Goal: Information Seeking & Learning: Learn about a topic

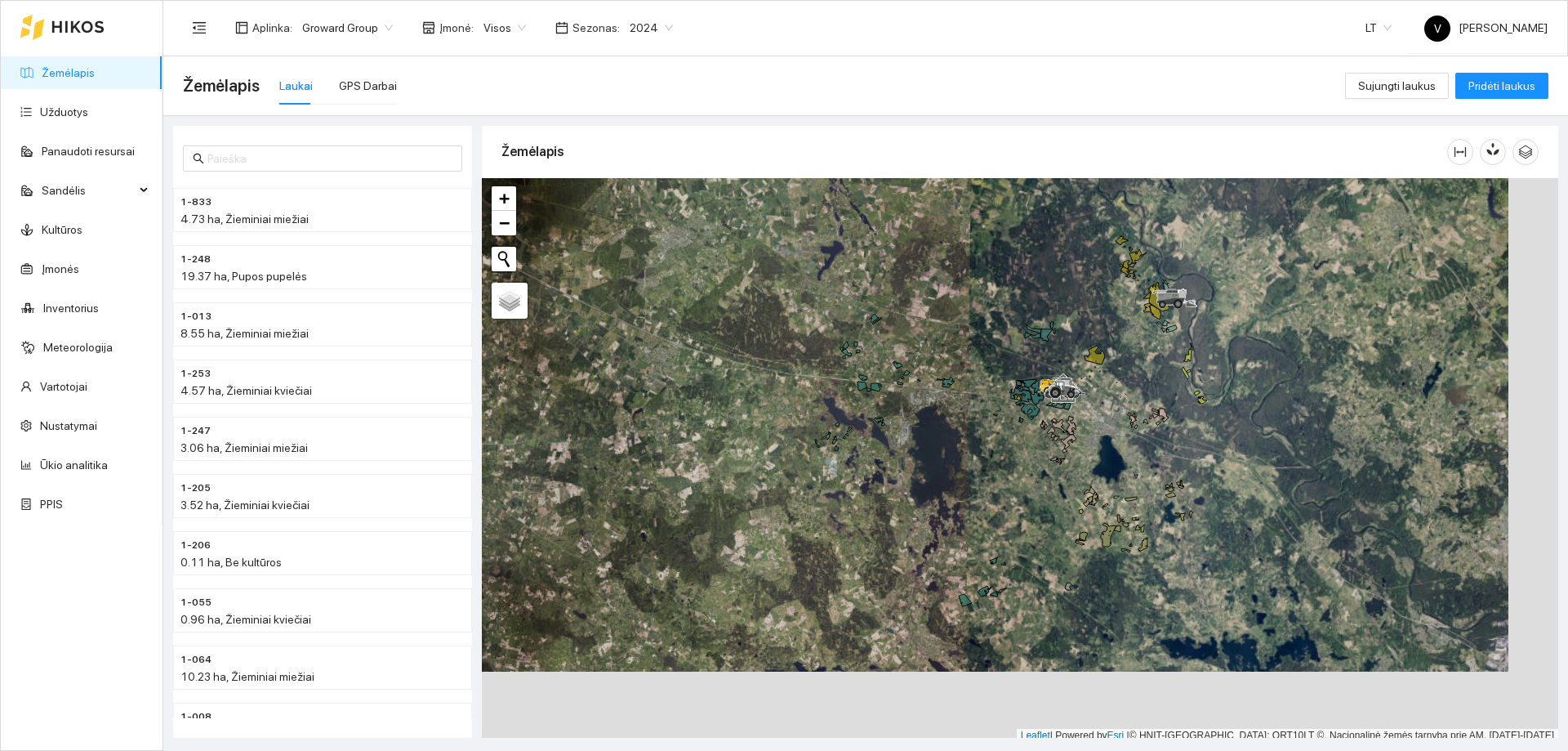
scroll to position [5, 0]
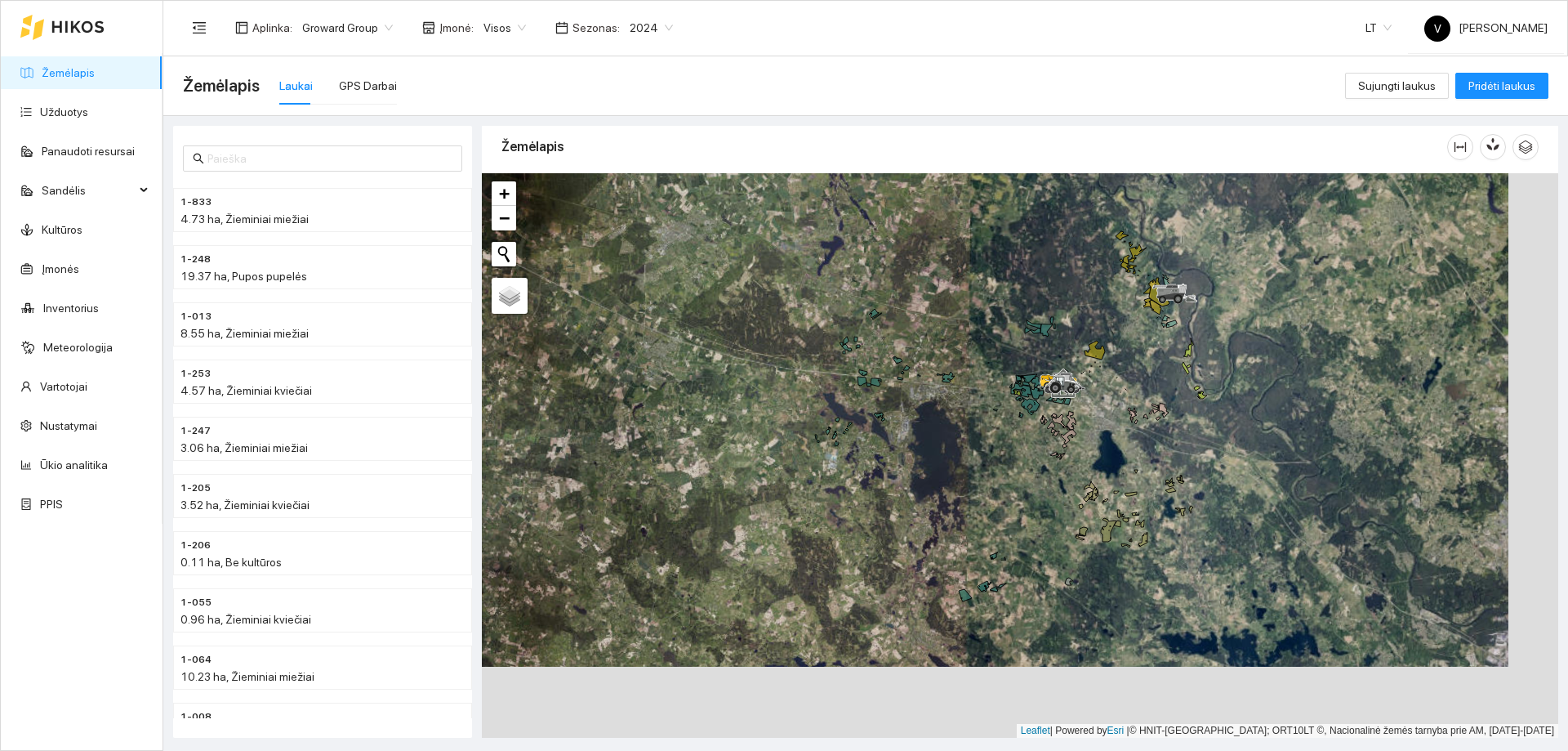
drag, startPoint x: 1050, startPoint y: 504, endPoint x: 994, endPoint y: 426, distance: 96.0
click at [994, 426] on div at bounding box center [1020, 456] width 1076 height 564
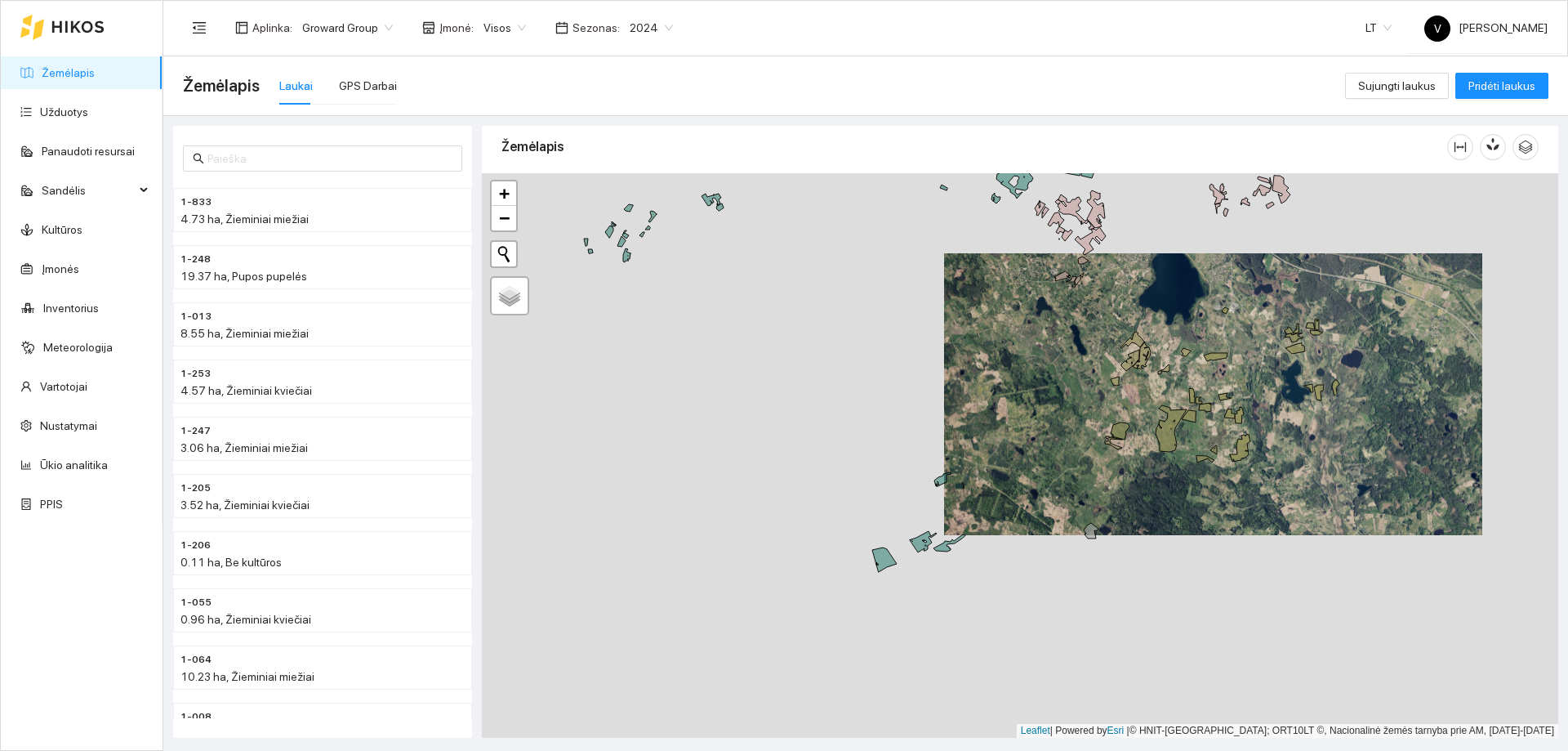
drag, startPoint x: 906, startPoint y: 504, endPoint x: 1048, endPoint y: 478, distance: 144.4
click at [1048, 478] on div at bounding box center [1020, 456] width 1076 height 564
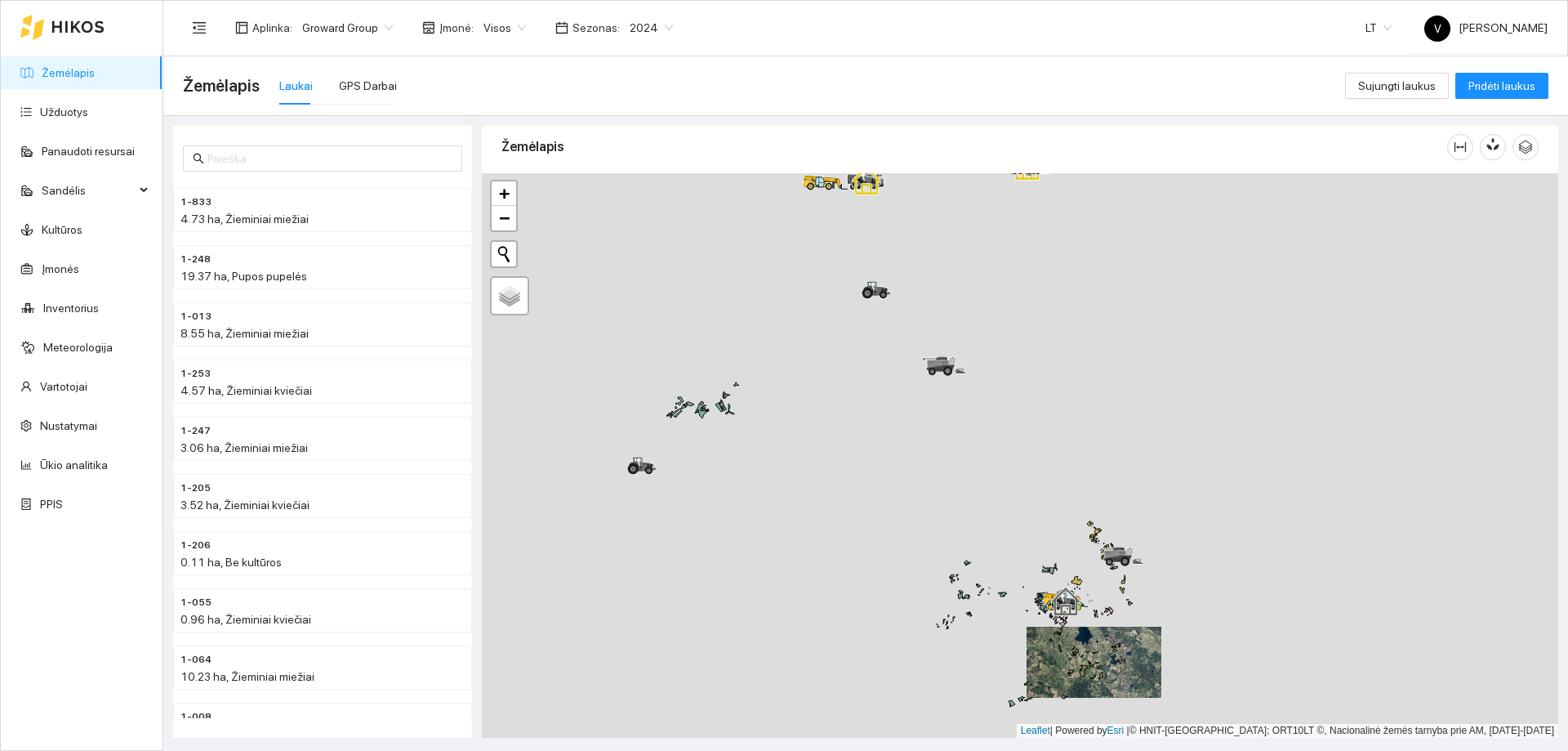
drag, startPoint x: 837, startPoint y: 294, endPoint x: 961, endPoint y: 530, distance: 266.6
click at [974, 557] on div at bounding box center [1020, 456] width 1076 height 564
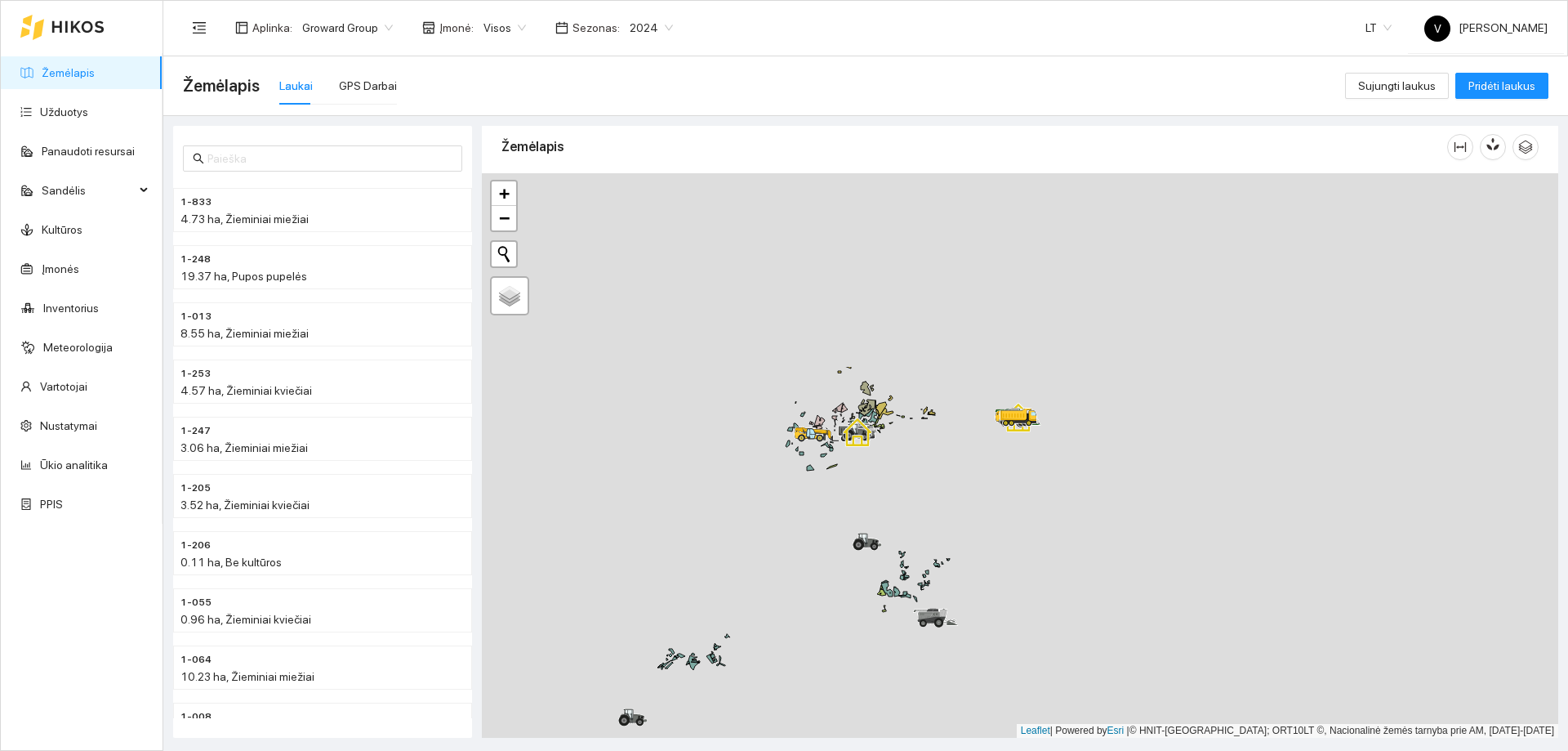
drag, startPoint x: 847, startPoint y: 353, endPoint x: 836, endPoint y: 543, distance: 190.3
click at [836, 543] on div at bounding box center [1020, 456] width 1076 height 564
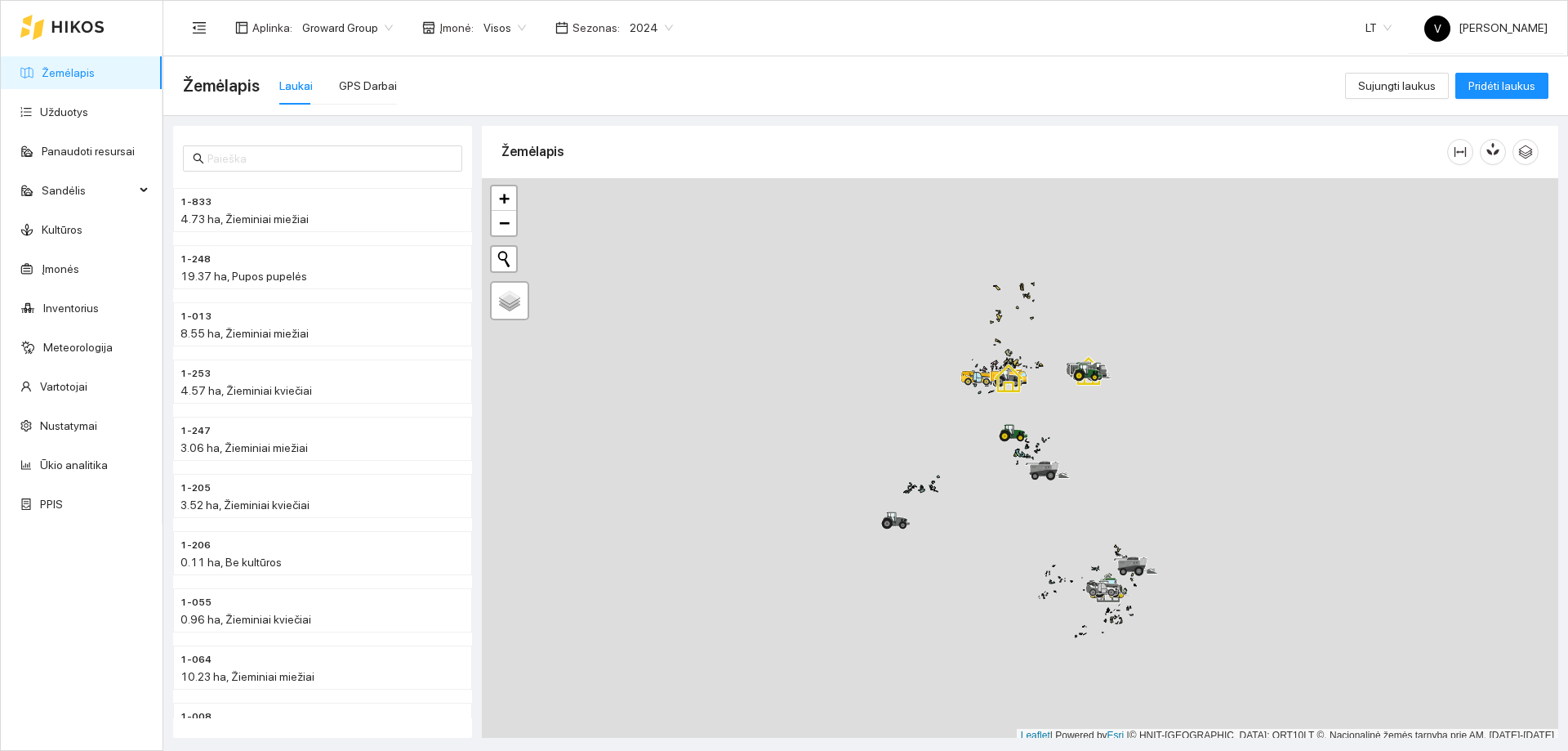
click at [653, 23] on span "2024" at bounding box center [652, 28] width 43 height 24
click at [632, 188] on div "2025" at bounding box center [638, 190] width 43 height 18
click at [377, 88] on div "GPS Darbai" at bounding box center [368, 85] width 58 height 18
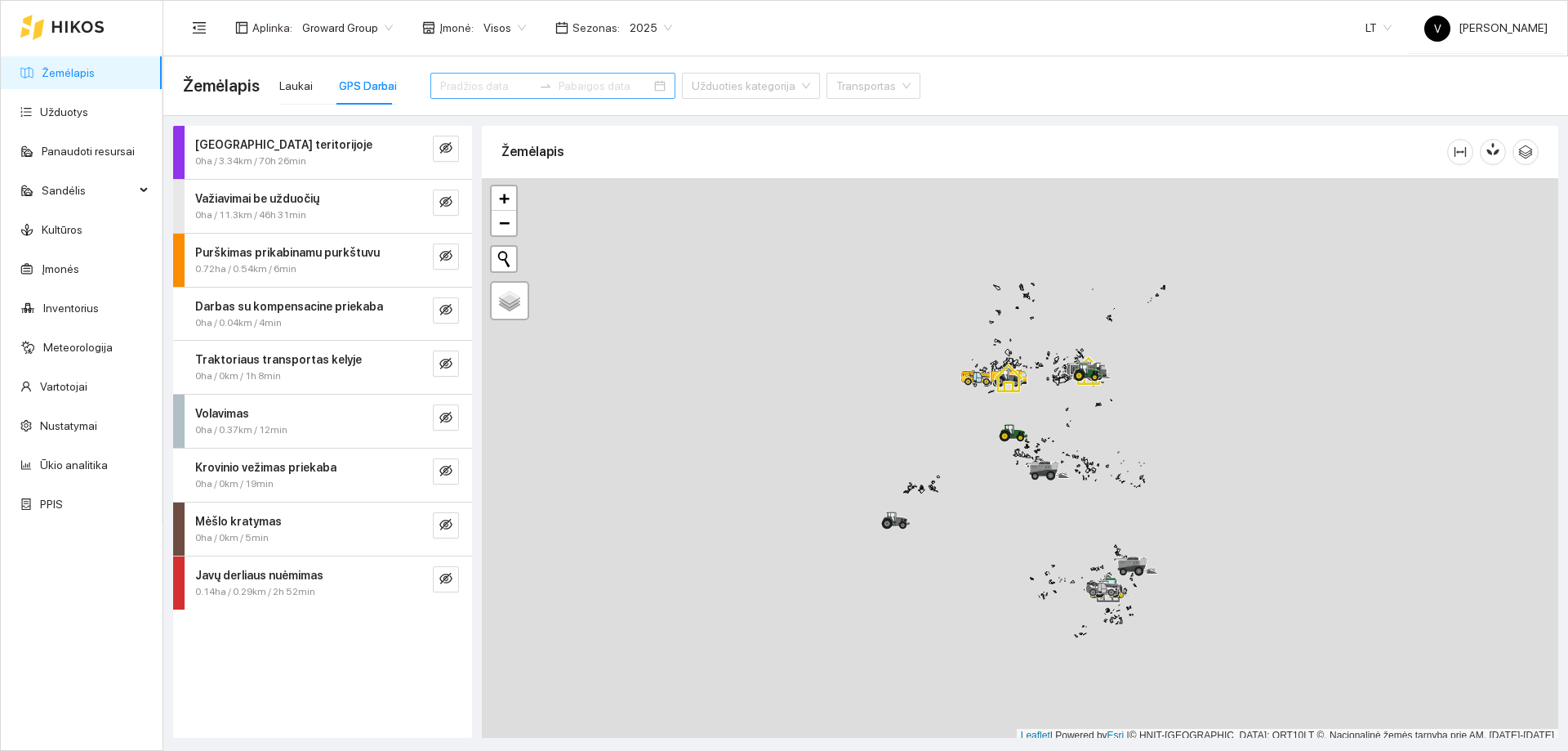
click at [554, 95] on div at bounding box center [553, 86] width 245 height 26
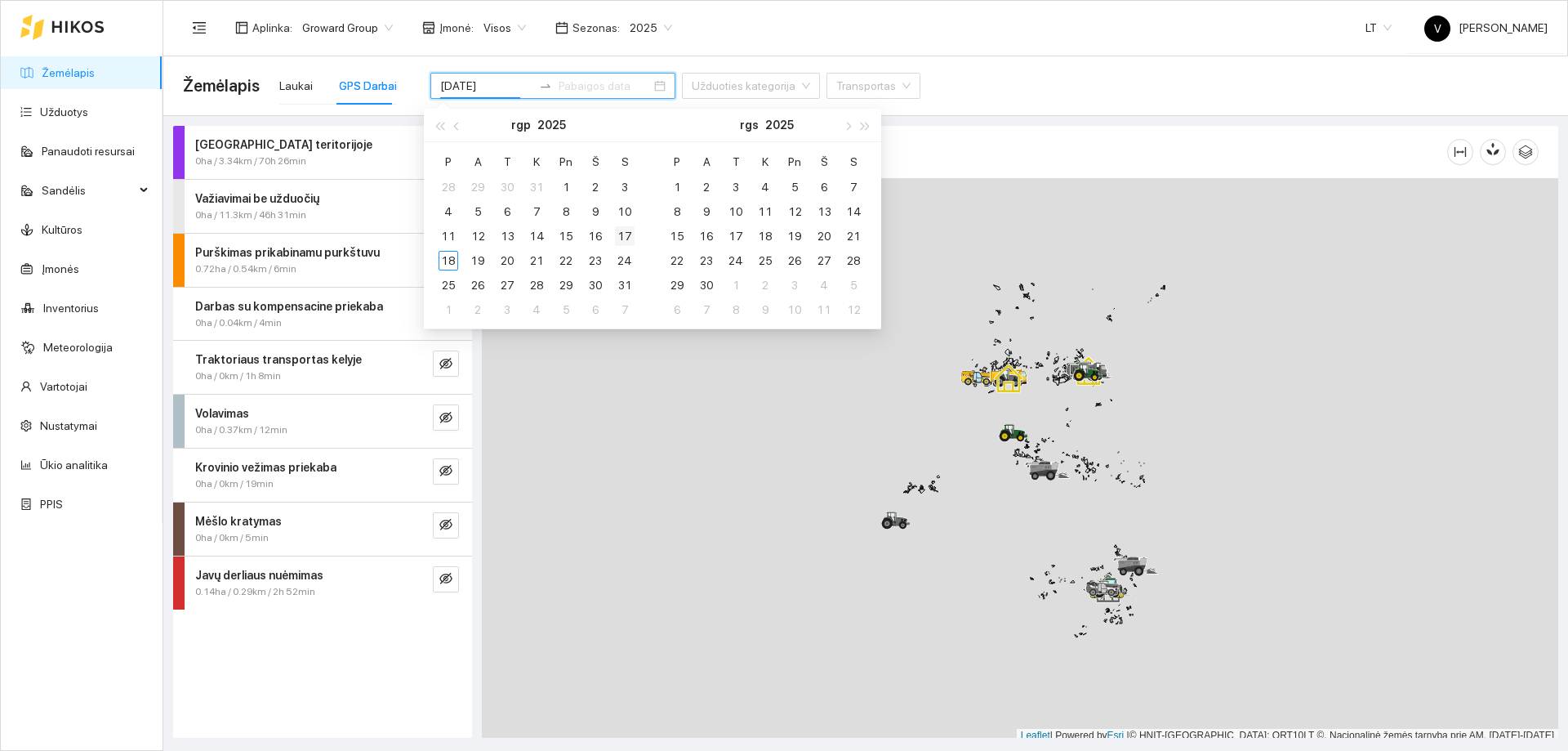
type input "[DATE]"
type input "2025-09-15"
type input "2025-08-11"
click at [451, 236] on div "11" at bounding box center [448, 236] width 20 height 20
type input "2025-08-17"
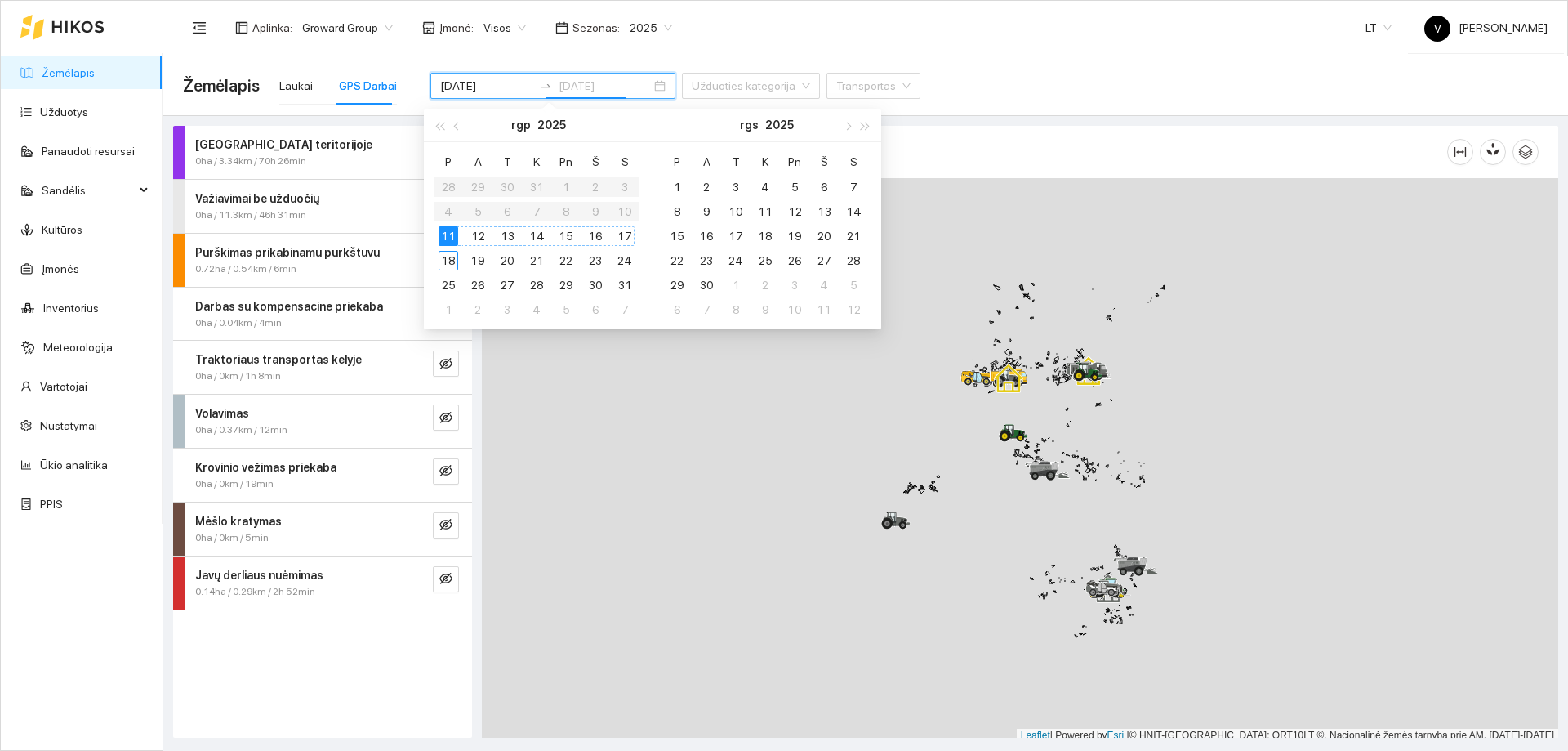
click at [627, 237] on div "17" at bounding box center [625, 236] width 20 height 20
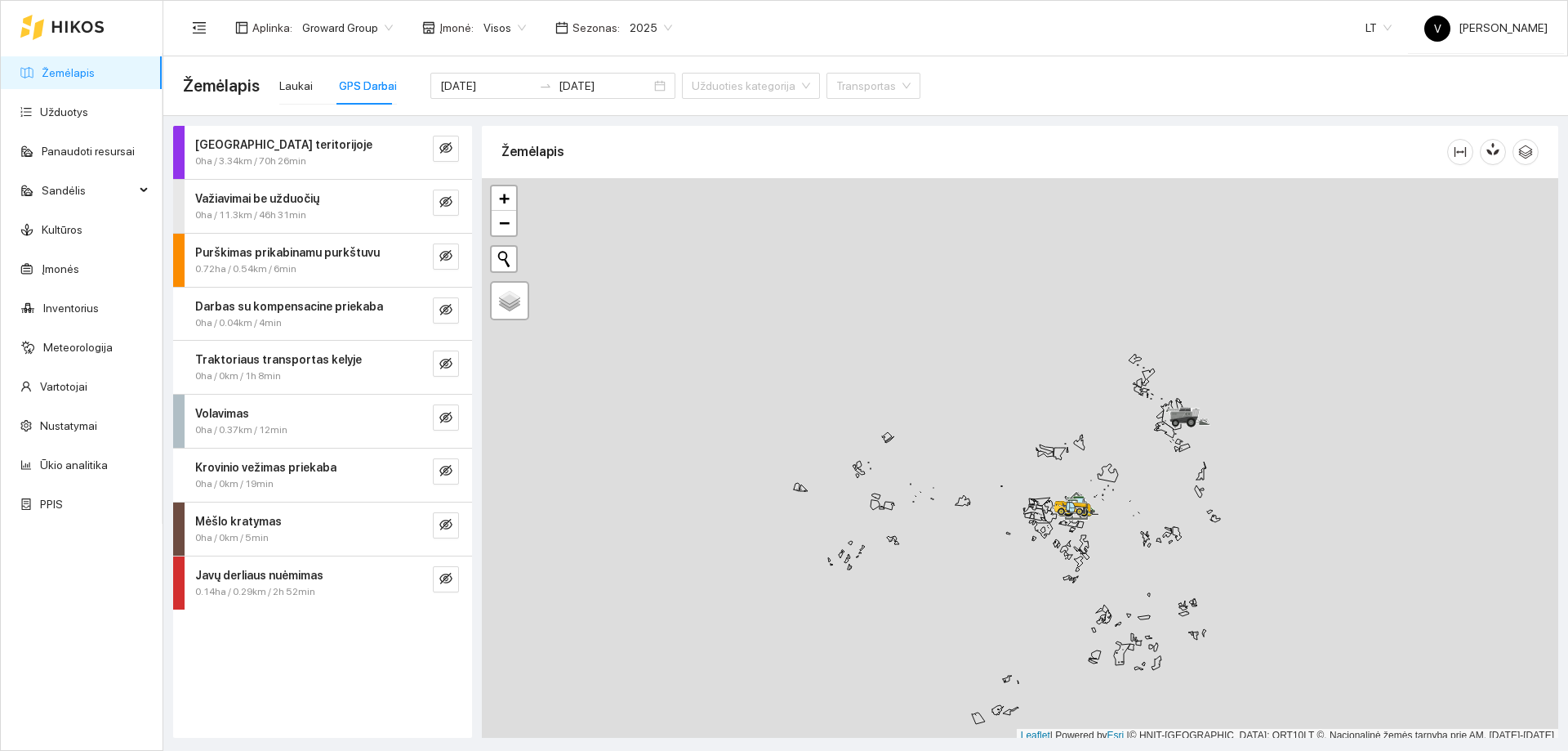
scroll to position [5, 0]
drag, startPoint x: 1099, startPoint y: 468, endPoint x: 863, endPoint y: 495, distance: 237.5
click at [863, 495] on div at bounding box center [1020, 456] width 1076 height 564
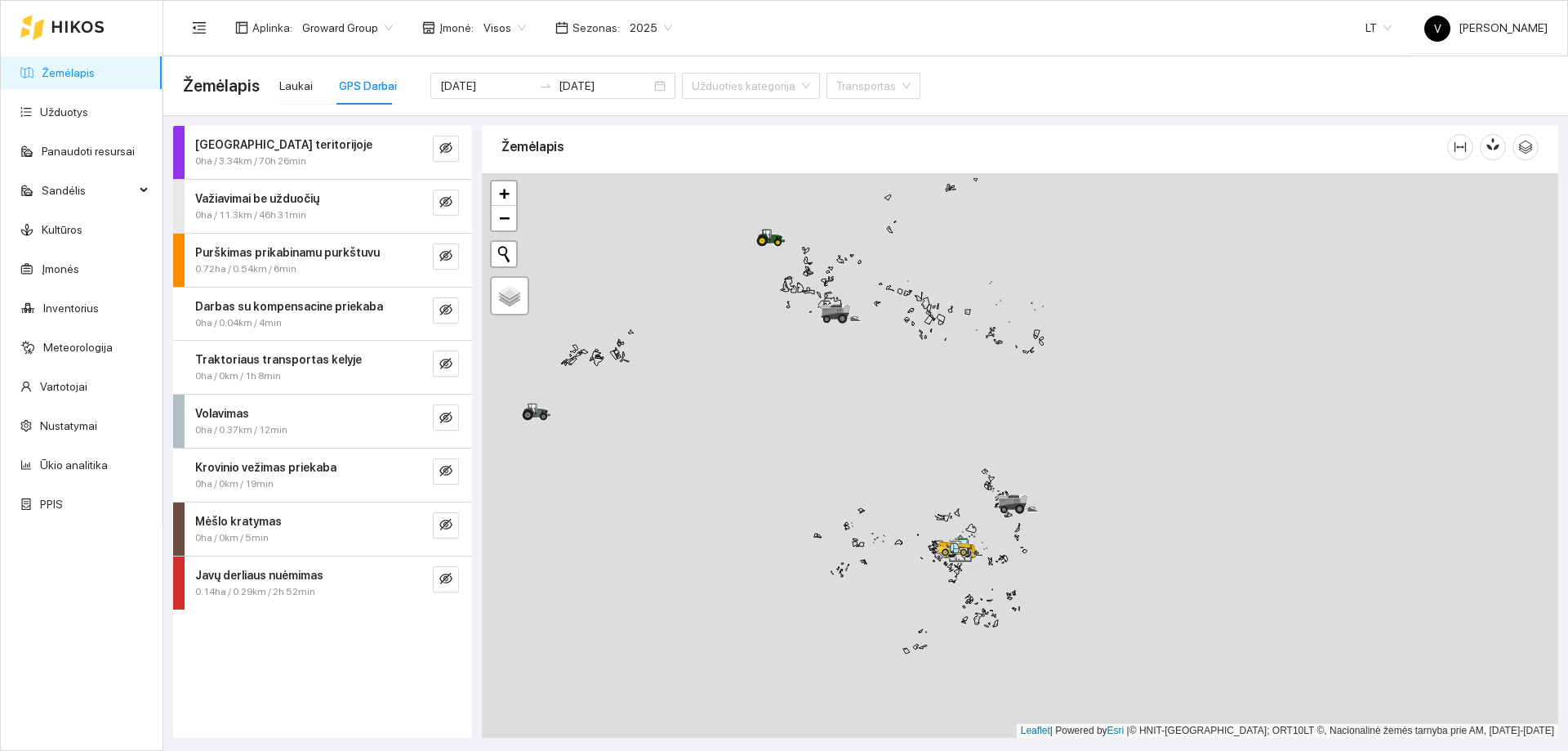
drag, startPoint x: 882, startPoint y: 413, endPoint x: 872, endPoint y: 616, distance: 203.2
click at [872, 617] on div at bounding box center [1020, 456] width 1076 height 564
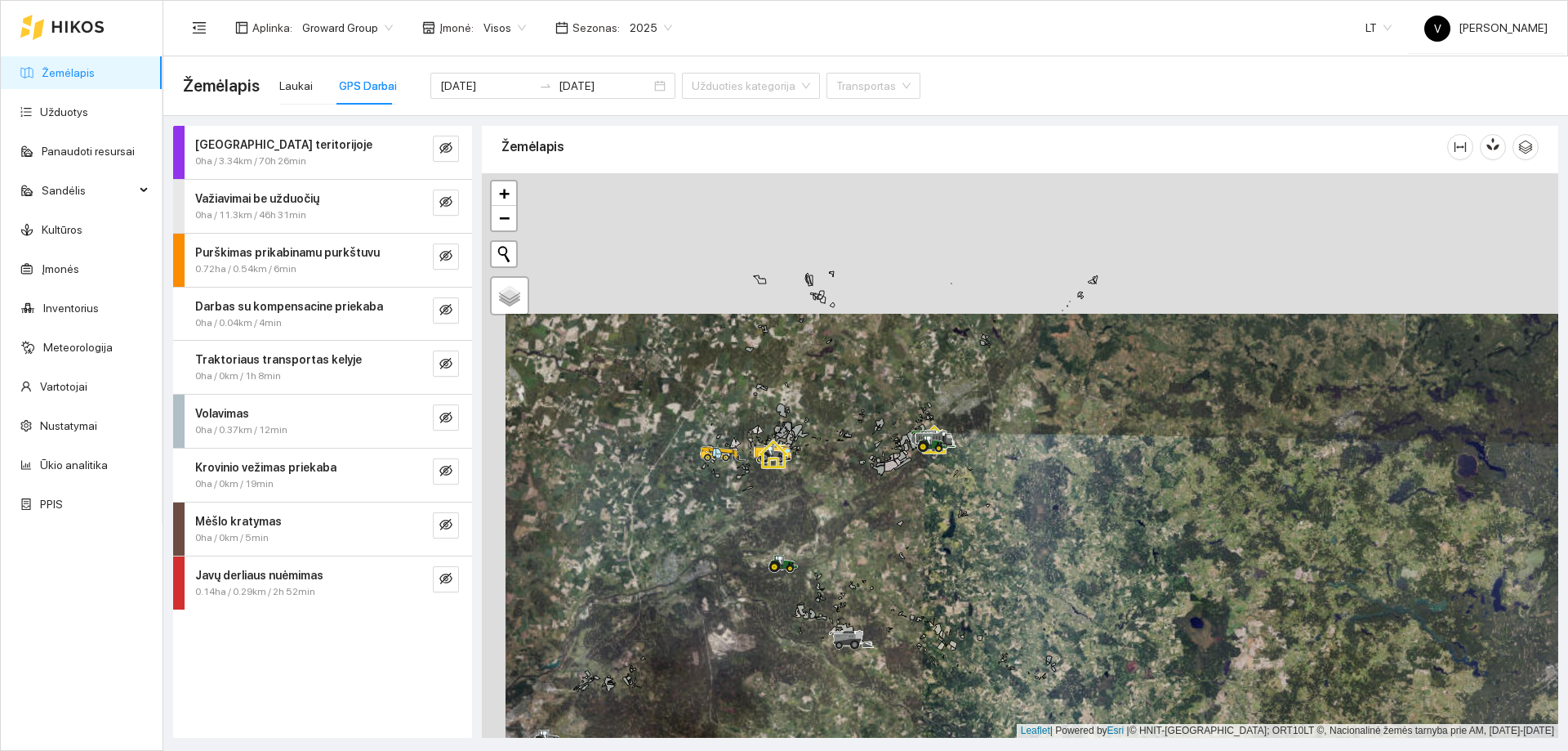
drag, startPoint x: 879, startPoint y: 460, endPoint x: 882, endPoint y: 519, distance: 59.1
click at [882, 519] on div at bounding box center [1020, 456] width 1076 height 564
click at [507, 305] on span "Palydovas" at bounding box center [531, 308] width 49 height 12
click at [507, 305] on input "Palydovas" at bounding box center [502, 307] width 10 height 10
click at [509, 296] on span "Žemėlapis" at bounding box center [531, 291] width 49 height 12
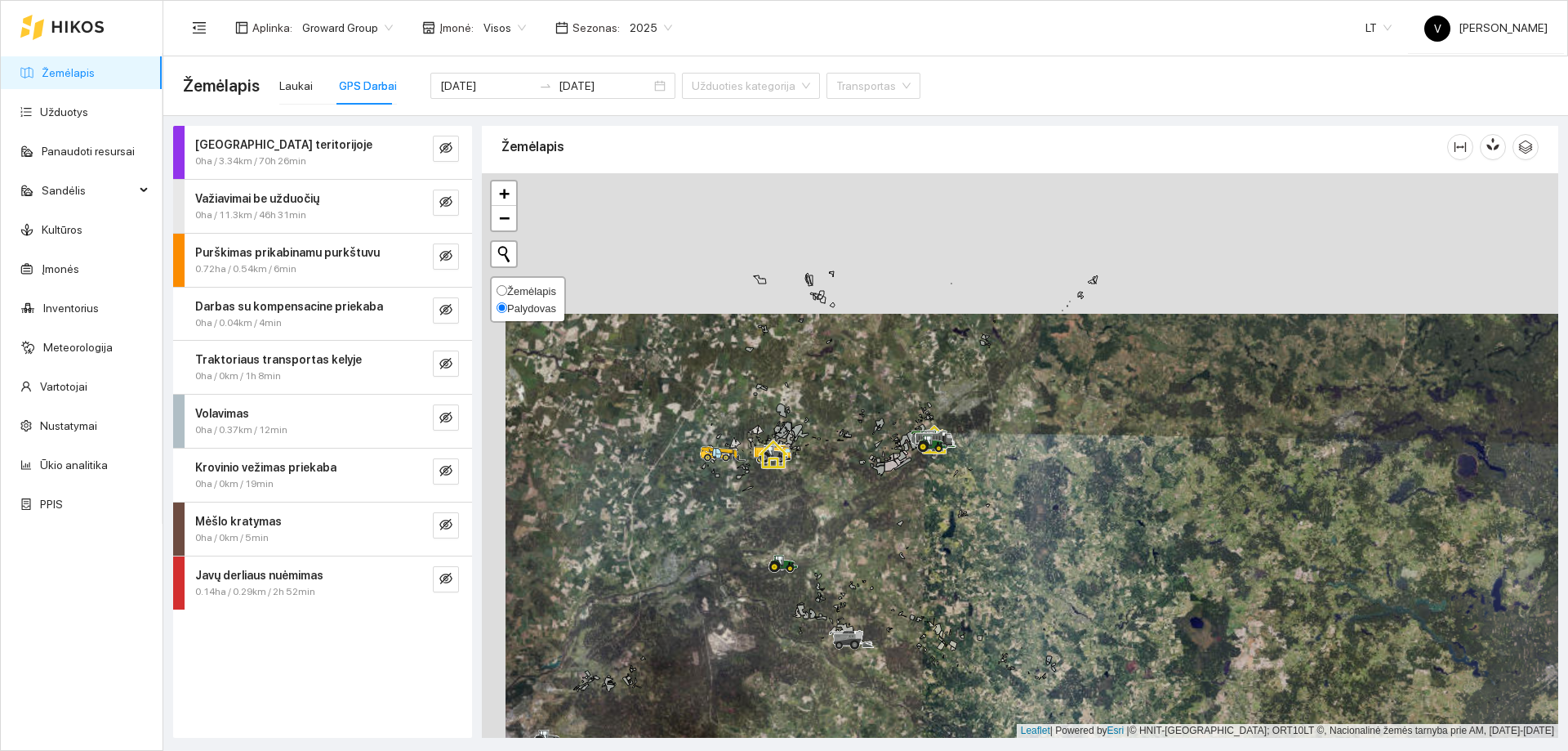
click at [507, 296] on input "Žemėlapis" at bounding box center [502, 290] width 10 height 10
radio input "true"
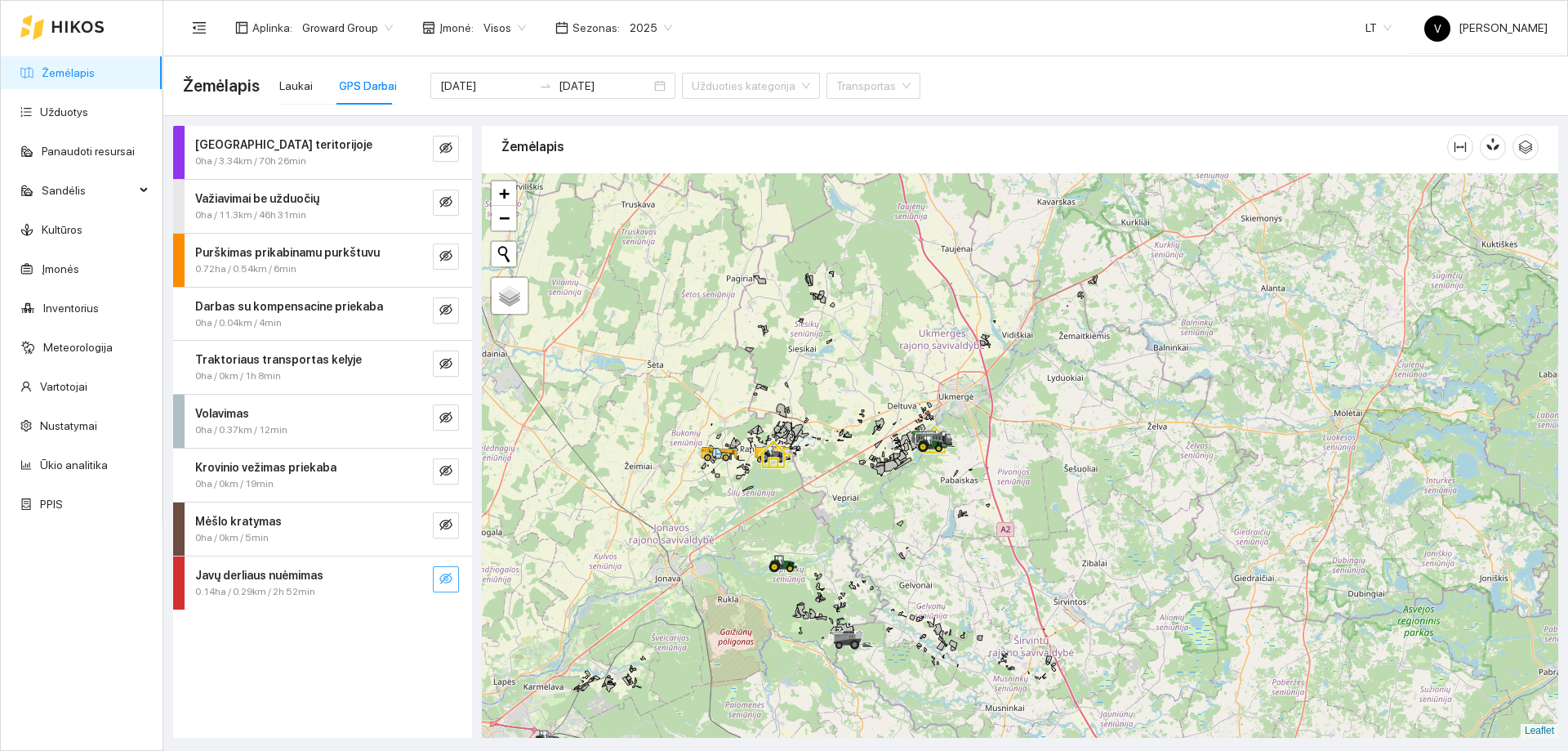
click at [450, 581] on icon "eye-invisible" at bounding box center [445, 578] width 13 height 11
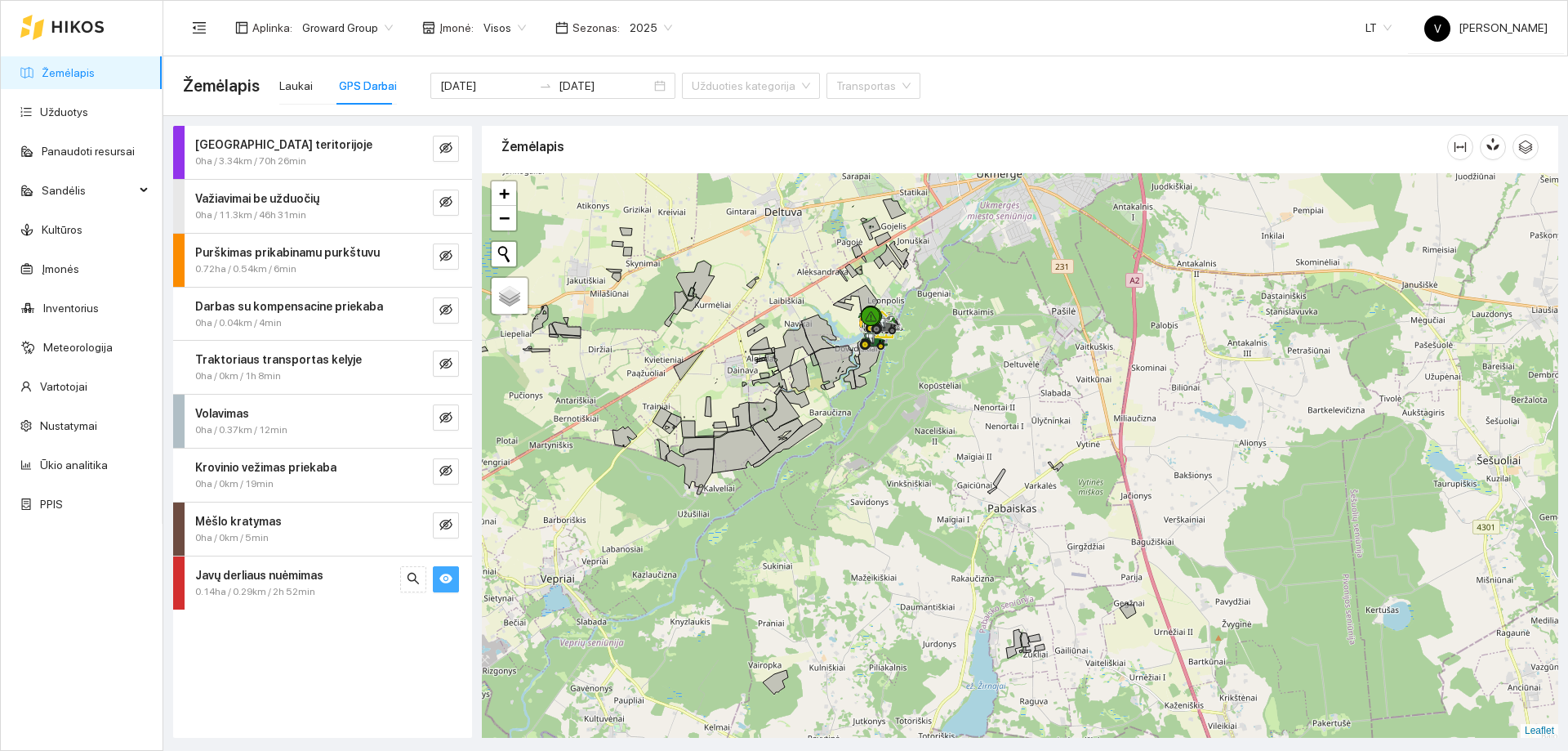
click at [447, 576] on icon "eye" at bounding box center [445, 578] width 13 height 10
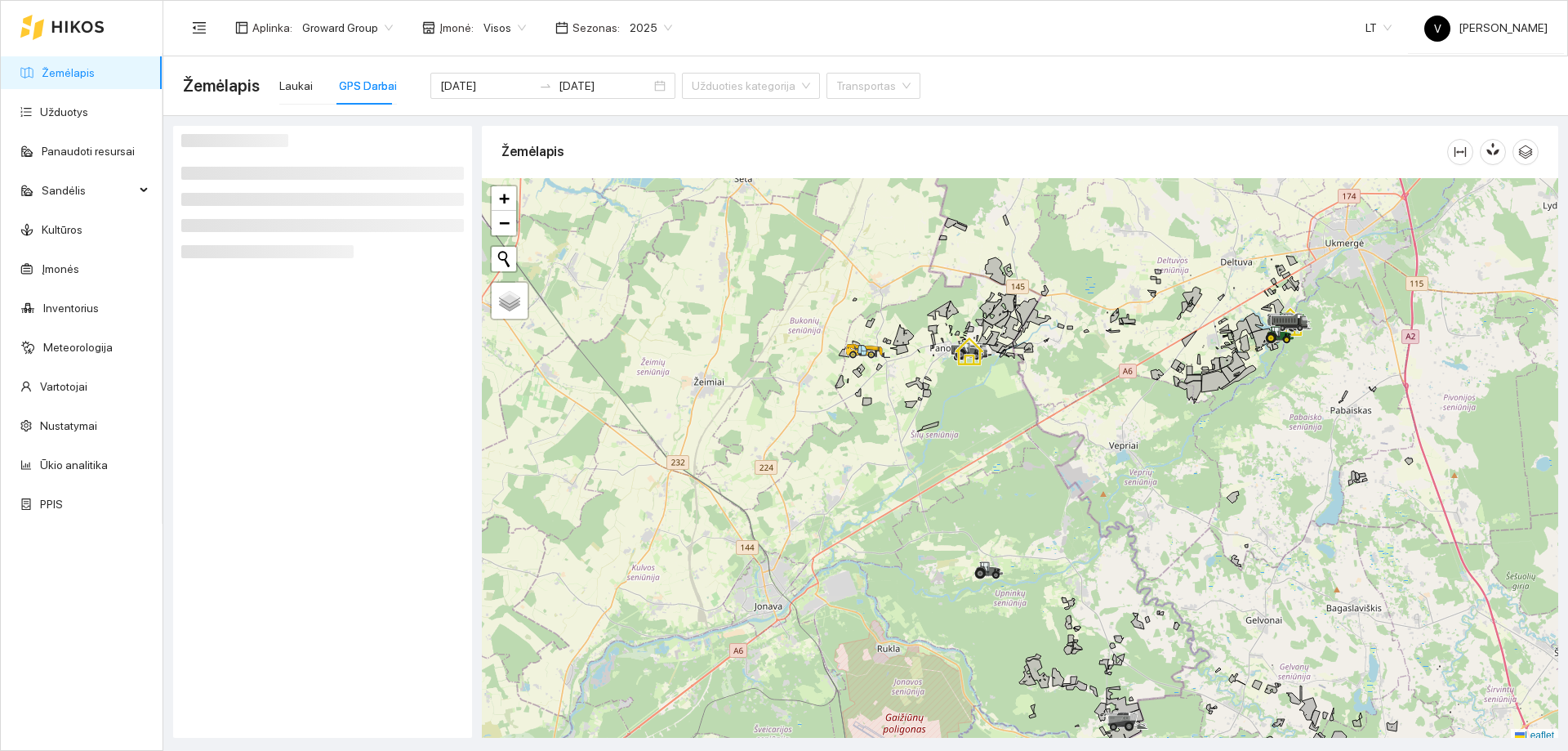
scroll to position [5, 0]
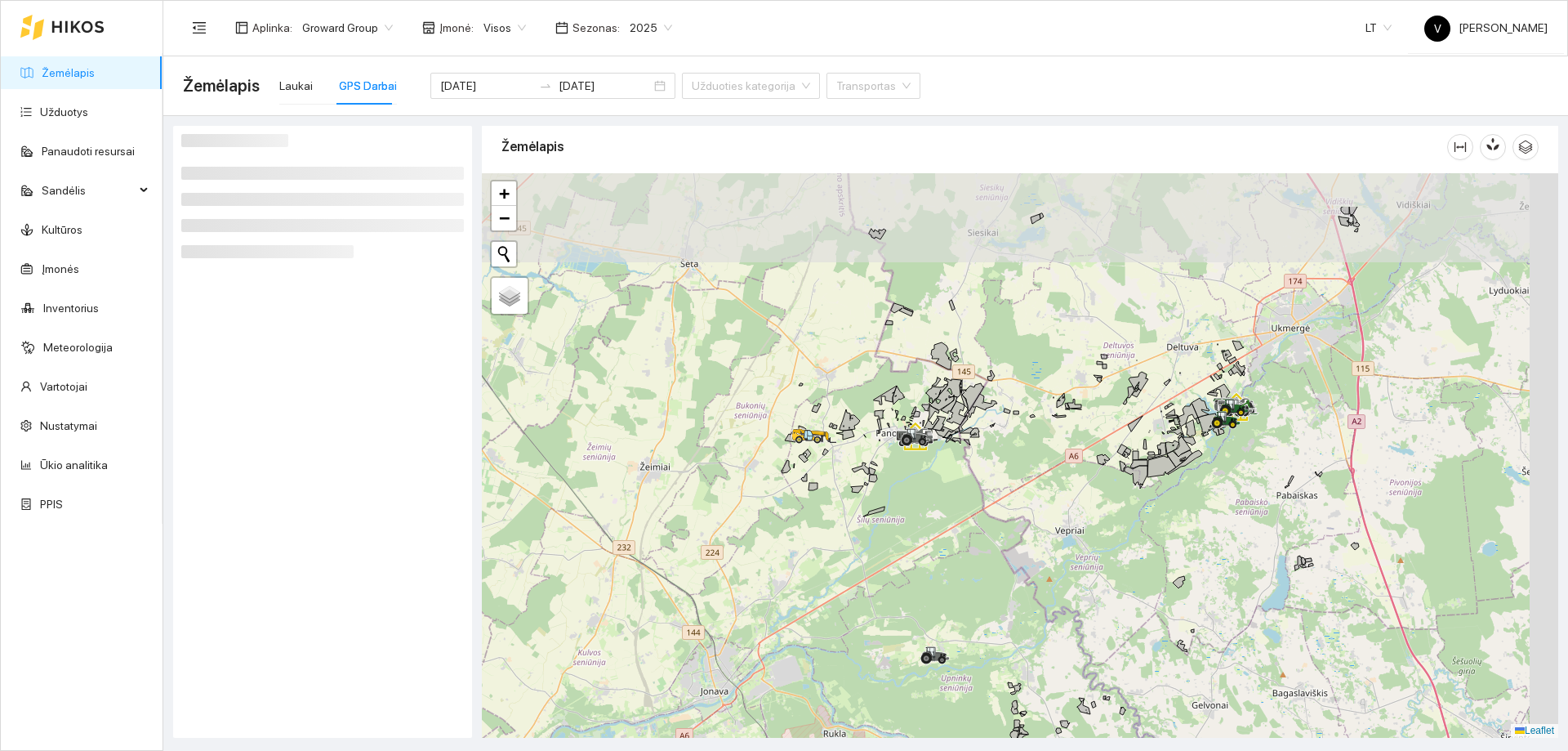
drag, startPoint x: 942, startPoint y: 455, endPoint x: 874, endPoint y: 539, distance: 108.1
click at [882, 548] on div at bounding box center [1020, 456] width 1076 height 564
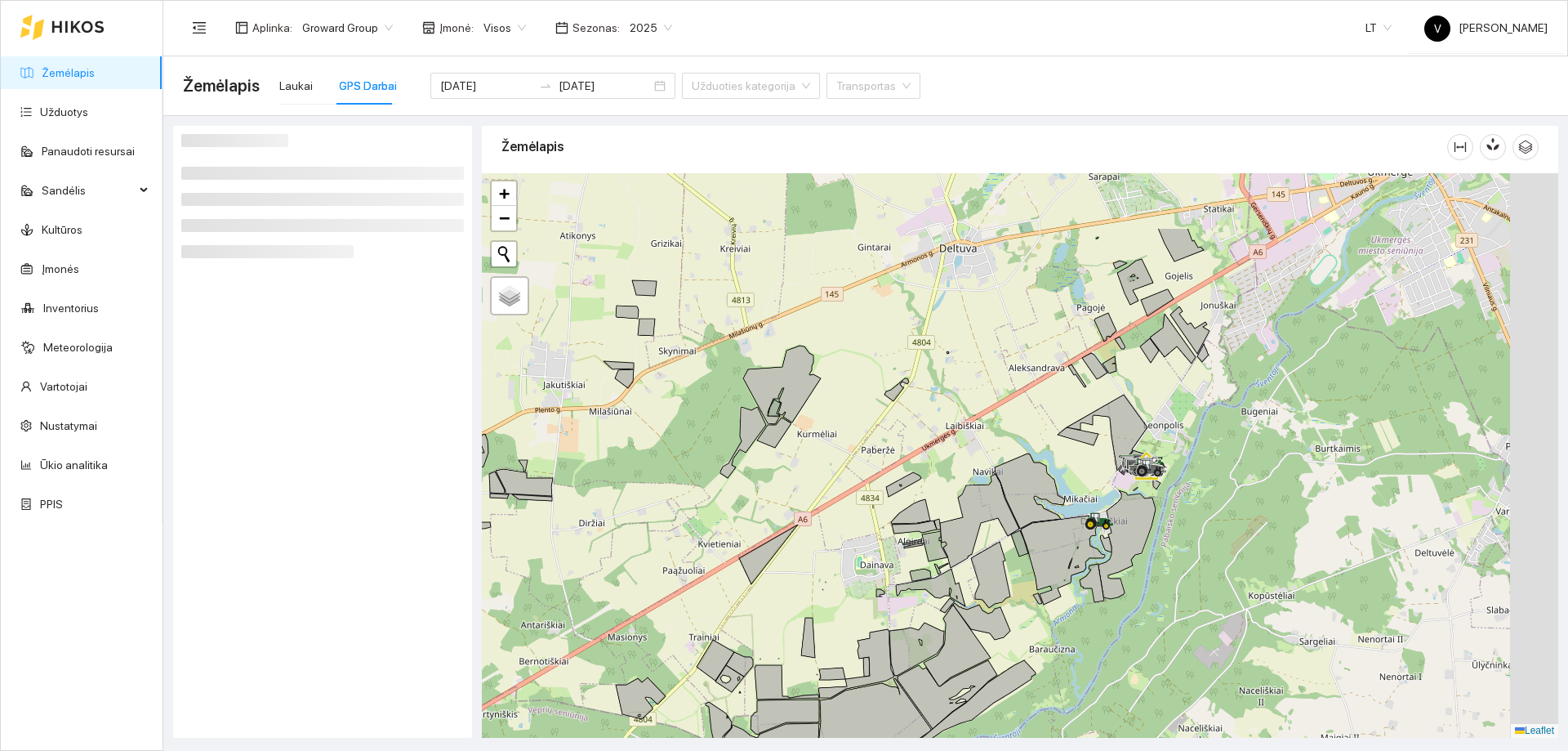
drag, startPoint x: 1078, startPoint y: 568, endPoint x: 999, endPoint y: 636, distance: 104.2
click at [998, 641] on div at bounding box center [1020, 456] width 1076 height 564
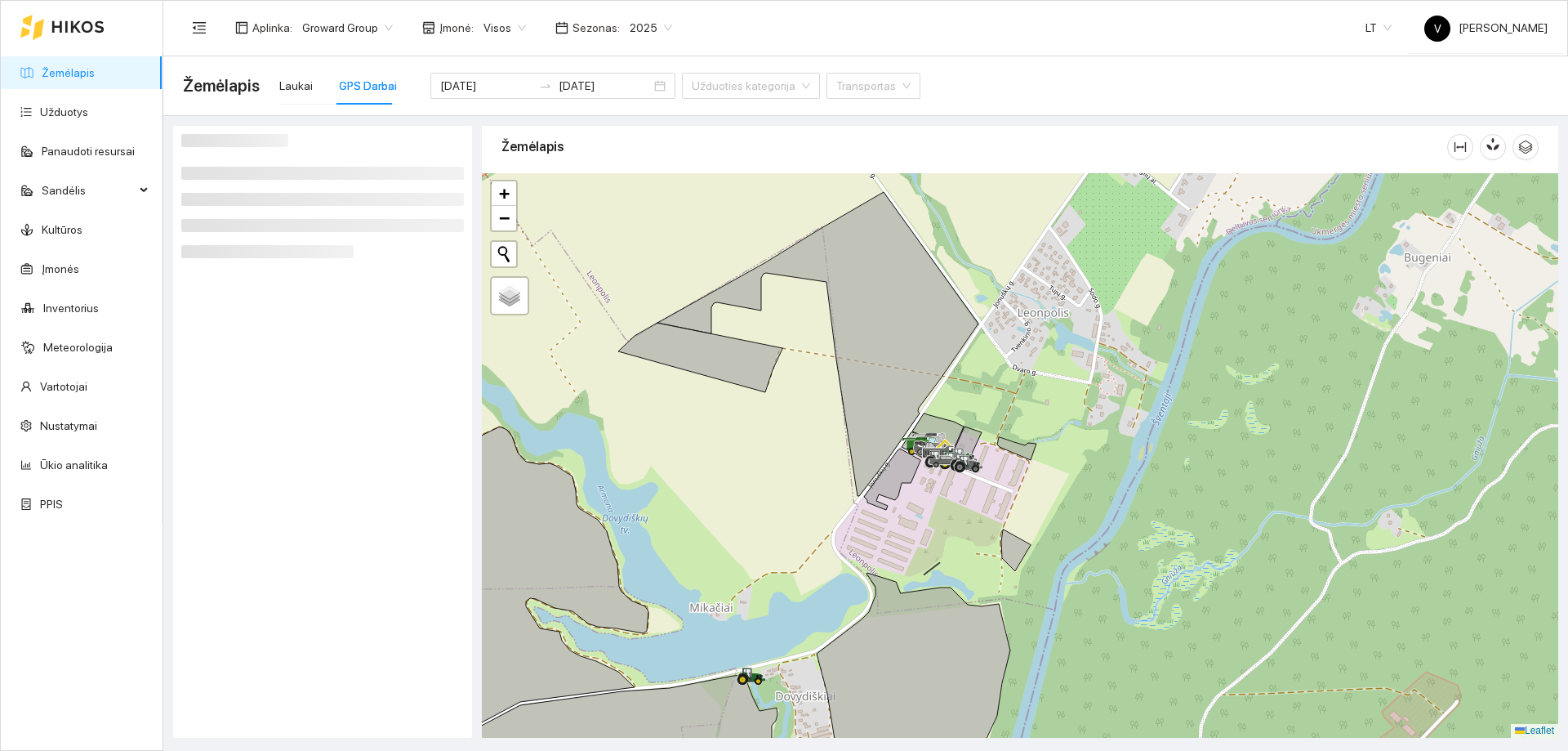
drag, startPoint x: 790, startPoint y: 642, endPoint x: 864, endPoint y: 544, distance: 122.8
click at [864, 544] on div at bounding box center [1020, 456] width 1076 height 564
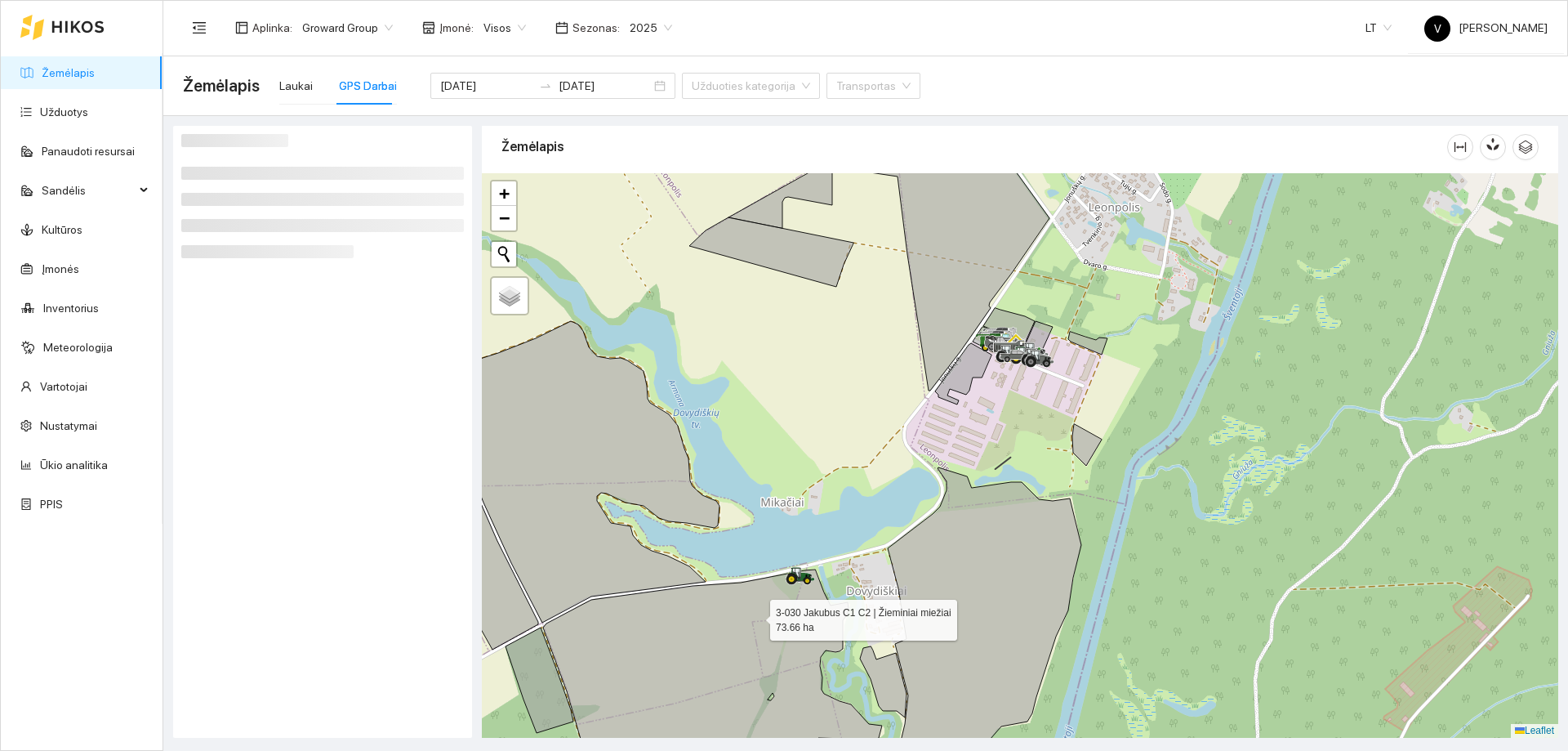
drag, startPoint x: 822, startPoint y: 596, endPoint x: 1121, endPoint y: 469, distance: 324.9
click at [882, 570] on icon at bounding box center [712, 682] width 339 height 226
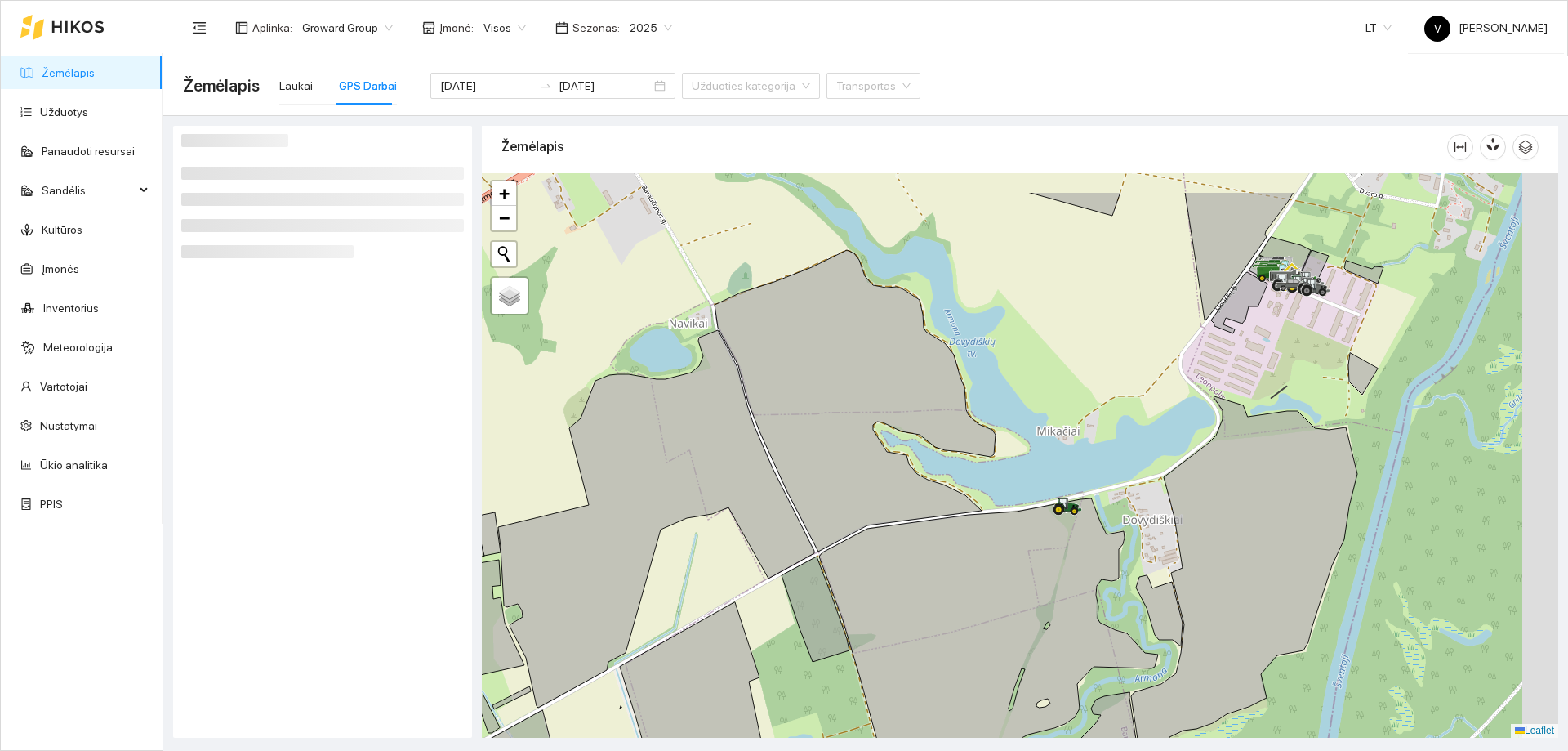
drag, startPoint x: 1215, startPoint y: 375, endPoint x: 1074, endPoint y: 579, distance: 248.0
click at [1076, 586] on div at bounding box center [1020, 456] width 1076 height 564
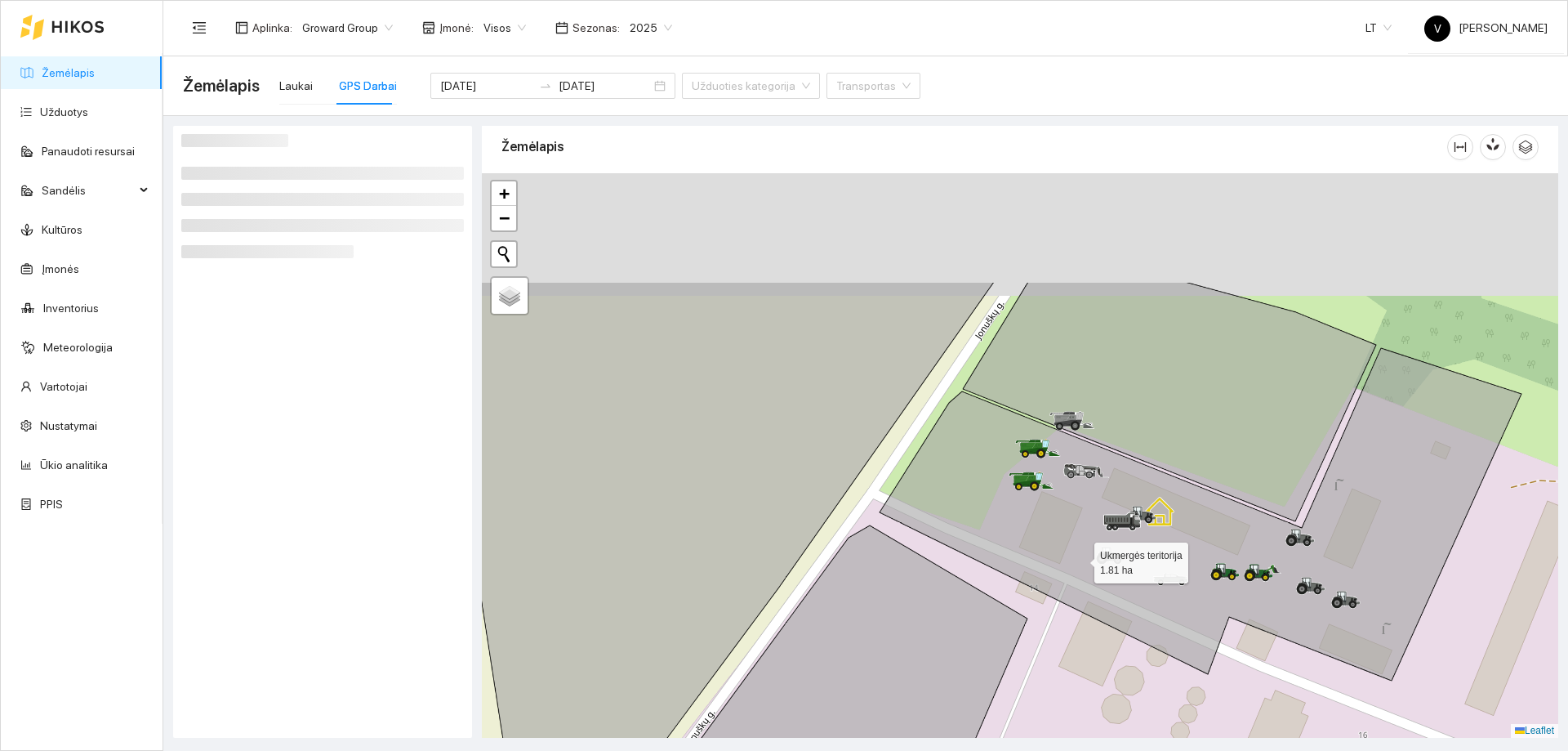
drag, startPoint x: 1149, startPoint y: 386, endPoint x: 1079, endPoint y: 558, distance: 185.7
click at [1079, 558] on icon at bounding box center [1201, 514] width 642 height 333
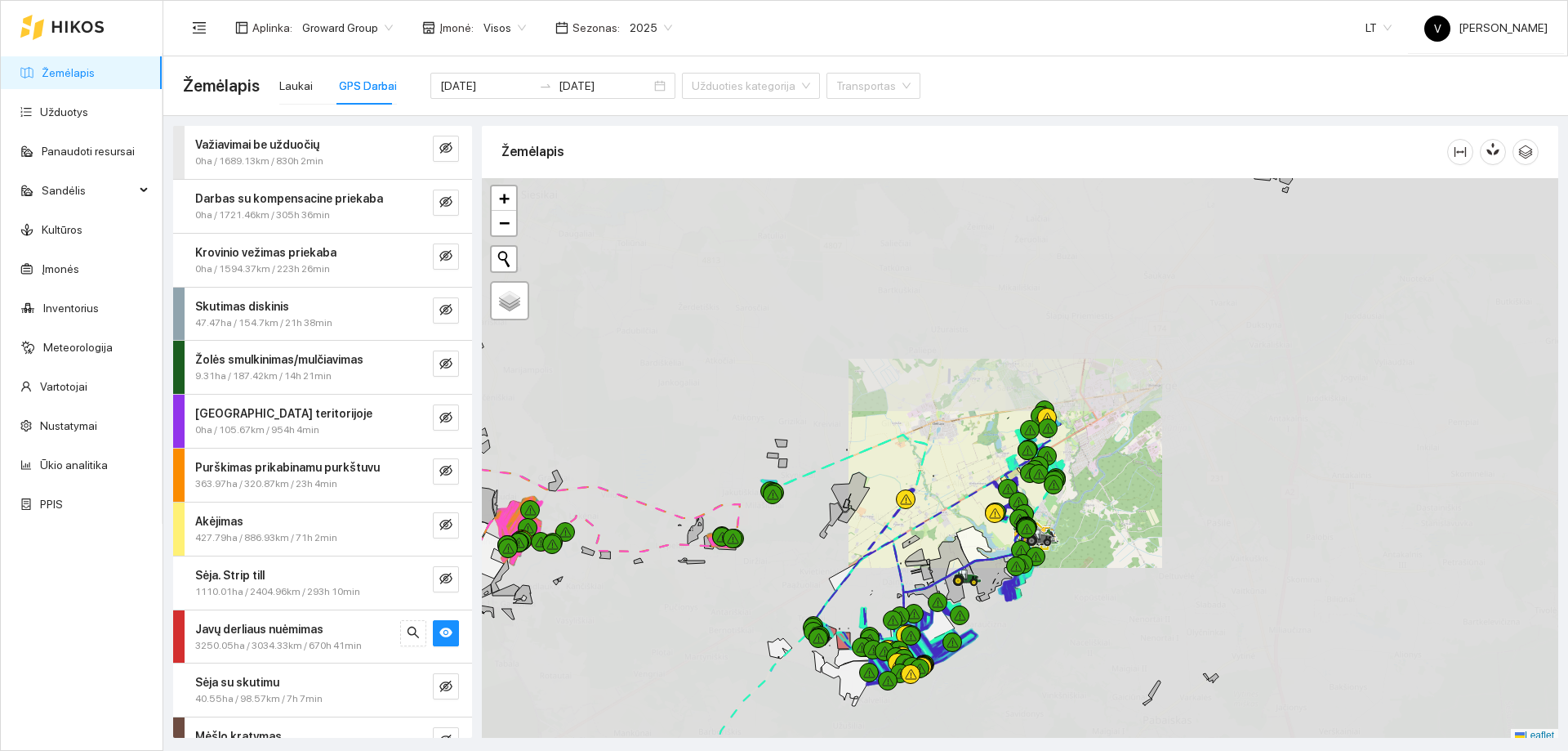
scroll to position [5, 0]
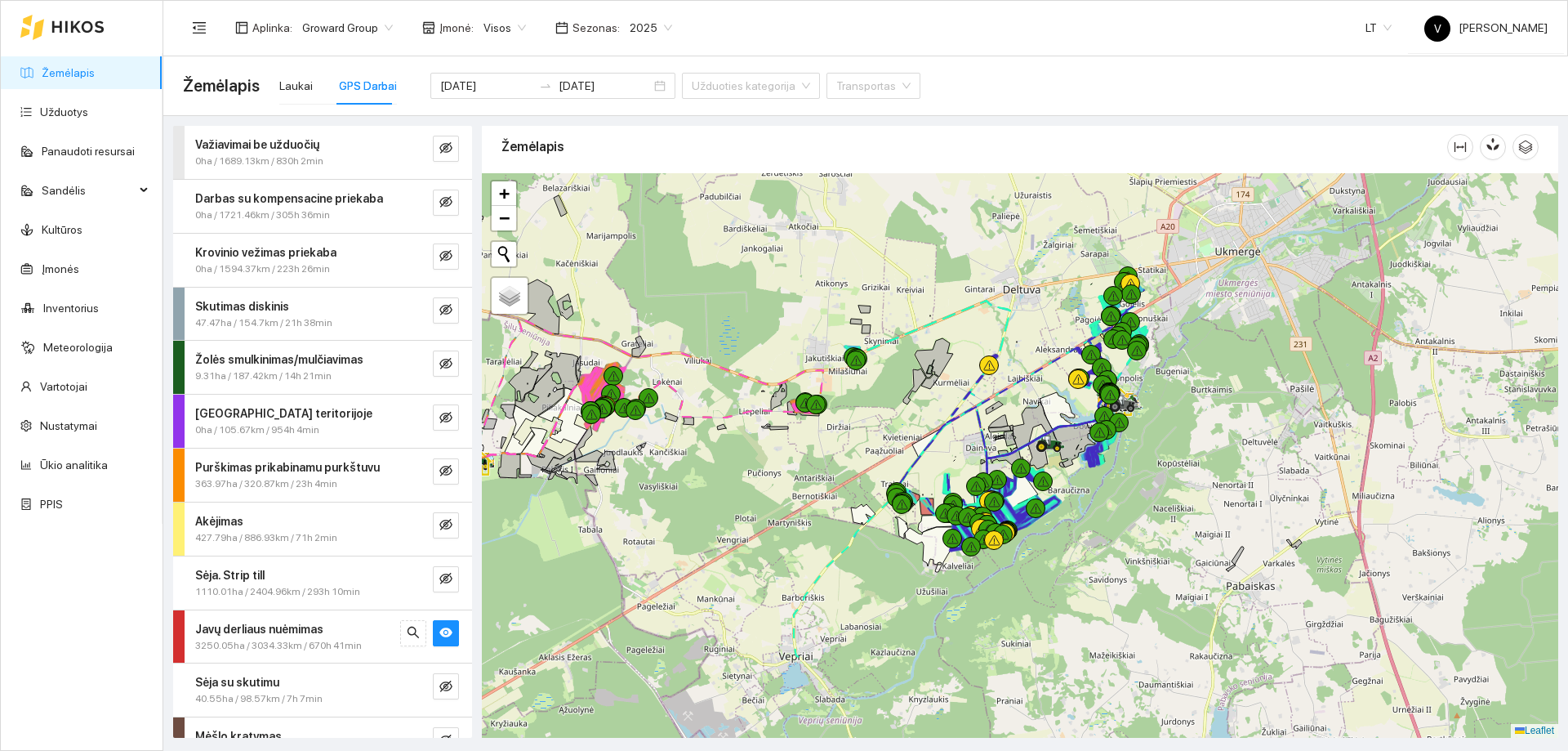
drag, startPoint x: 911, startPoint y: 492, endPoint x: 935, endPoint y: 445, distance: 52.8
click at [935, 445] on div at bounding box center [1020, 456] width 1076 height 564
click at [439, 634] on icon "eye" at bounding box center [445, 632] width 13 height 10
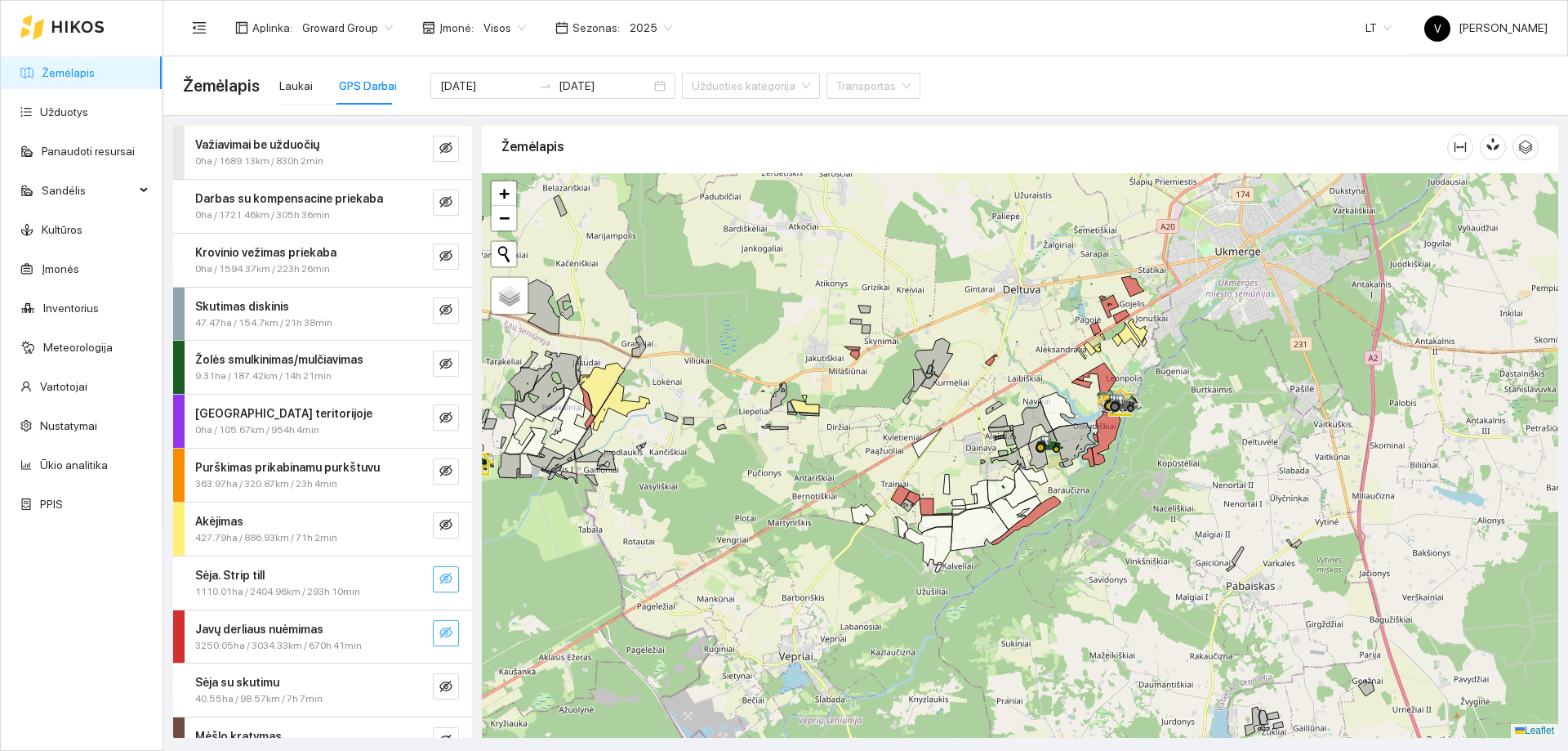
click at [439, 586] on span "eye-invisible" at bounding box center [445, 580] width 13 height 16
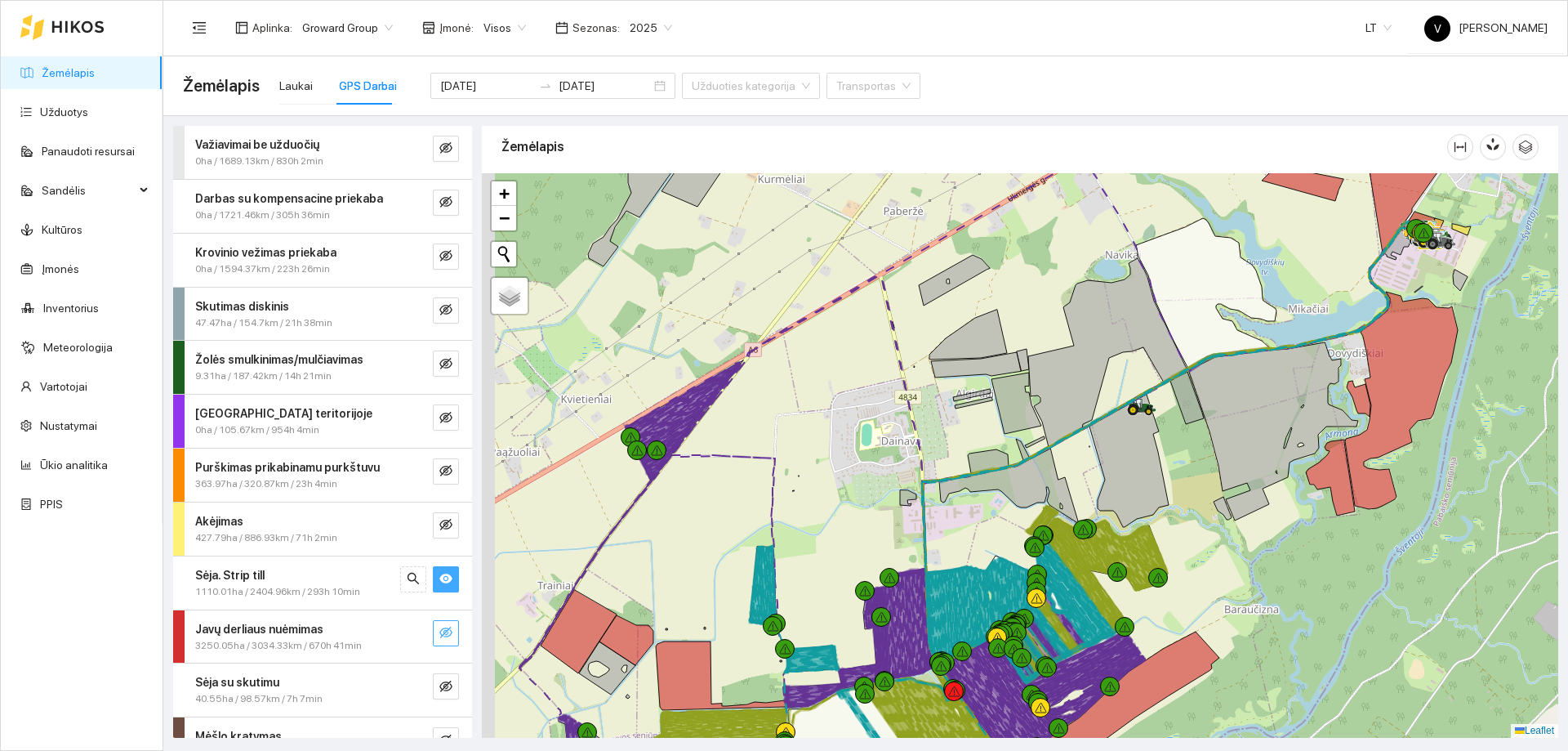
drag, startPoint x: 736, startPoint y: 537, endPoint x: 846, endPoint y: 506, distance: 114.3
click at [846, 506] on div at bounding box center [1020, 456] width 1076 height 564
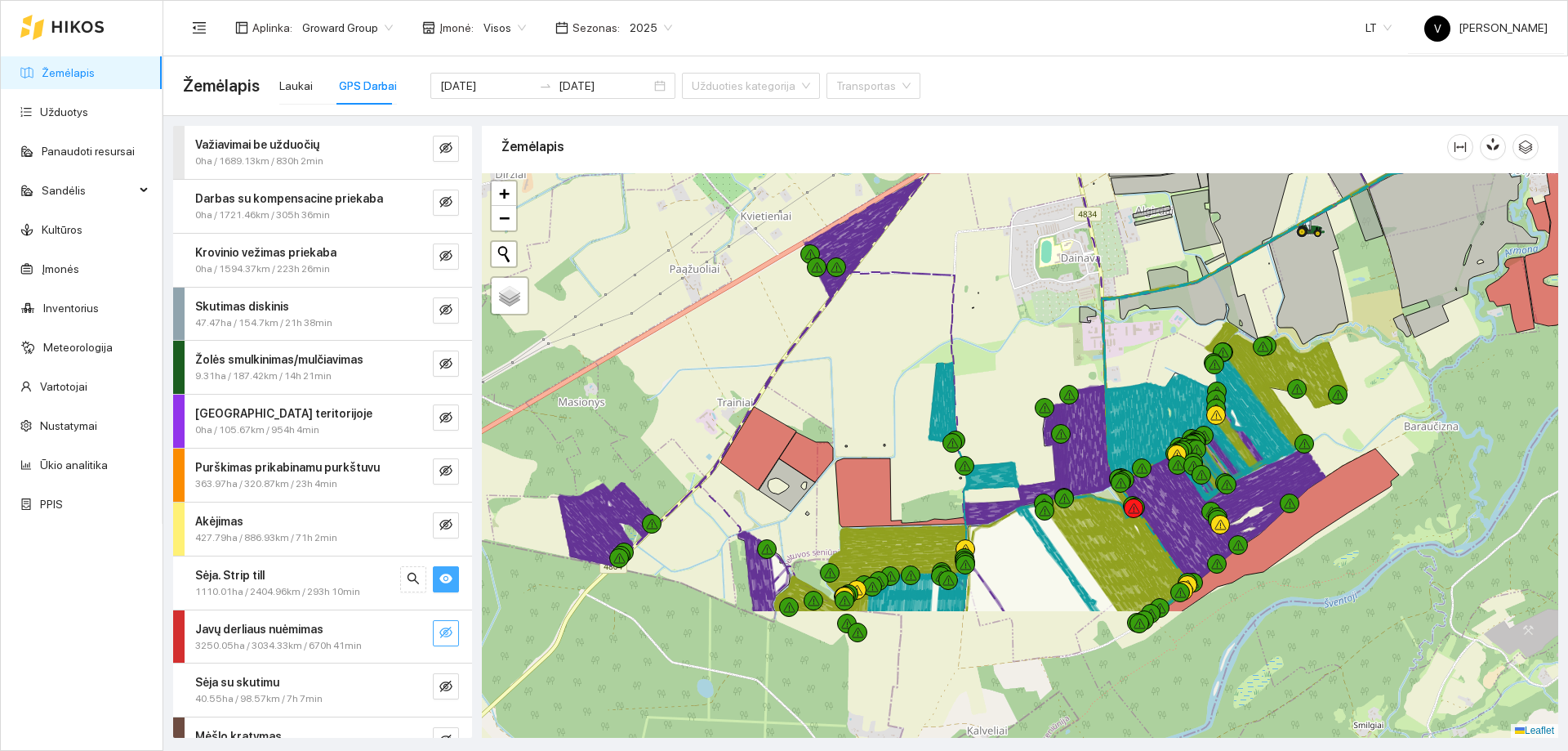
drag, startPoint x: 917, startPoint y: 443, endPoint x: 1030, endPoint y: 337, distance: 154.9
click at [1030, 337] on div at bounding box center [1020, 456] width 1076 height 564
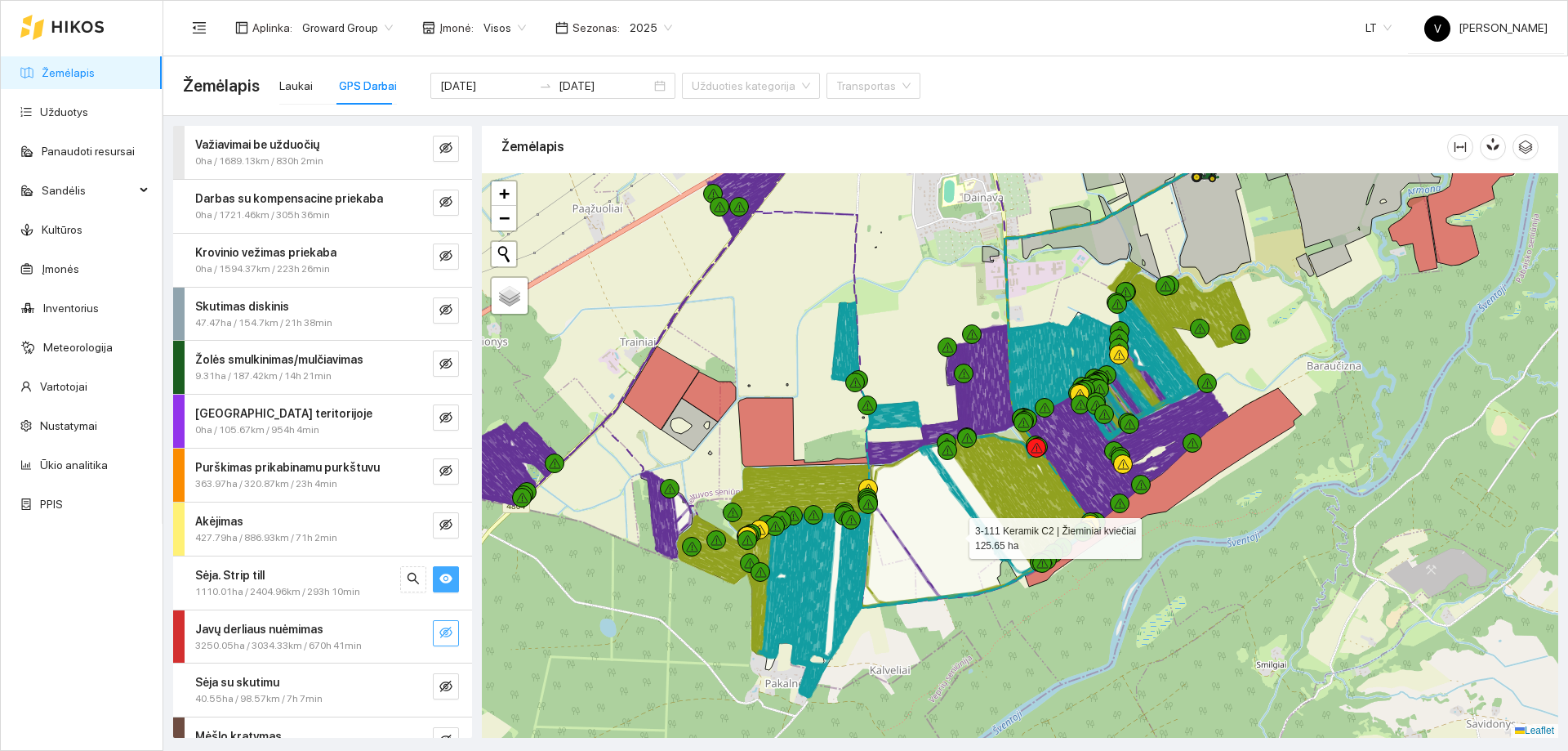
drag, startPoint x: 983, startPoint y: 545, endPoint x: 956, endPoint y: 517, distance: 38.9
click at [955, 533] on icon at bounding box center [976, 515] width 230 height 183
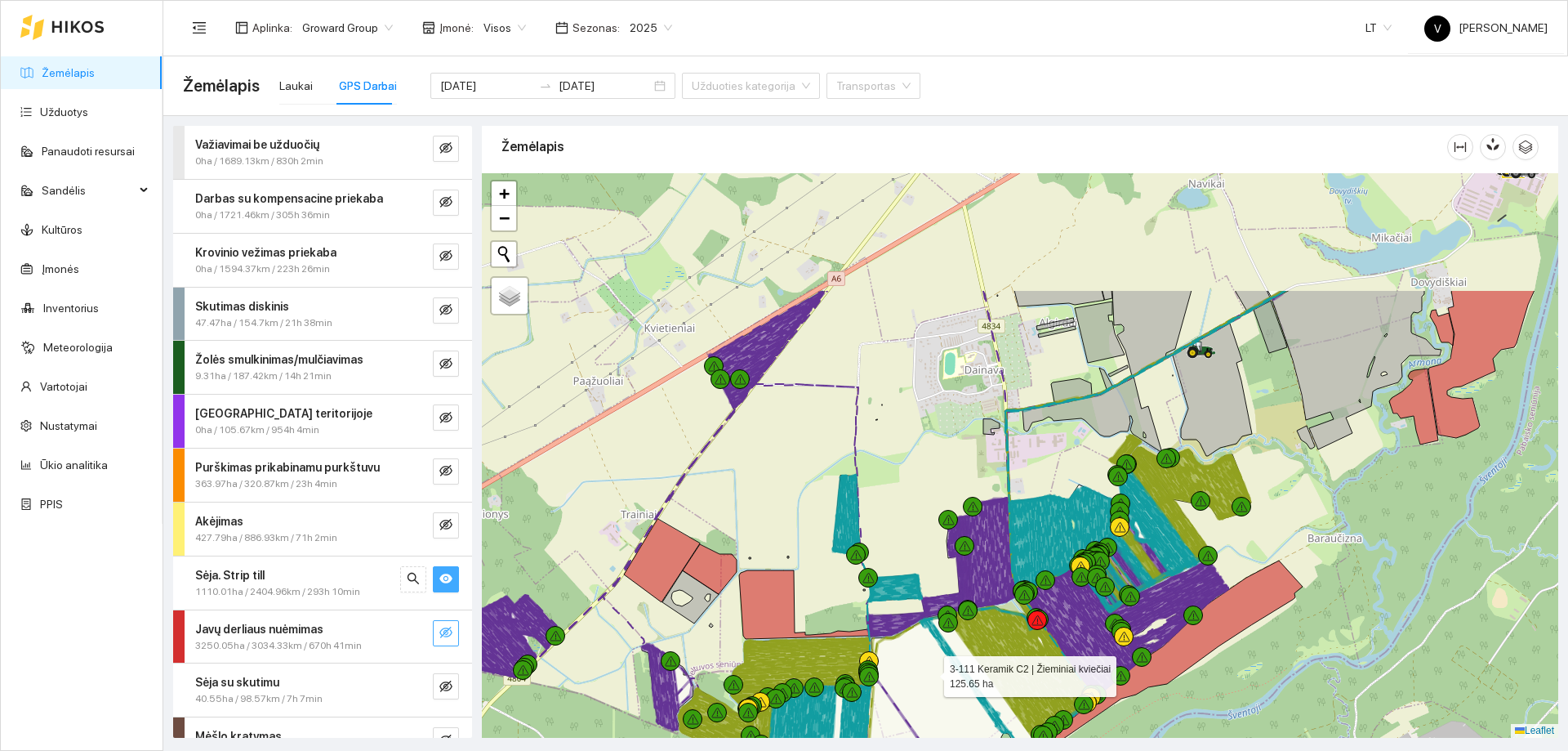
drag, startPoint x: 972, startPoint y: 603, endPoint x: 924, endPoint y: 662, distance: 76.1
click at [928, 672] on icon at bounding box center [977, 688] width 230 height 183
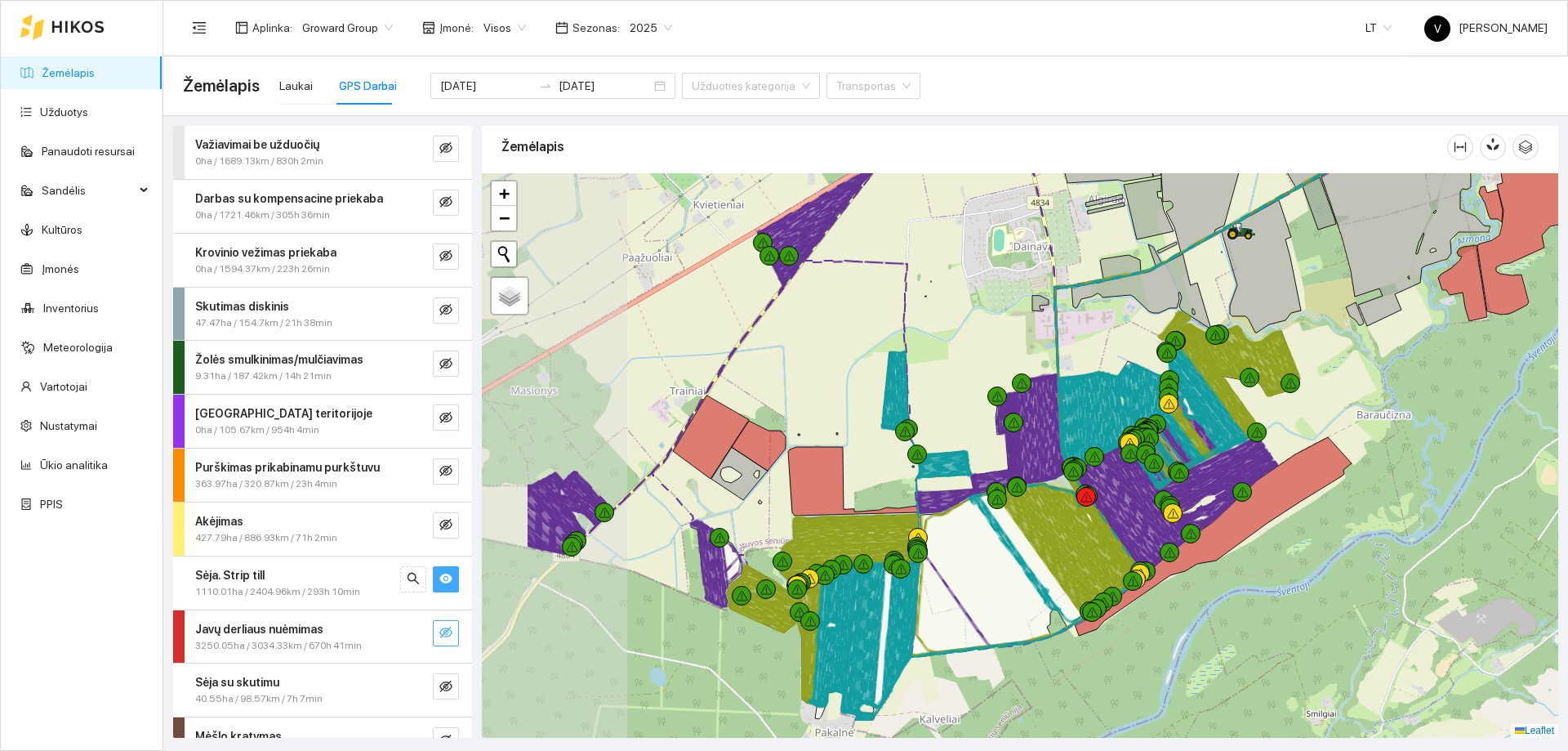
drag, startPoint x: 817, startPoint y: 589, endPoint x: 974, endPoint y: 510, distance: 175.8
click at [974, 511] on icon at bounding box center [1026, 564] width 230 height 183
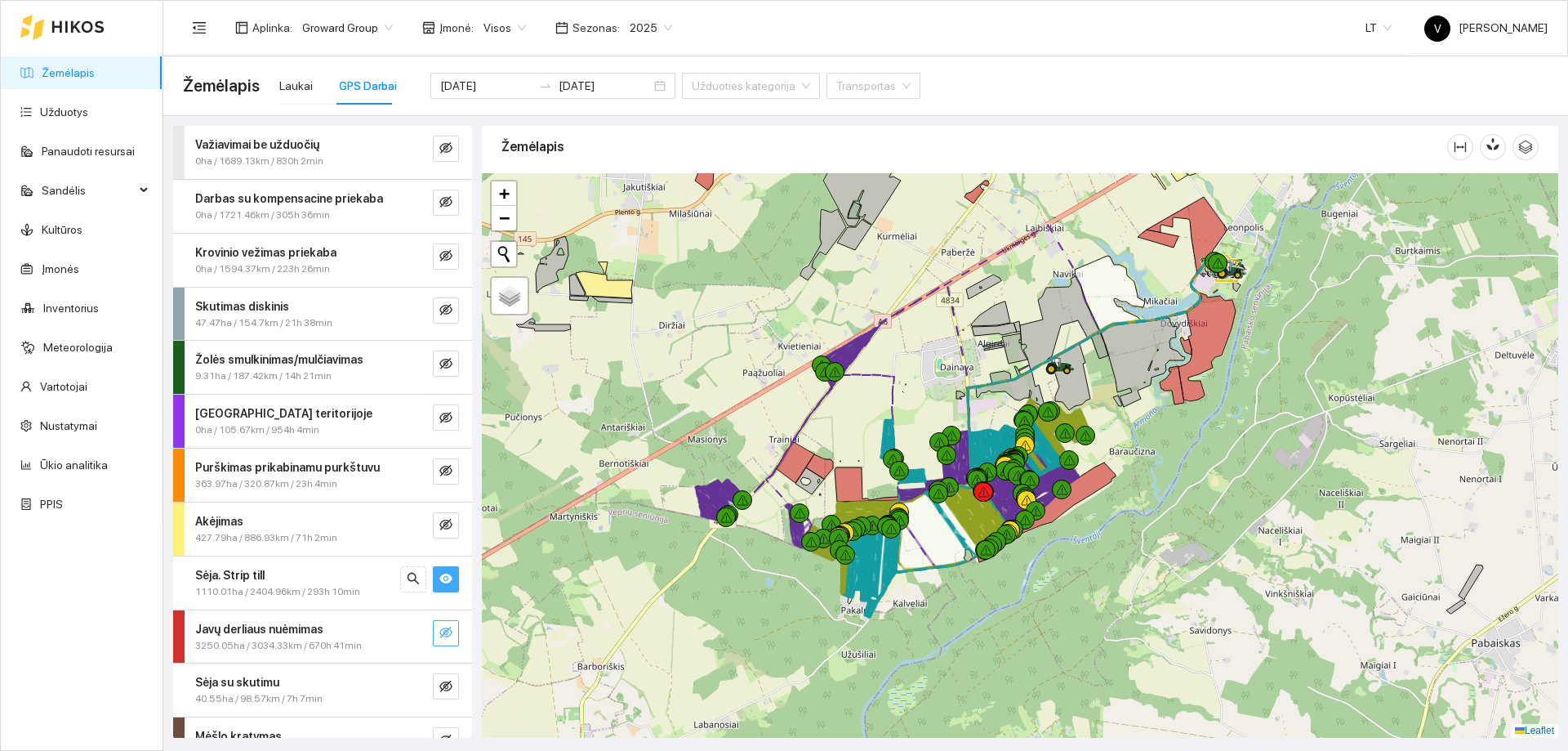
drag, startPoint x: 1125, startPoint y: 549, endPoint x: 1134, endPoint y: 421, distance: 128.3
click at [1156, 399] on div at bounding box center [1020, 456] width 1076 height 564
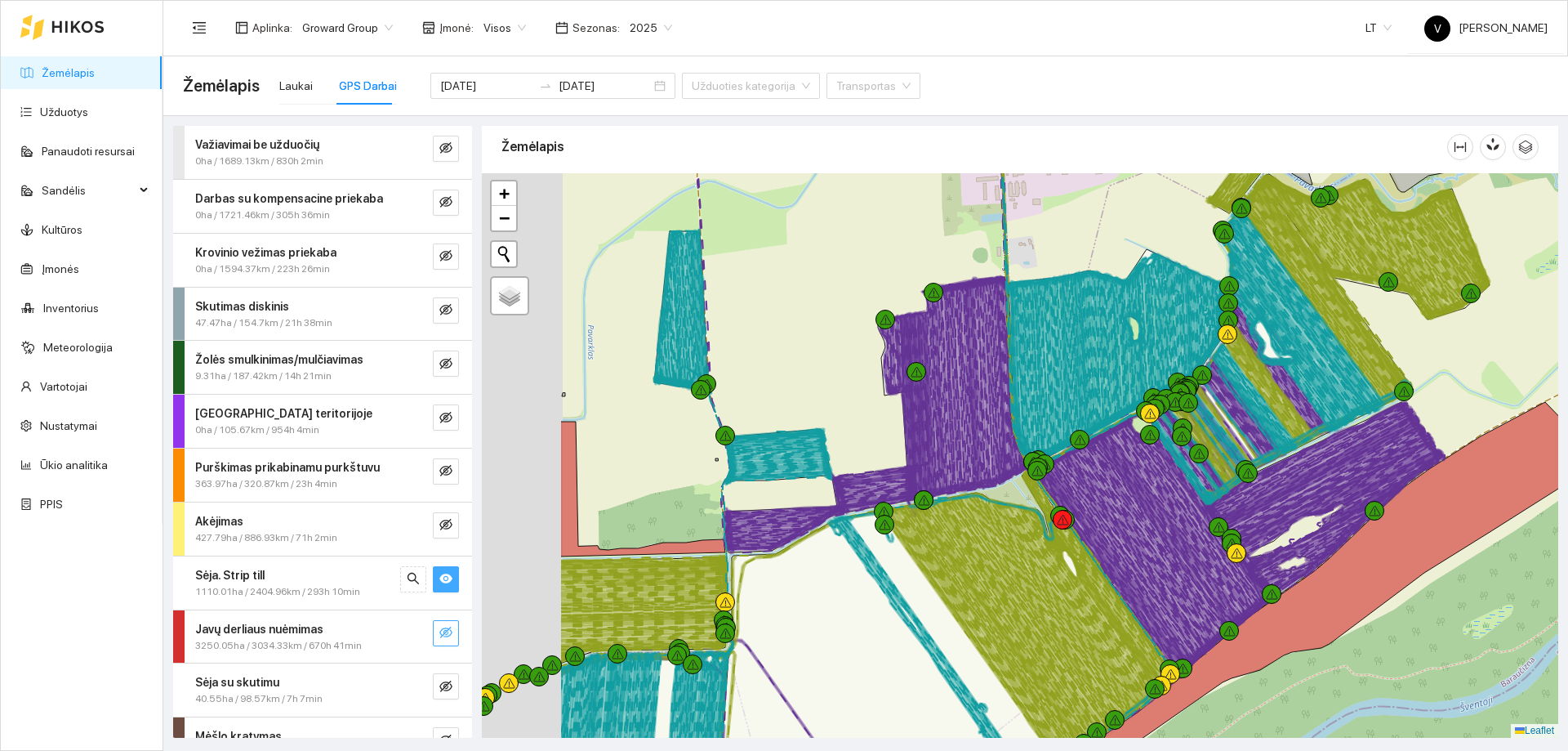
drag, startPoint x: 1073, startPoint y: 487, endPoint x: 1153, endPoint y: 493, distance: 80.2
click at [1164, 507] on icon at bounding box center [1164, 531] width 156 height 198
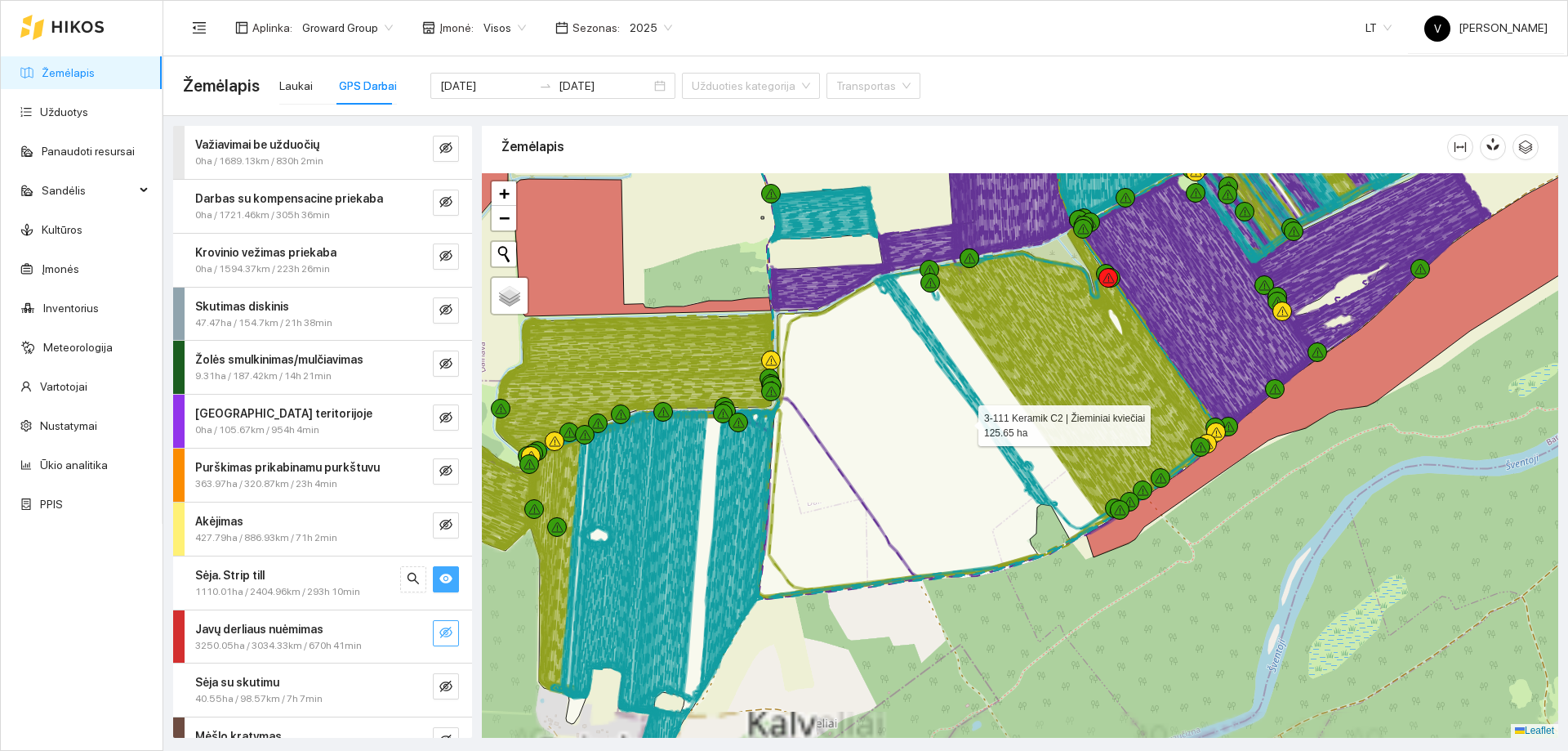
drag, startPoint x: 1029, startPoint y: 502, endPoint x: 1143, endPoint y: 571, distance: 133.3
click at [1209, 598] on icon at bounding box center [988, 413] width 461 height 367
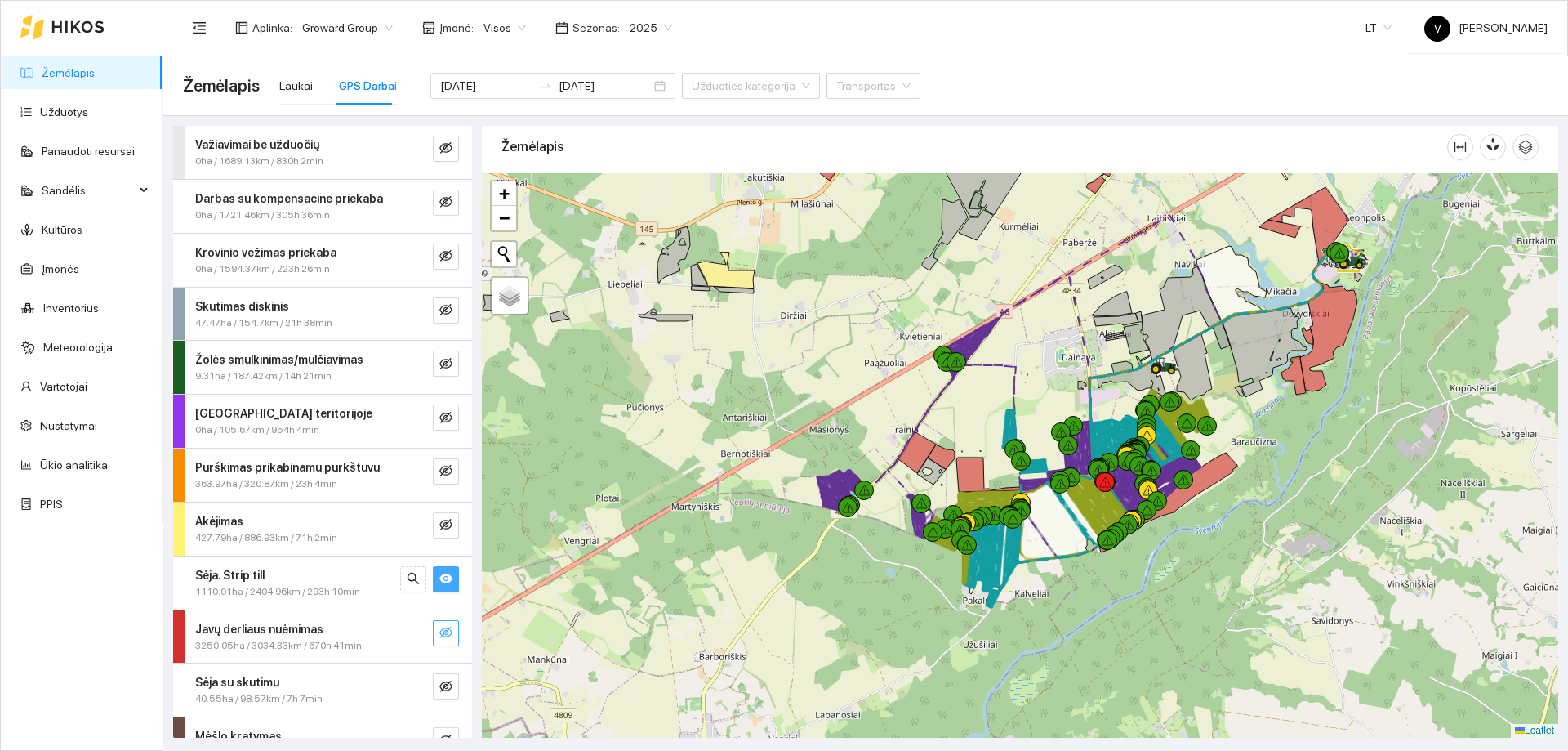
drag, startPoint x: 1075, startPoint y: 559, endPoint x: 1063, endPoint y: 537, distance: 25.1
click at [1063, 537] on icon at bounding box center [1075, 516] width 115 height 91
click at [653, 28] on span "2025" at bounding box center [651, 28] width 43 height 24
click at [647, 217] on div "2026" at bounding box center [639, 216] width 62 height 26
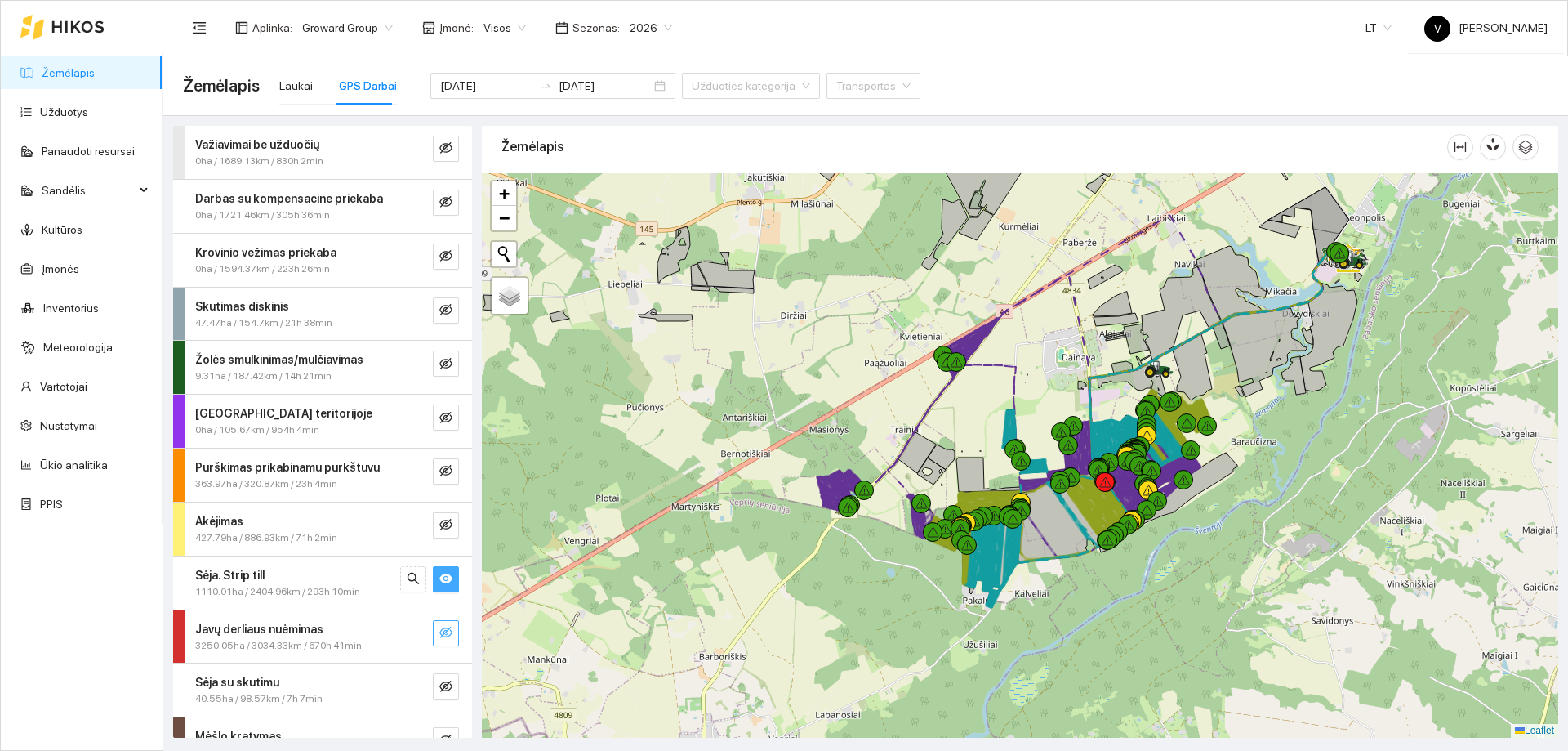
click at [439, 578] on icon "eye" at bounding box center [445, 578] width 13 height 10
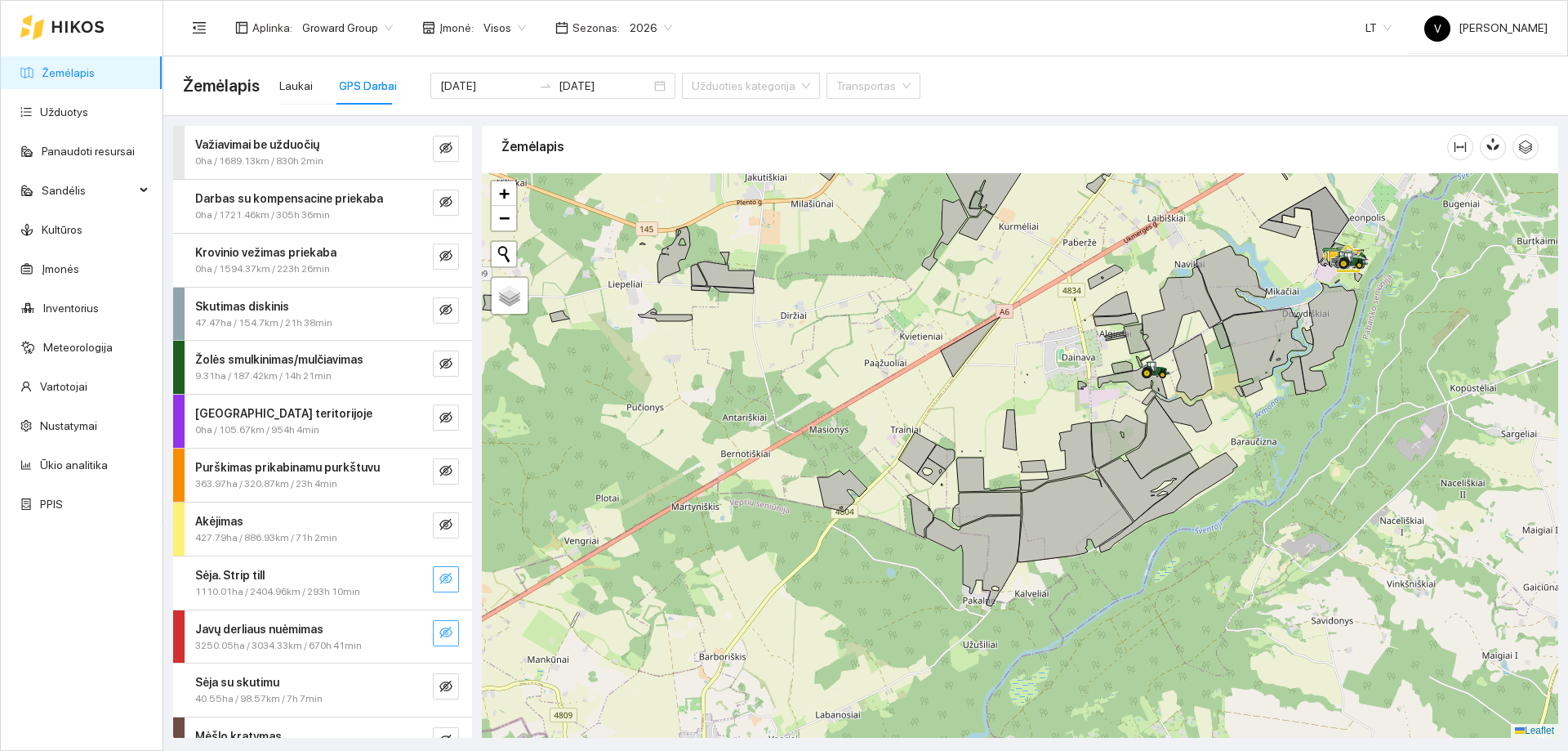
click at [439, 578] on icon "eye-invisible" at bounding box center [445, 578] width 13 height 13
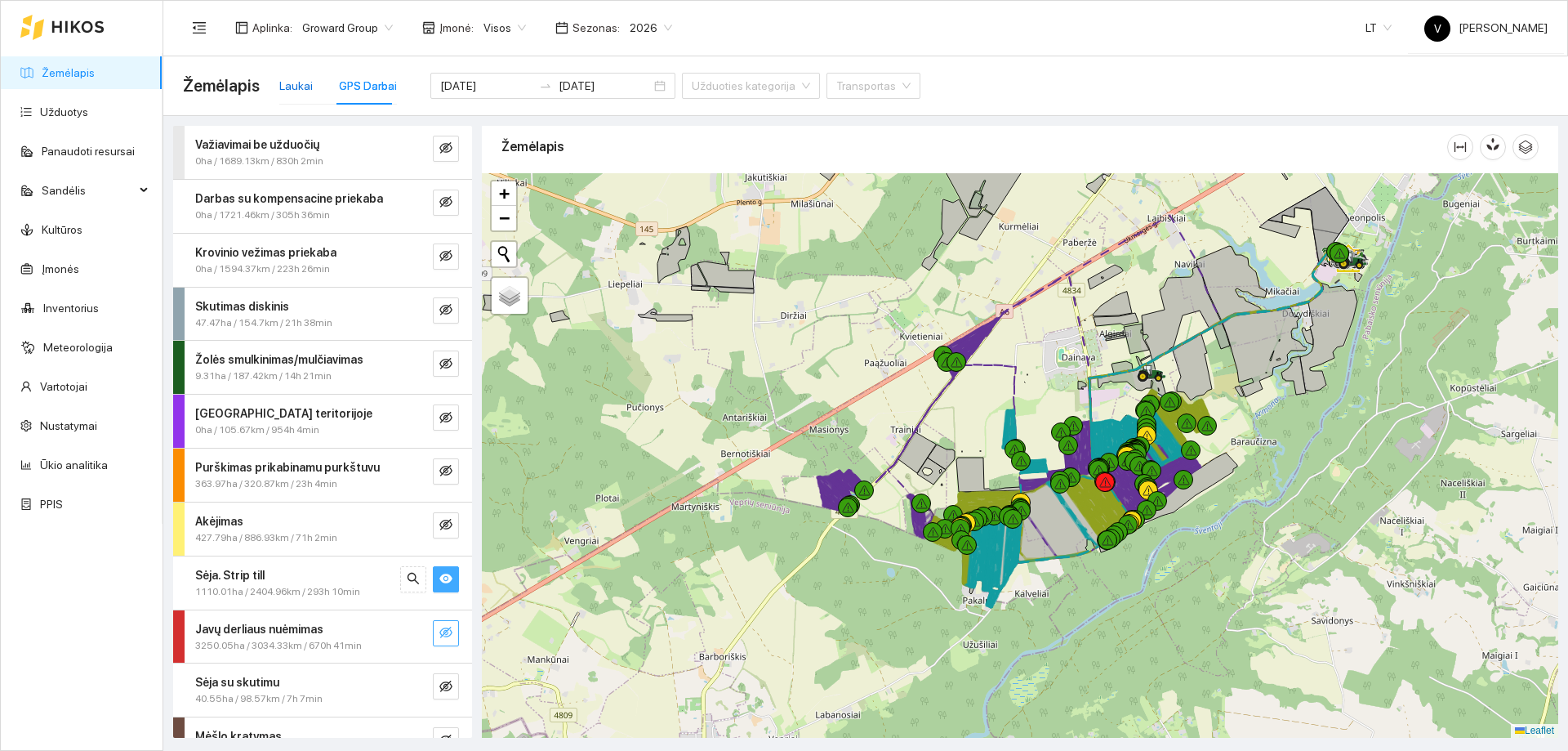
click at [285, 87] on div "Laukai" at bounding box center [296, 85] width 34 height 18
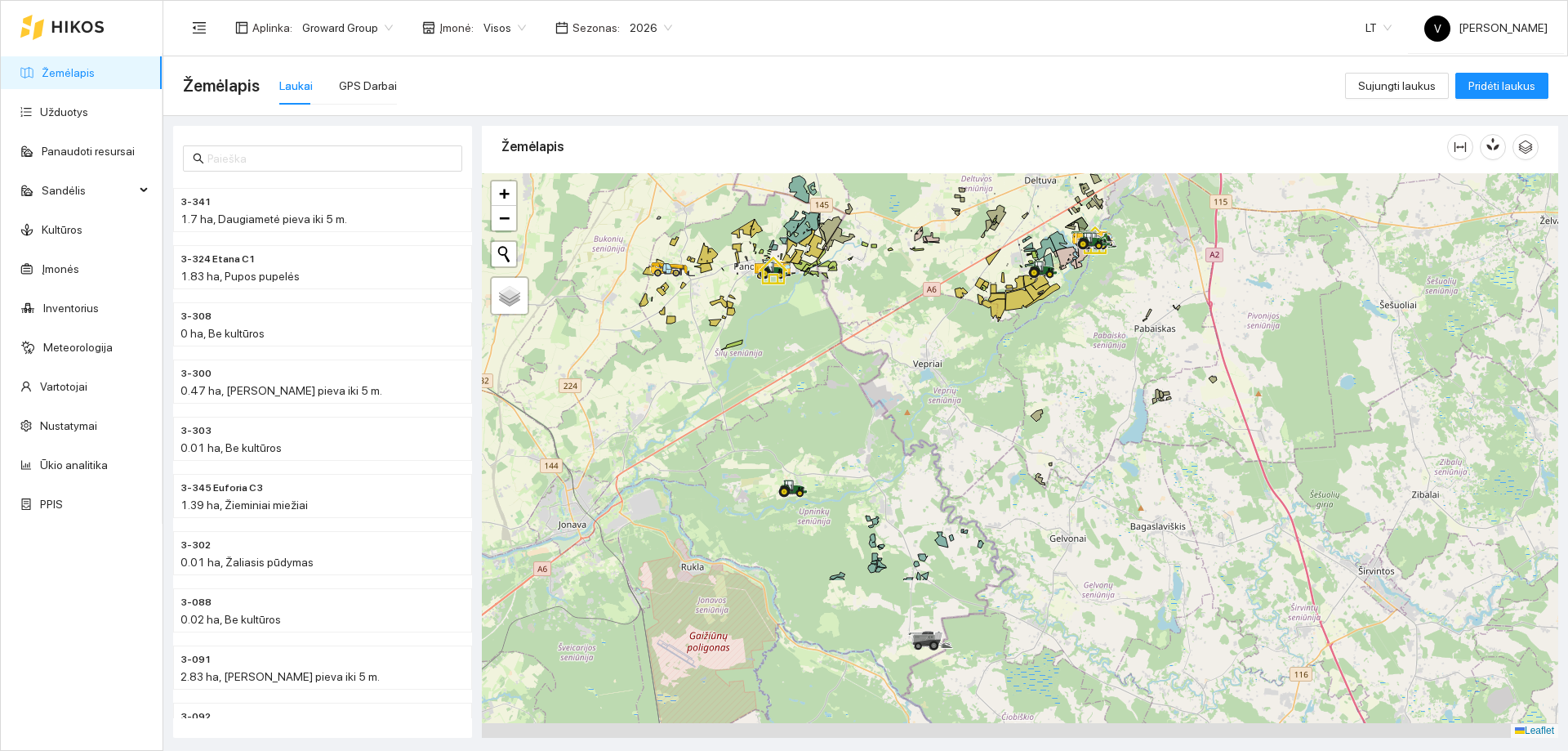
drag, startPoint x: 1087, startPoint y: 418, endPoint x: 1018, endPoint y: 313, distance: 125.6
click at [1017, 313] on div at bounding box center [1020, 456] width 1076 height 564
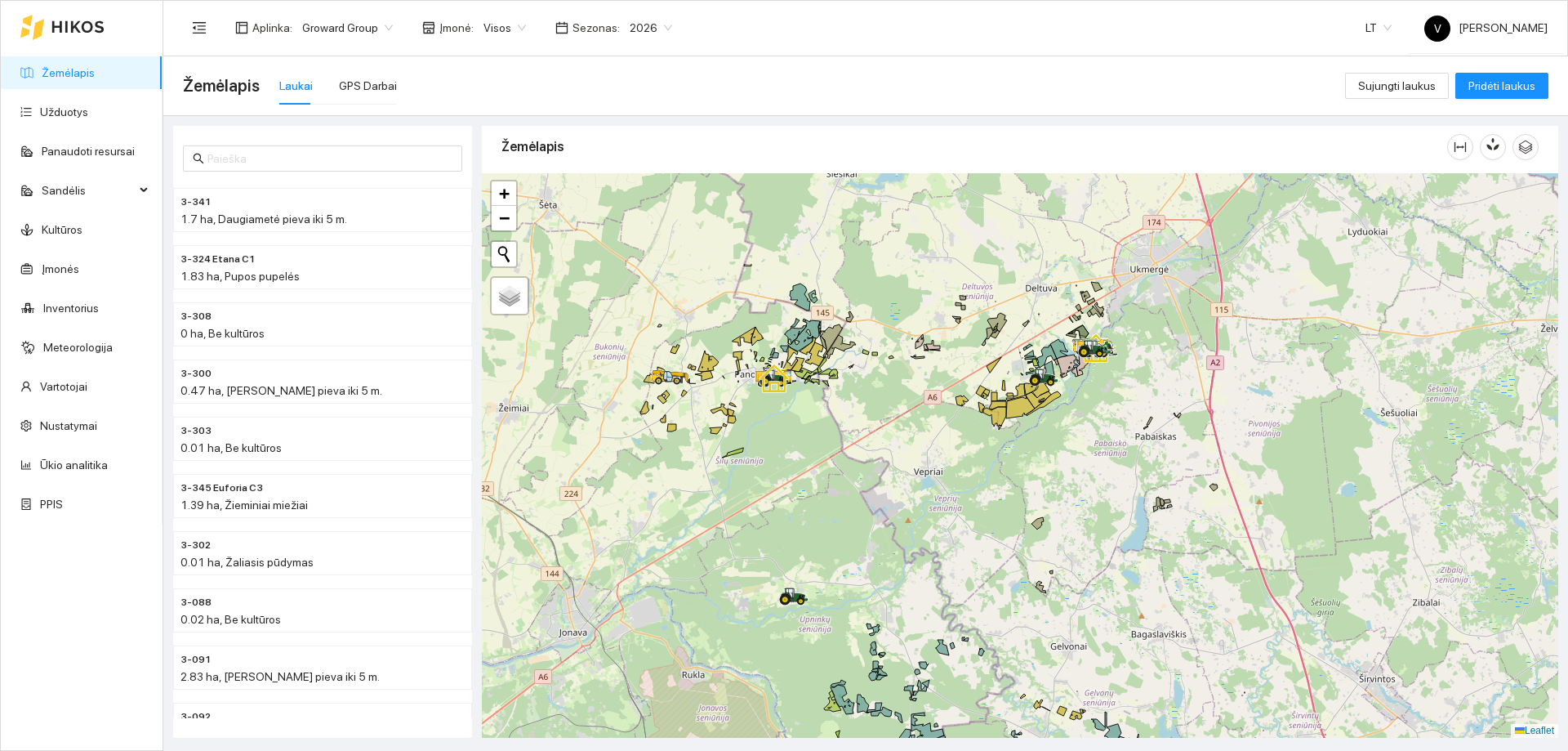
drag, startPoint x: 1014, startPoint y: 451, endPoint x: 1041, endPoint y: 599, distance: 150.4
click at [1041, 599] on div at bounding box center [1020, 456] width 1076 height 564
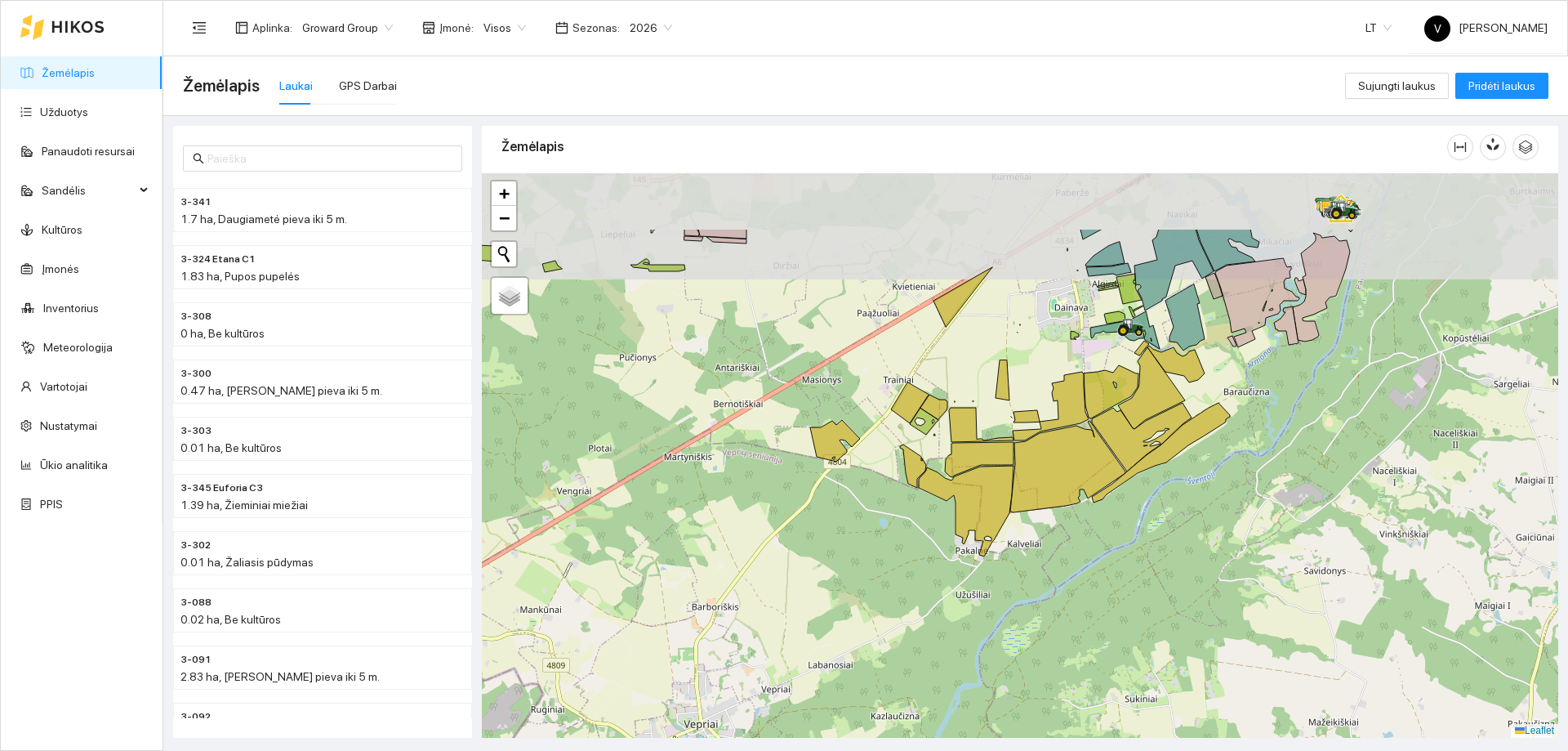
drag, startPoint x: 1003, startPoint y: 475, endPoint x: 1078, endPoint y: 590, distance: 137.3
click at [1078, 590] on div at bounding box center [1020, 456] width 1076 height 564
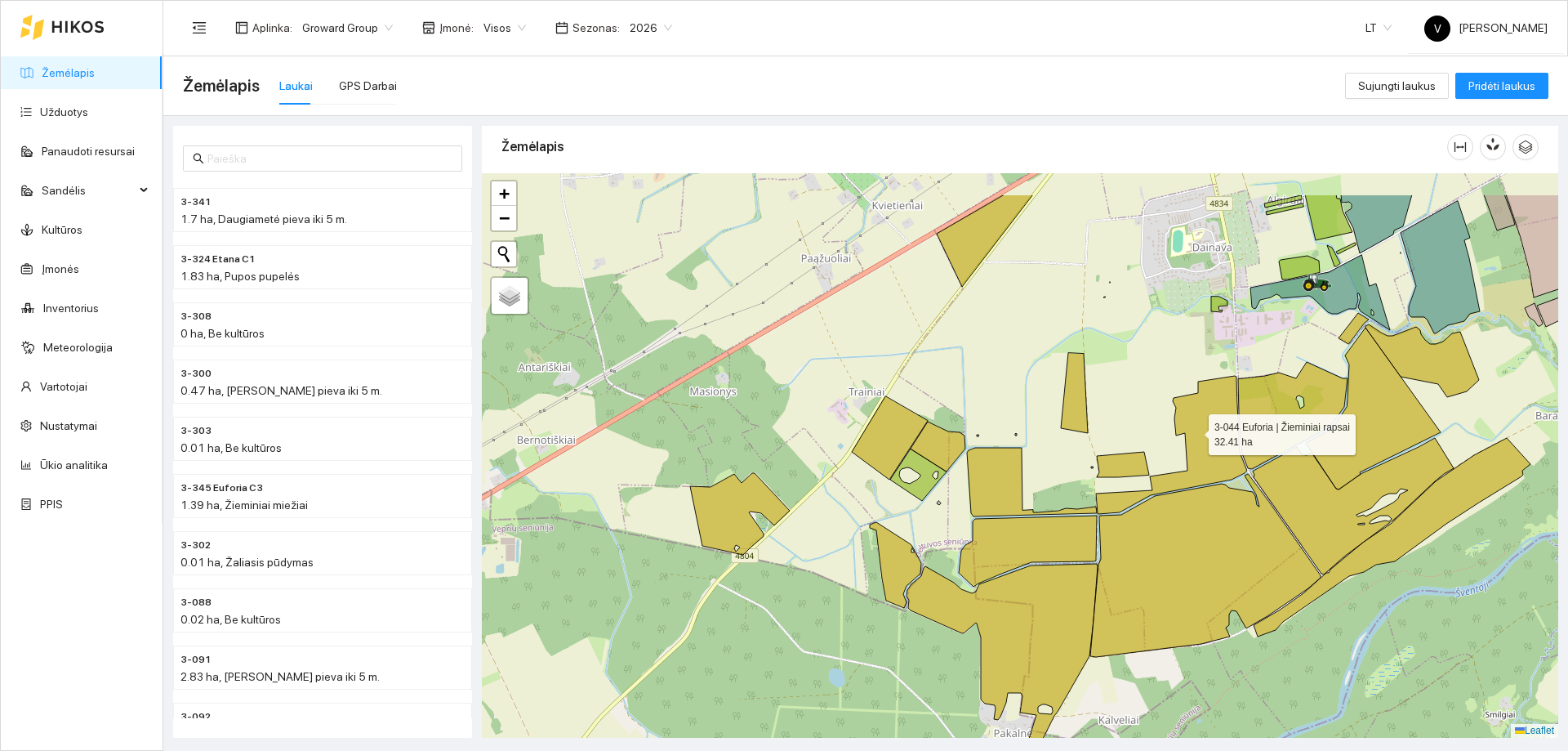
drag, startPoint x: 1125, startPoint y: 365, endPoint x: 1188, endPoint y: 426, distance: 87.7
click at [1192, 429] on icon at bounding box center [1171, 445] width 151 height 138
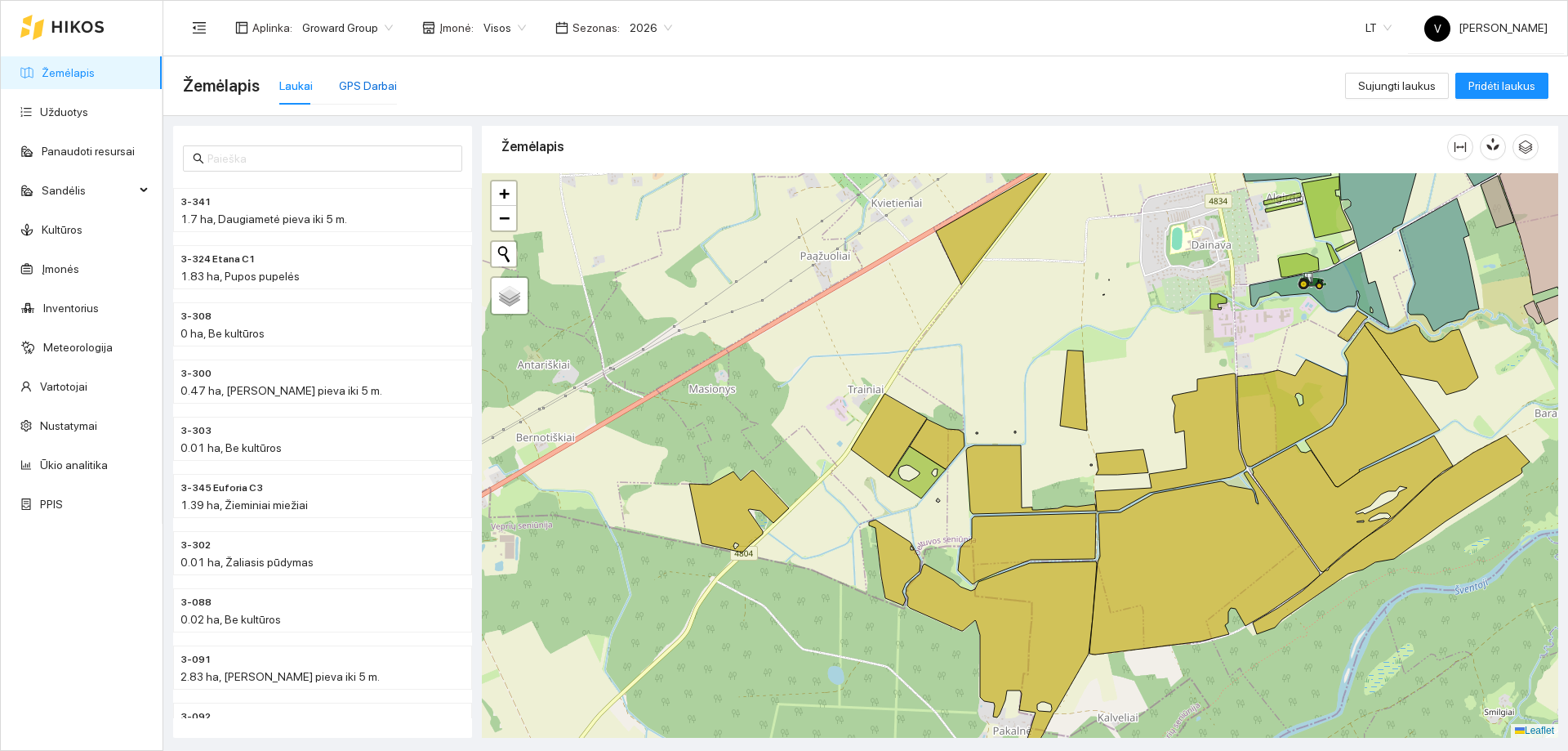
click at [368, 81] on div "GPS Darbai" at bounding box center [368, 85] width 58 height 18
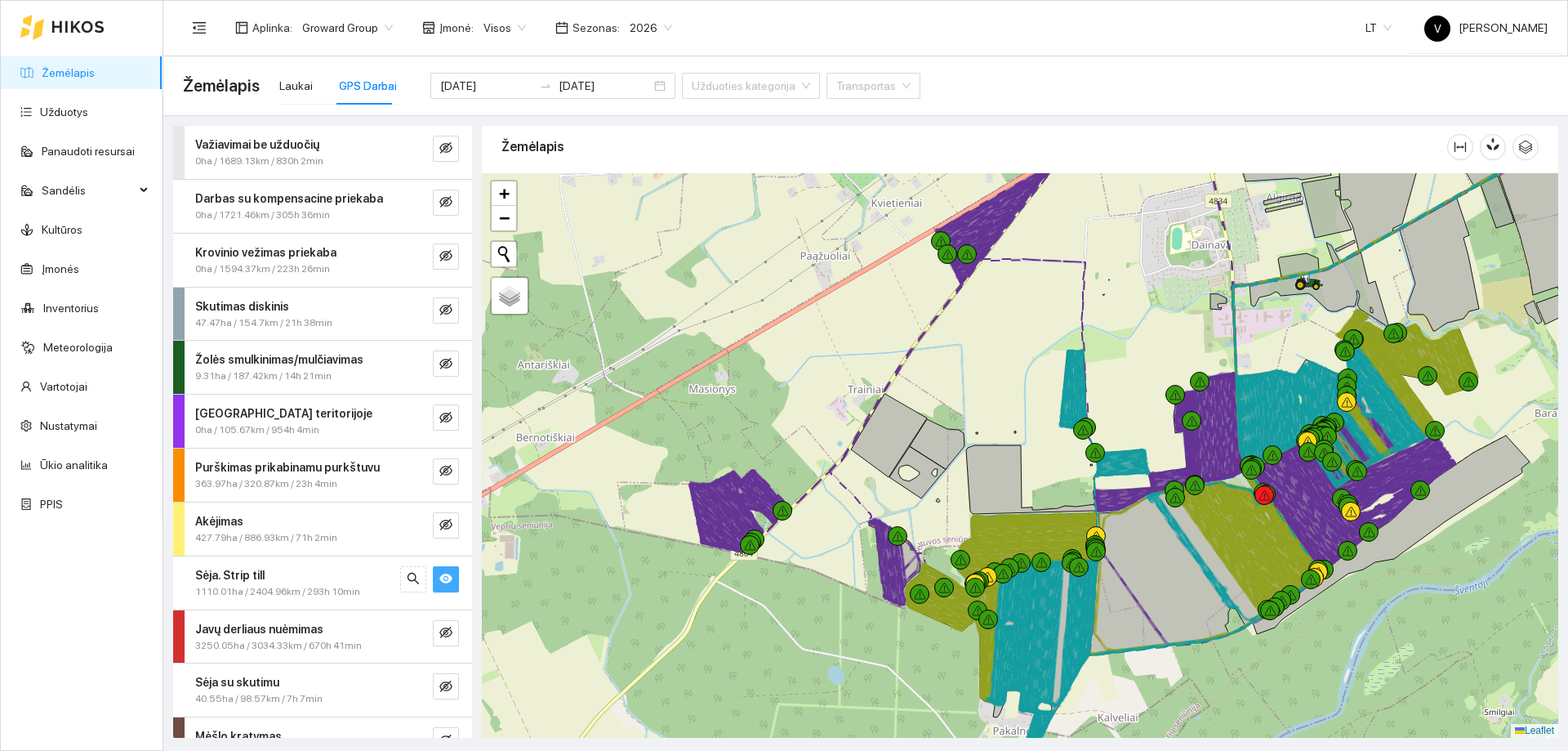
click at [439, 579] on icon "eye" at bounding box center [445, 578] width 13 height 13
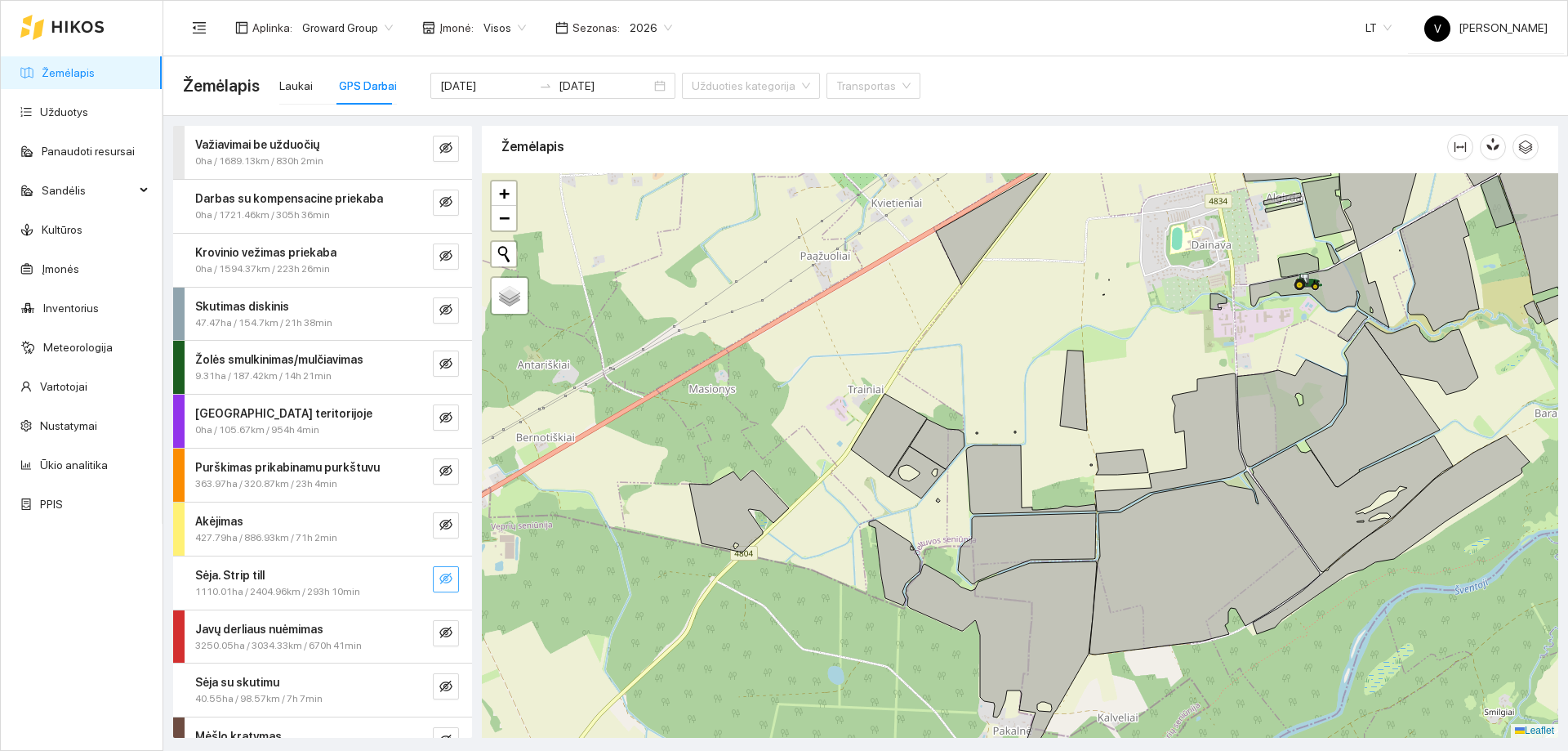
click at [439, 583] on icon "eye-invisible" at bounding box center [445, 578] width 13 height 13
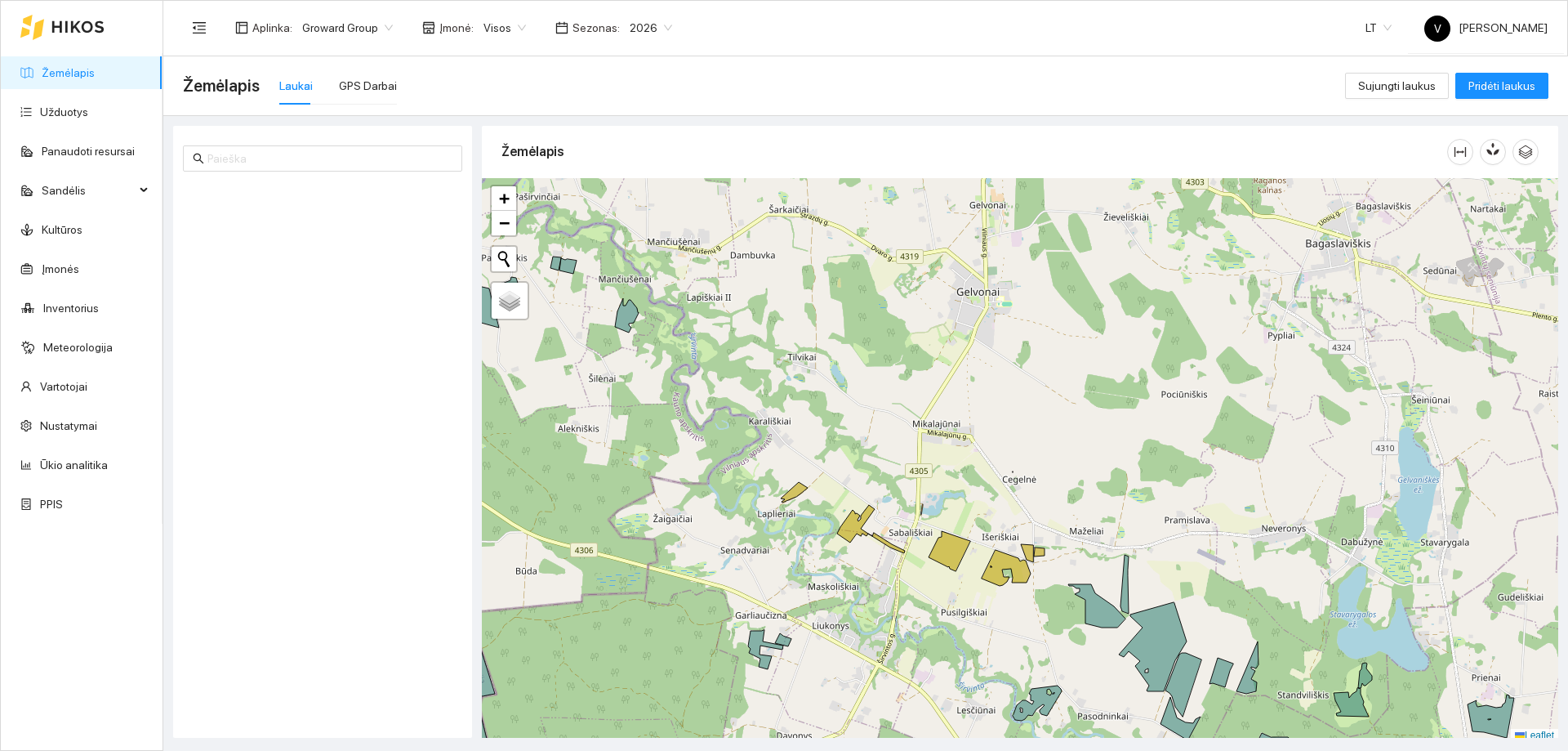
scroll to position [5, 0]
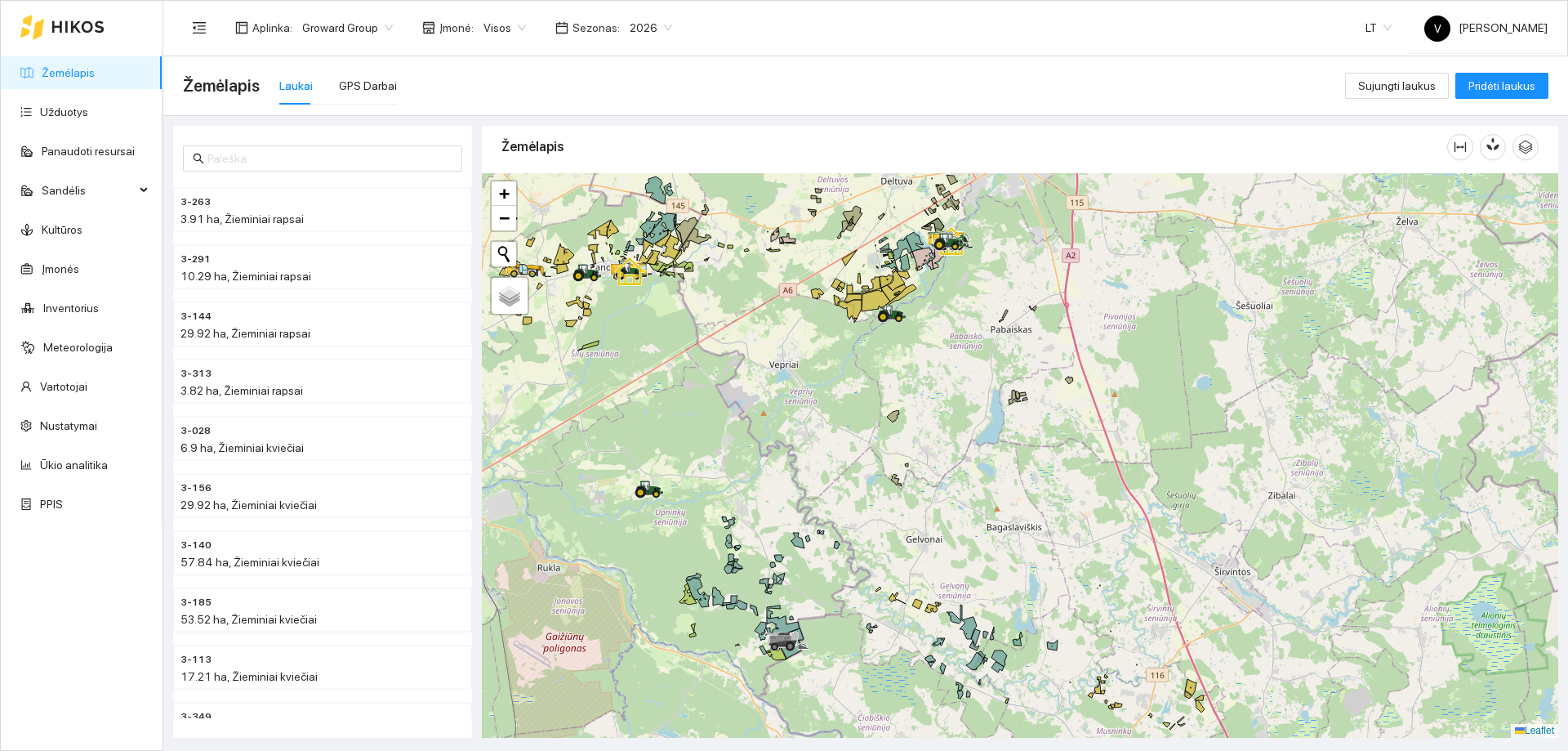
drag, startPoint x: 821, startPoint y: 348, endPoint x: 986, endPoint y: 538, distance: 251.6
click at [989, 545] on div at bounding box center [1020, 456] width 1076 height 564
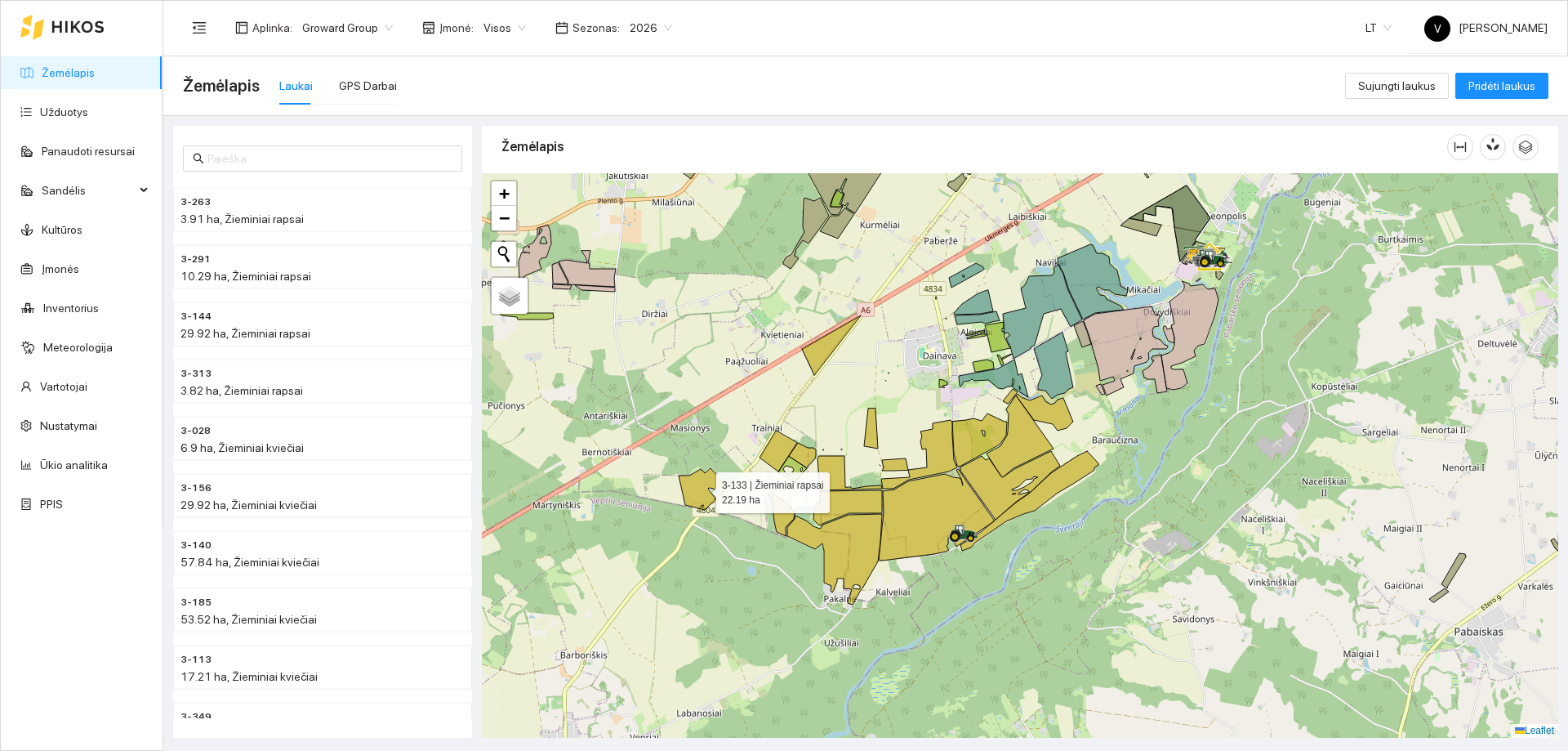
click at [704, 497] on icon at bounding box center [703, 489] width 49 height 42
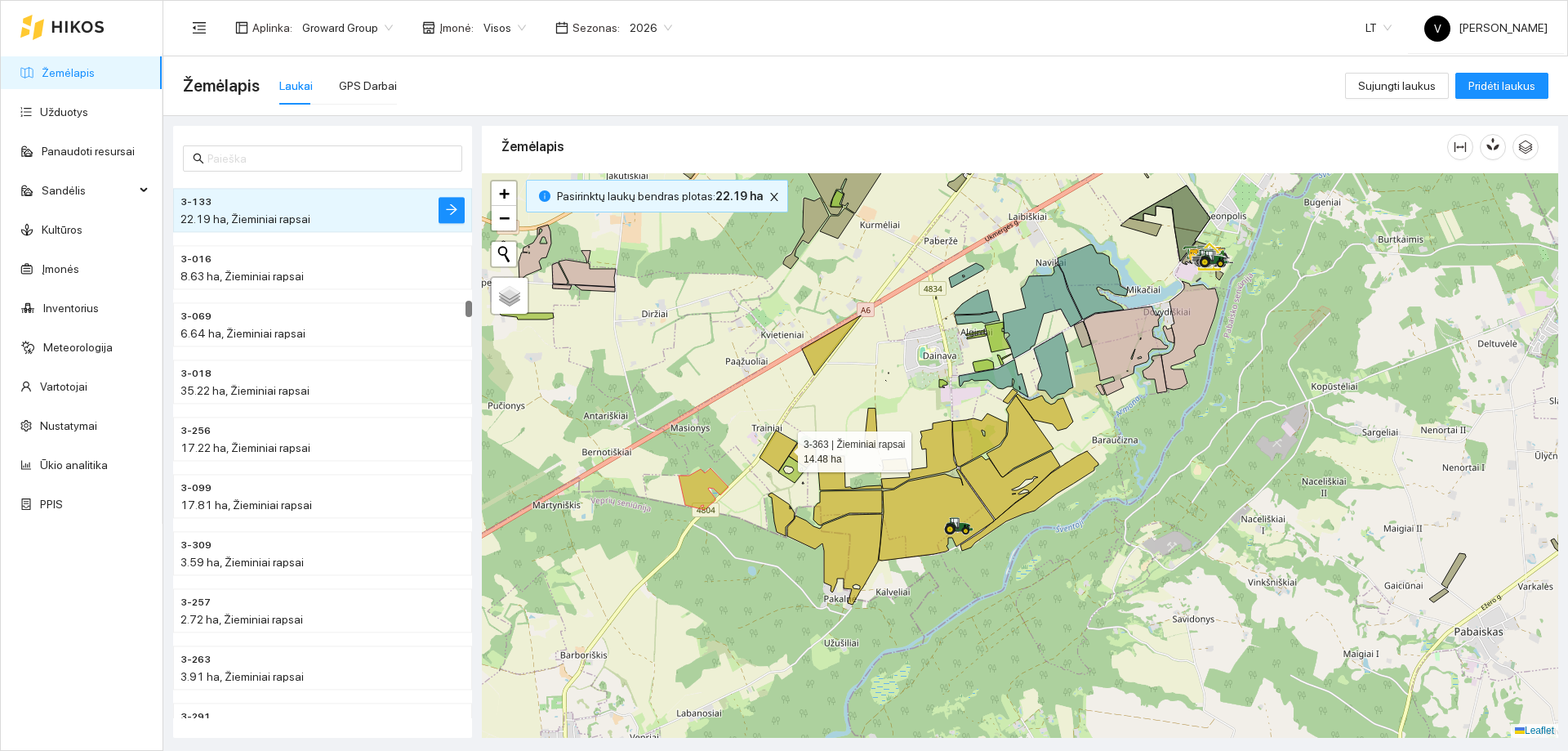
click at [783, 448] on icon at bounding box center [777, 451] width 37 height 41
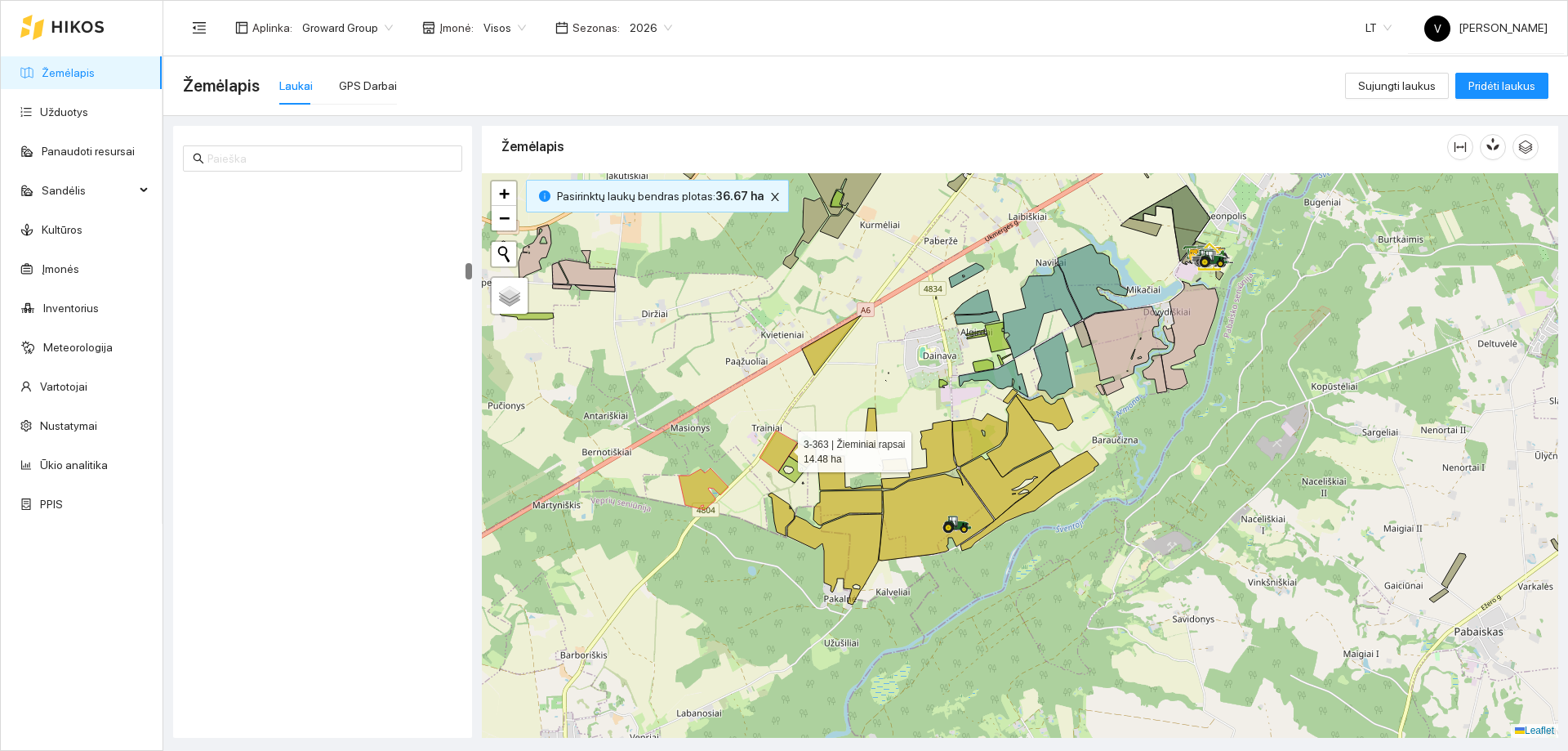
scroll to position [4566, 0]
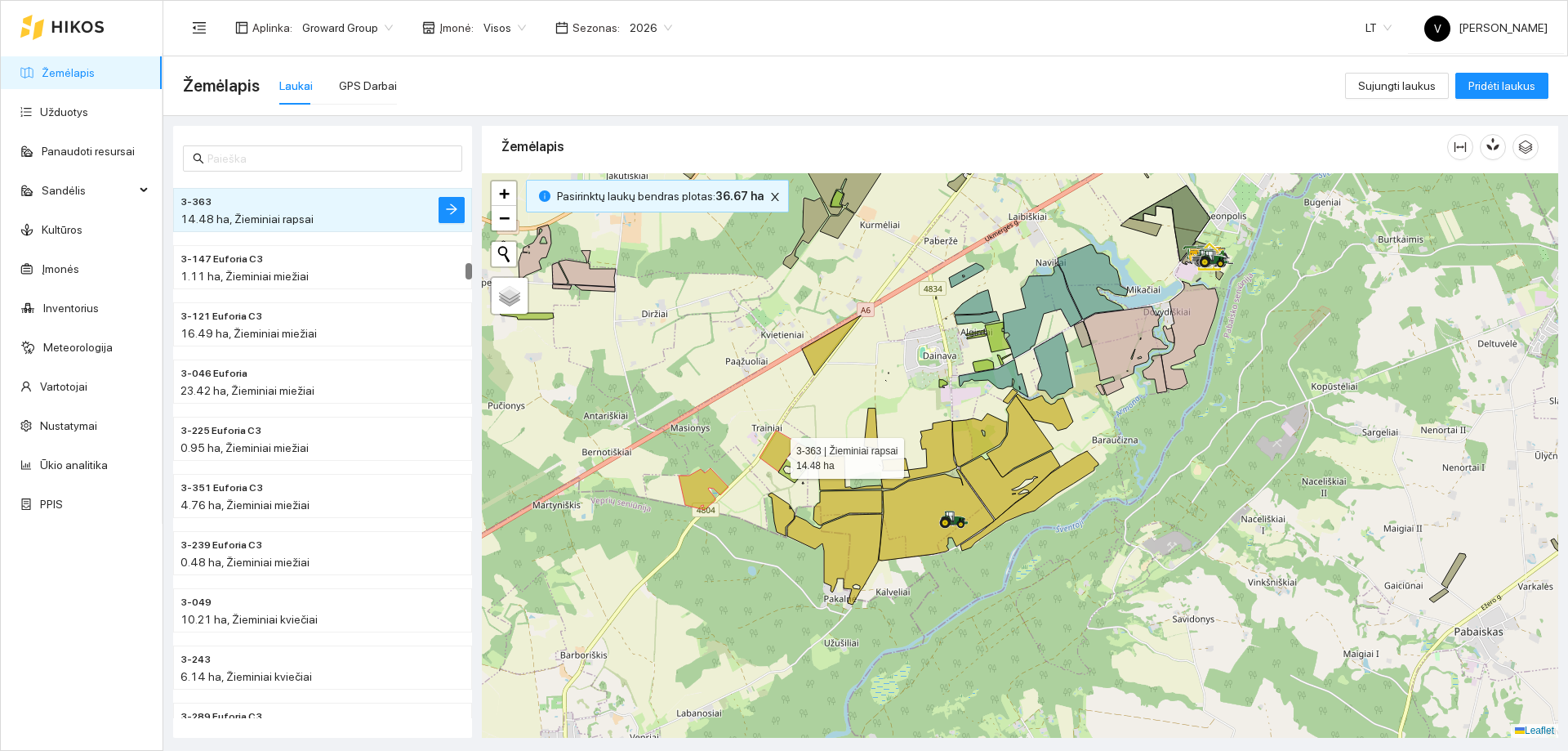
click at [775, 454] on icon at bounding box center [777, 451] width 37 height 41
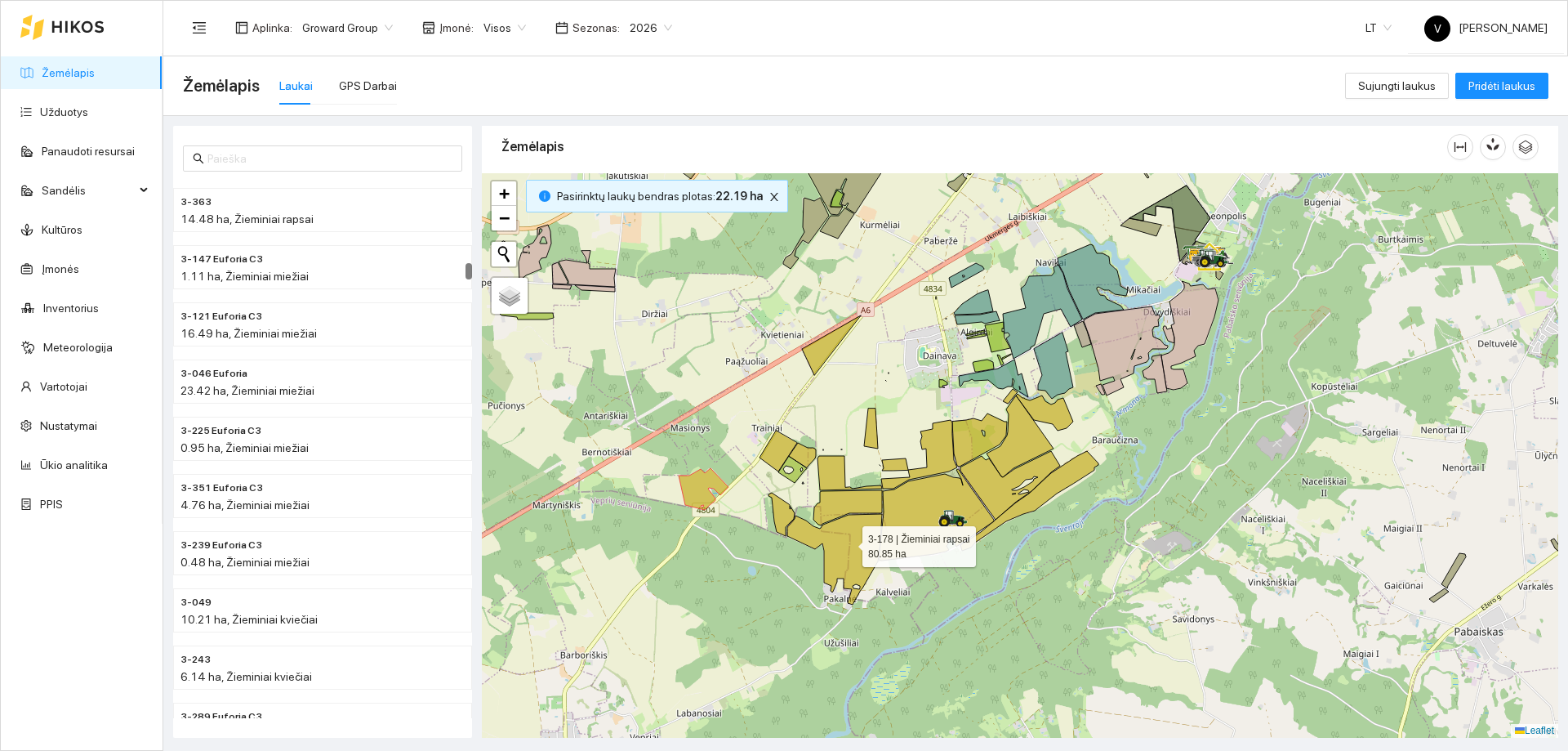
click at [849, 543] on icon at bounding box center [834, 559] width 95 height 90
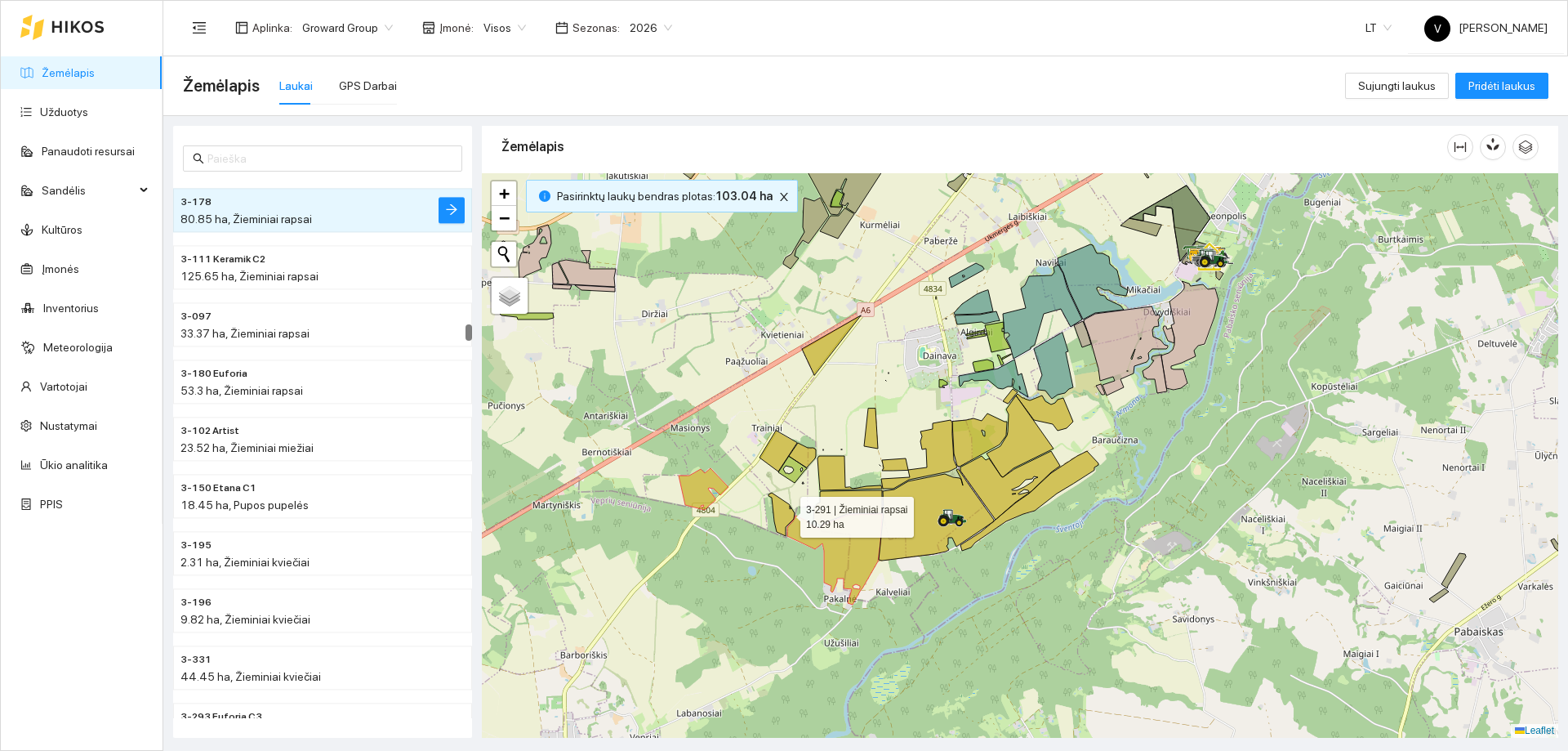
click at [783, 512] on icon at bounding box center [782, 514] width 26 height 43
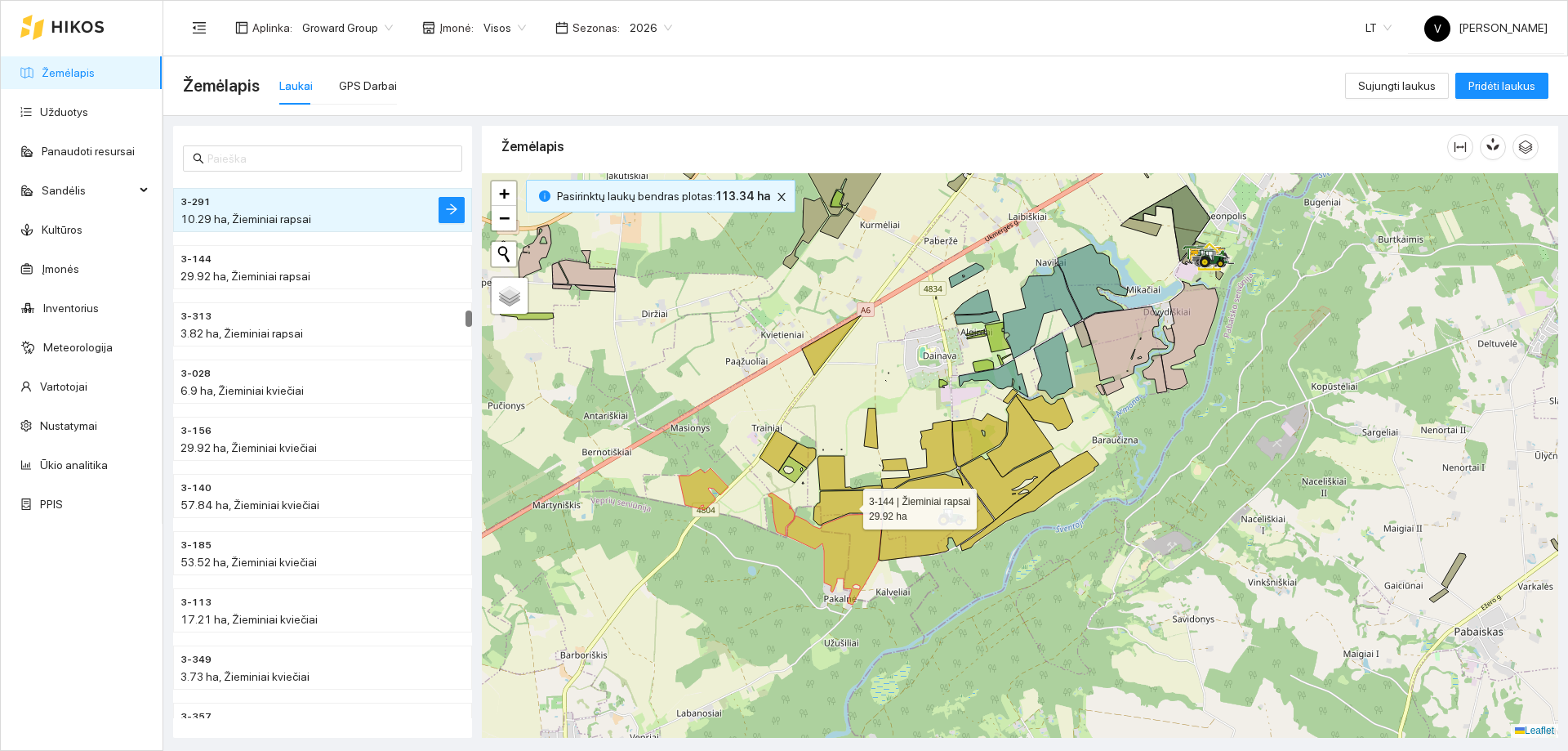
click at [846, 501] on icon at bounding box center [847, 508] width 69 height 35
click at [833, 479] on icon at bounding box center [850, 473] width 64 height 35
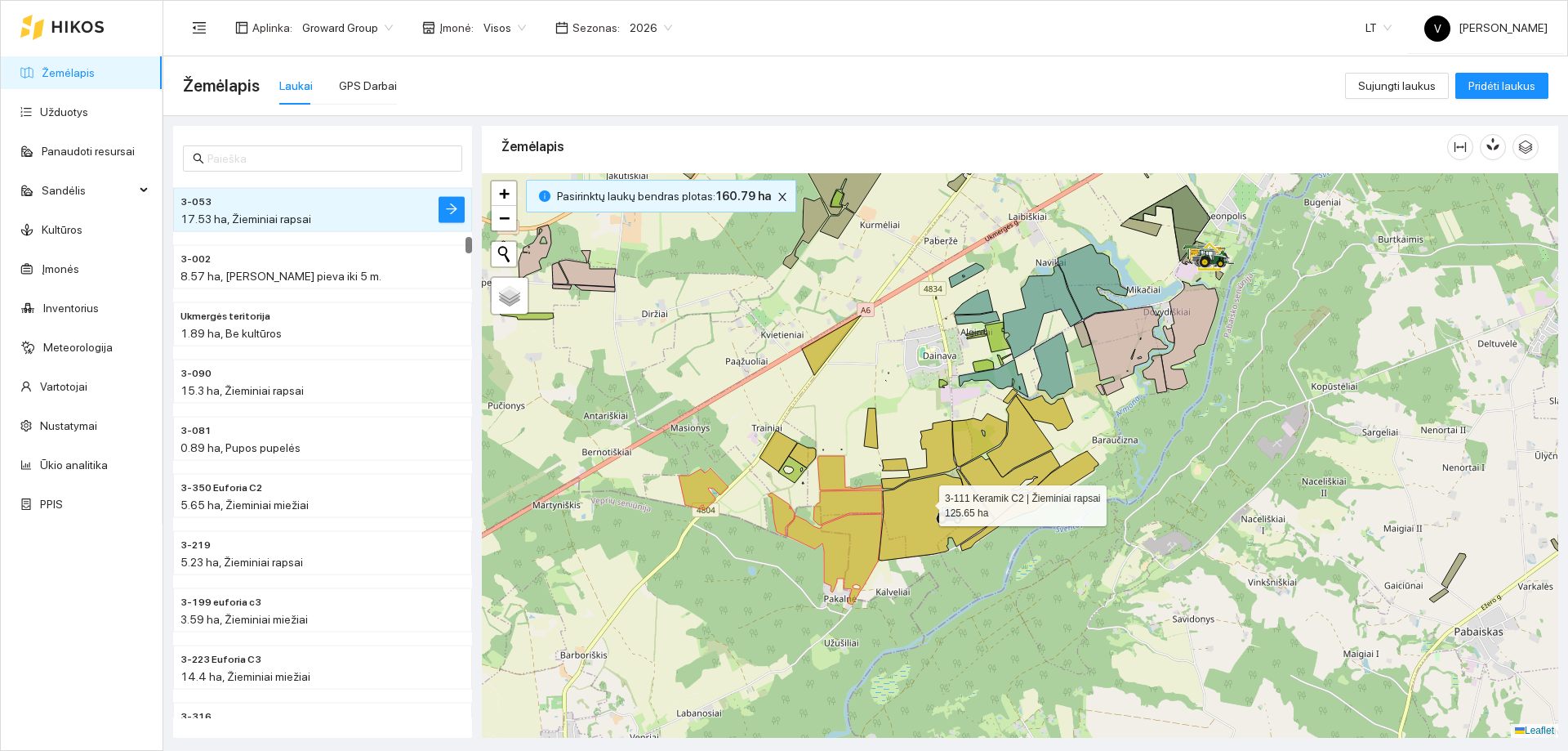
click at [926, 501] on icon at bounding box center [936, 514] width 115 height 91
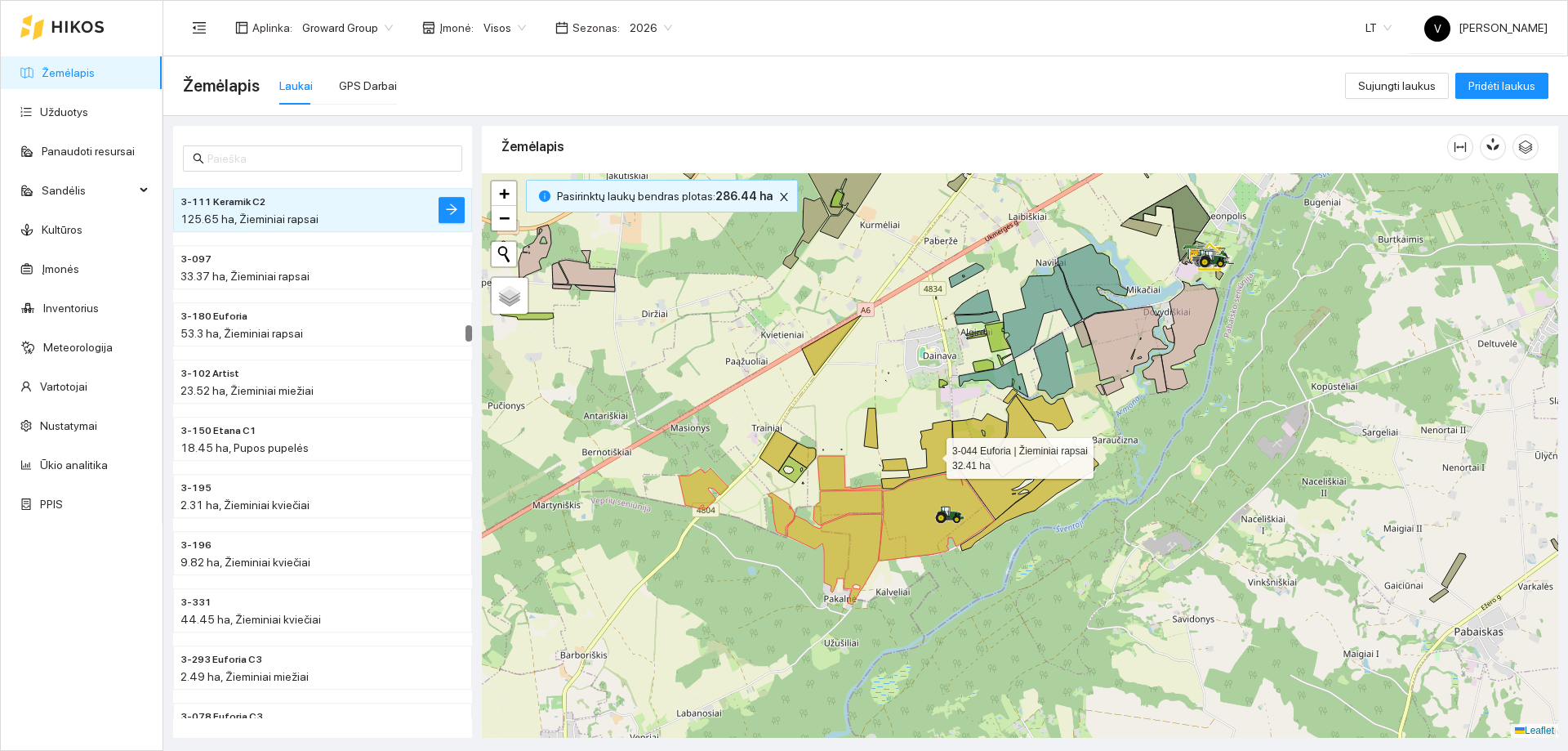
click at [947, 448] on icon at bounding box center [919, 454] width 76 height 69
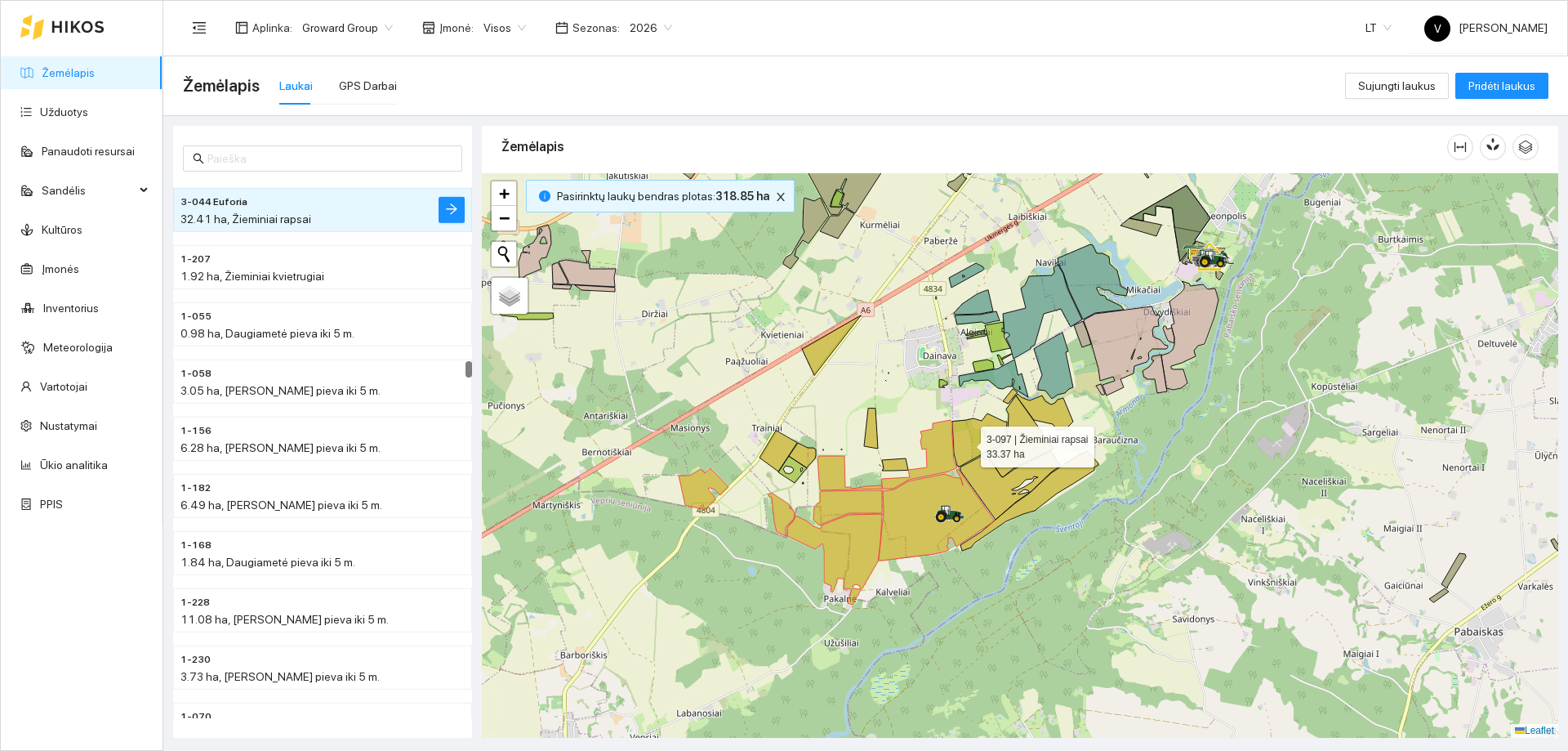
click at [969, 443] on icon at bounding box center [979, 439] width 55 height 53
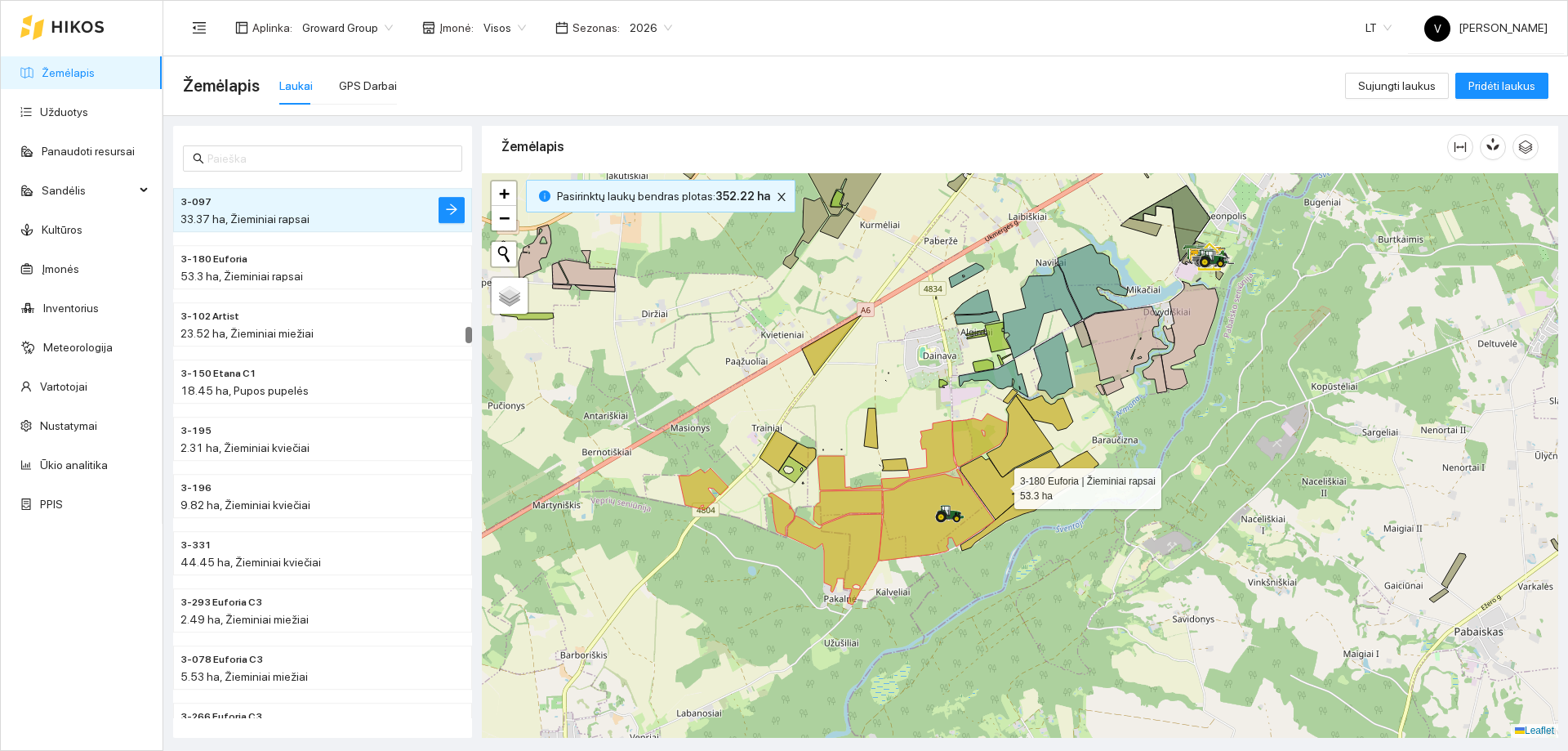
click at [1000, 484] on icon at bounding box center [1010, 484] width 100 height 69
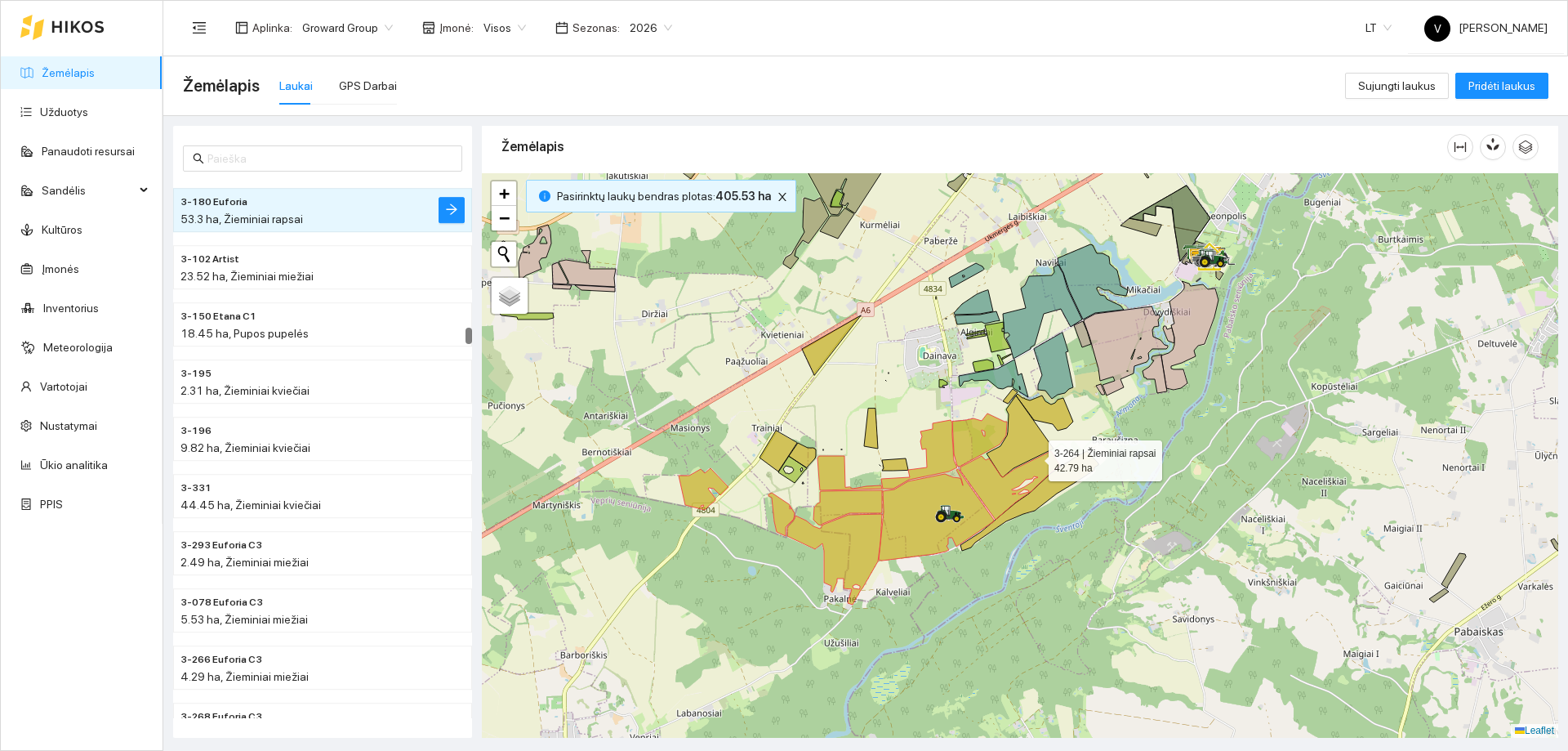
click at [1030, 451] on icon at bounding box center [1020, 436] width 67 height 82
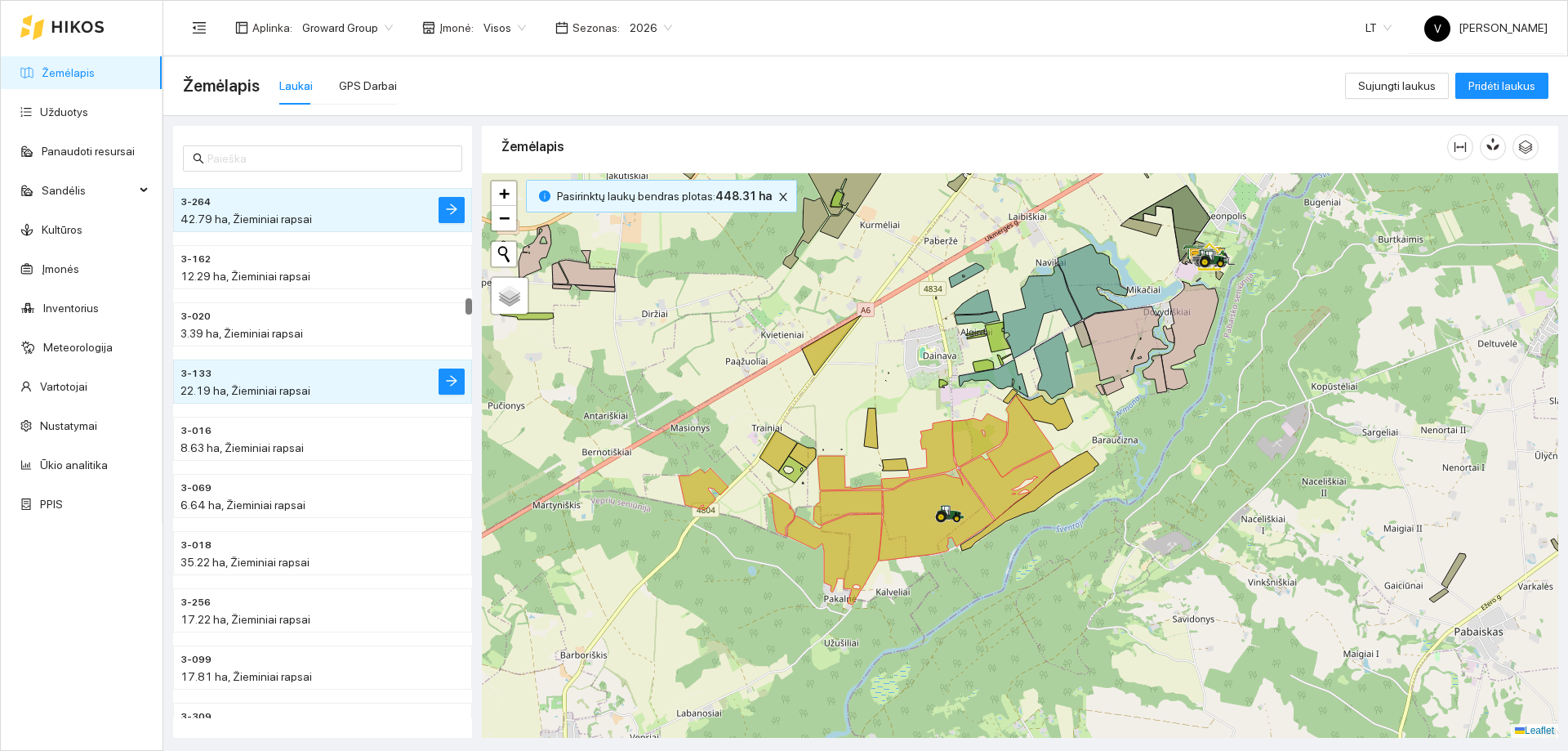
click at [1053, 494] on icon at bounding box center [1029, 500] width 138 height 100
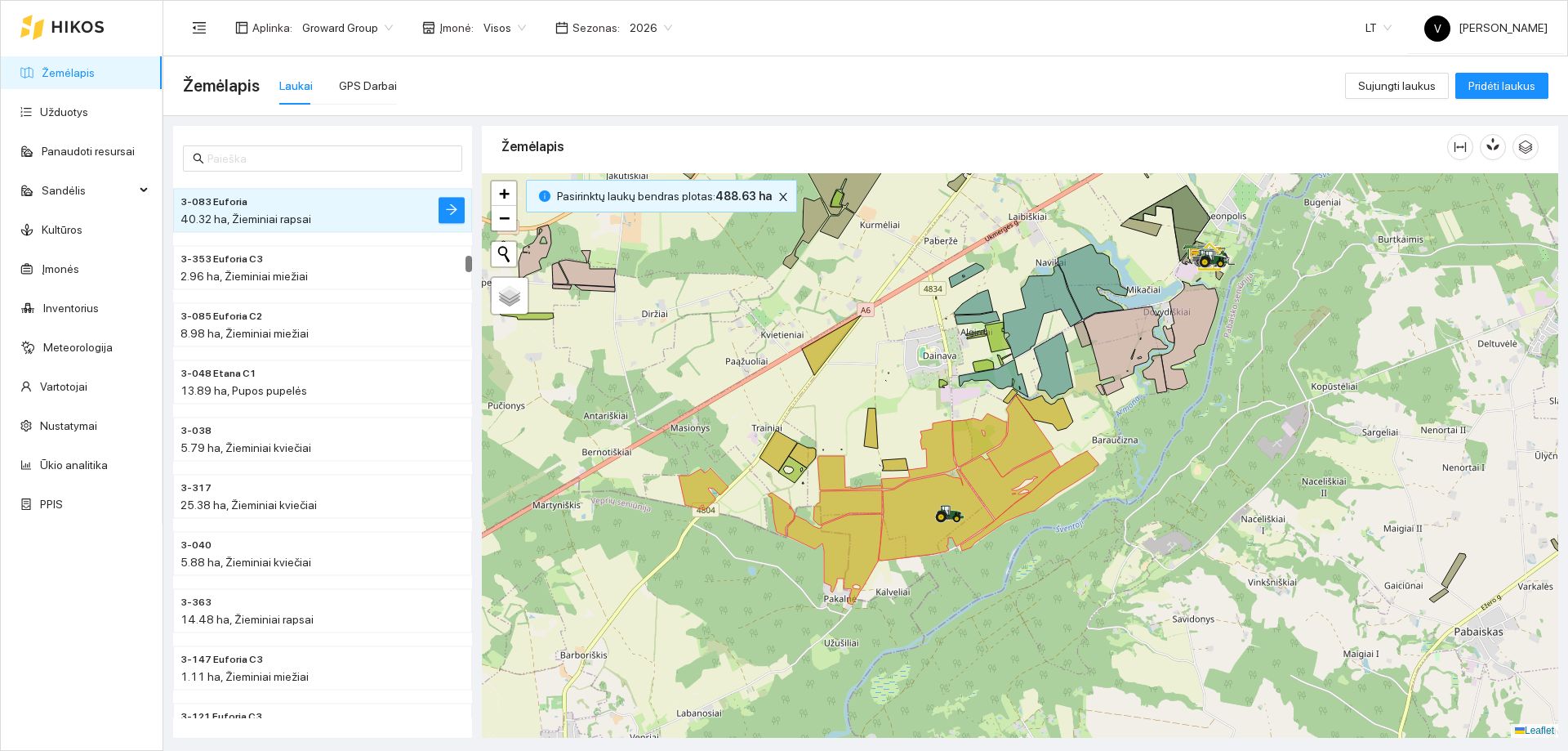
click at [1051, 418] on icon at bounding box center [1045, 412] width 57 height 36
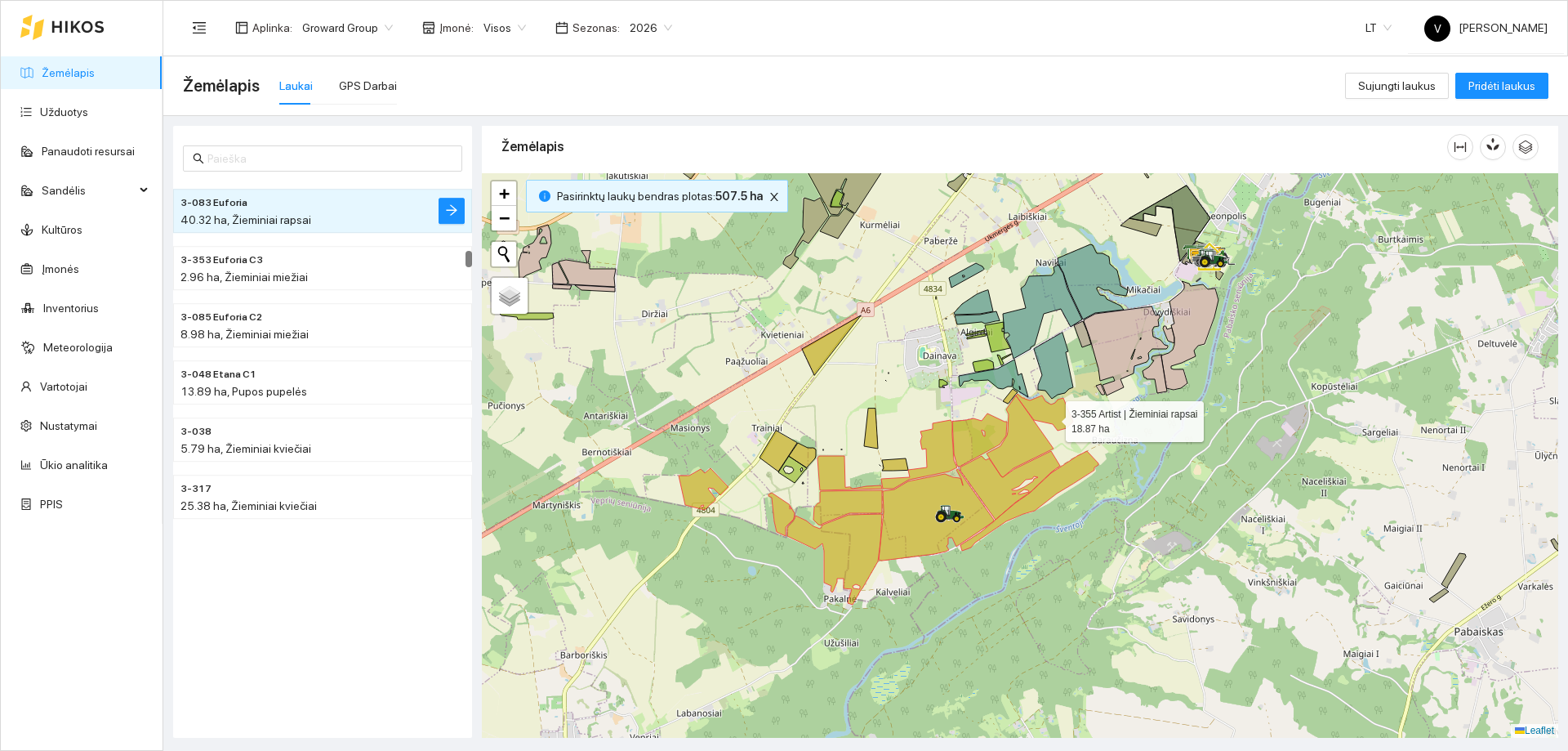
scroll to position [3882, 0]
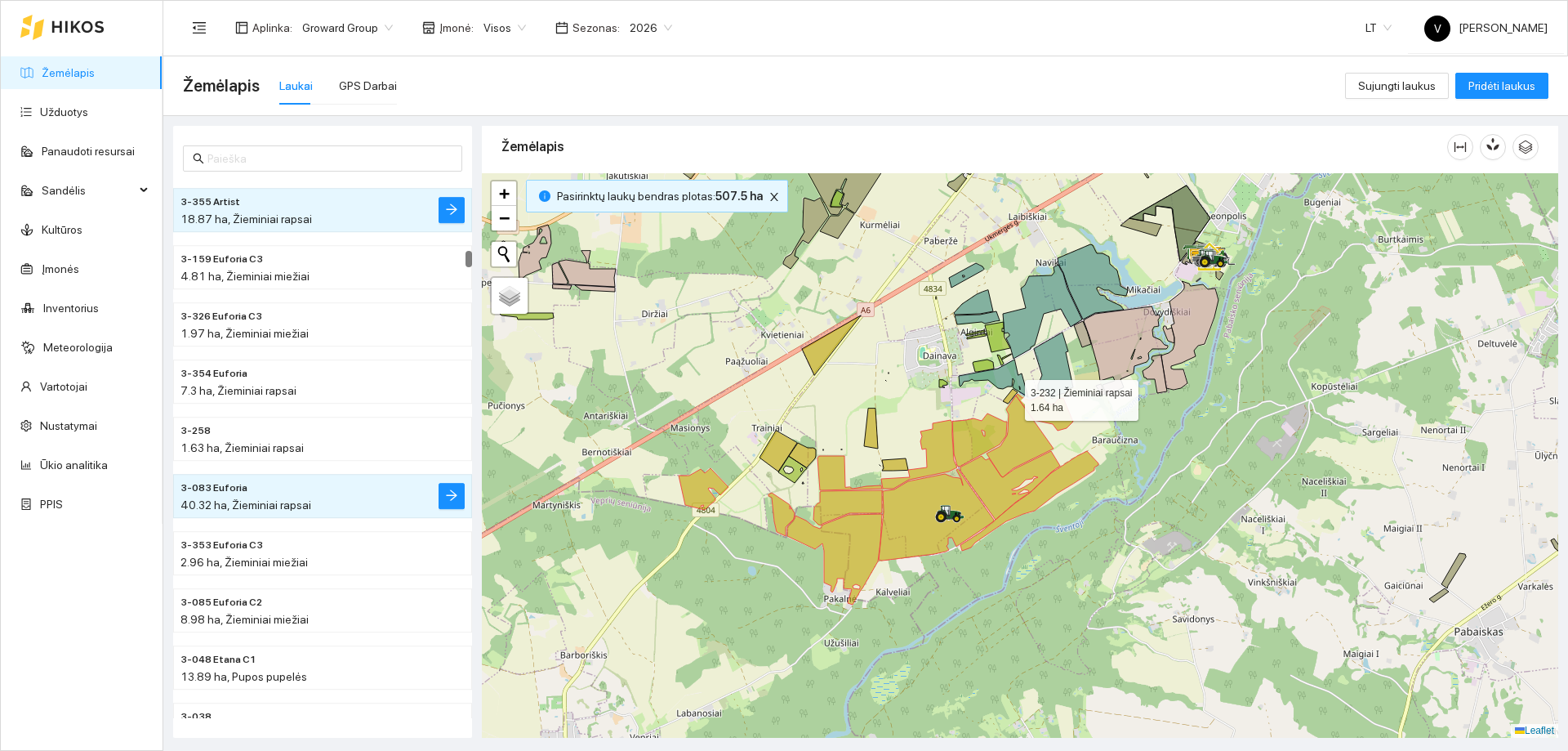
click at [1013, 395] on icon at bounding box center [1010, 396] width 15 height 15
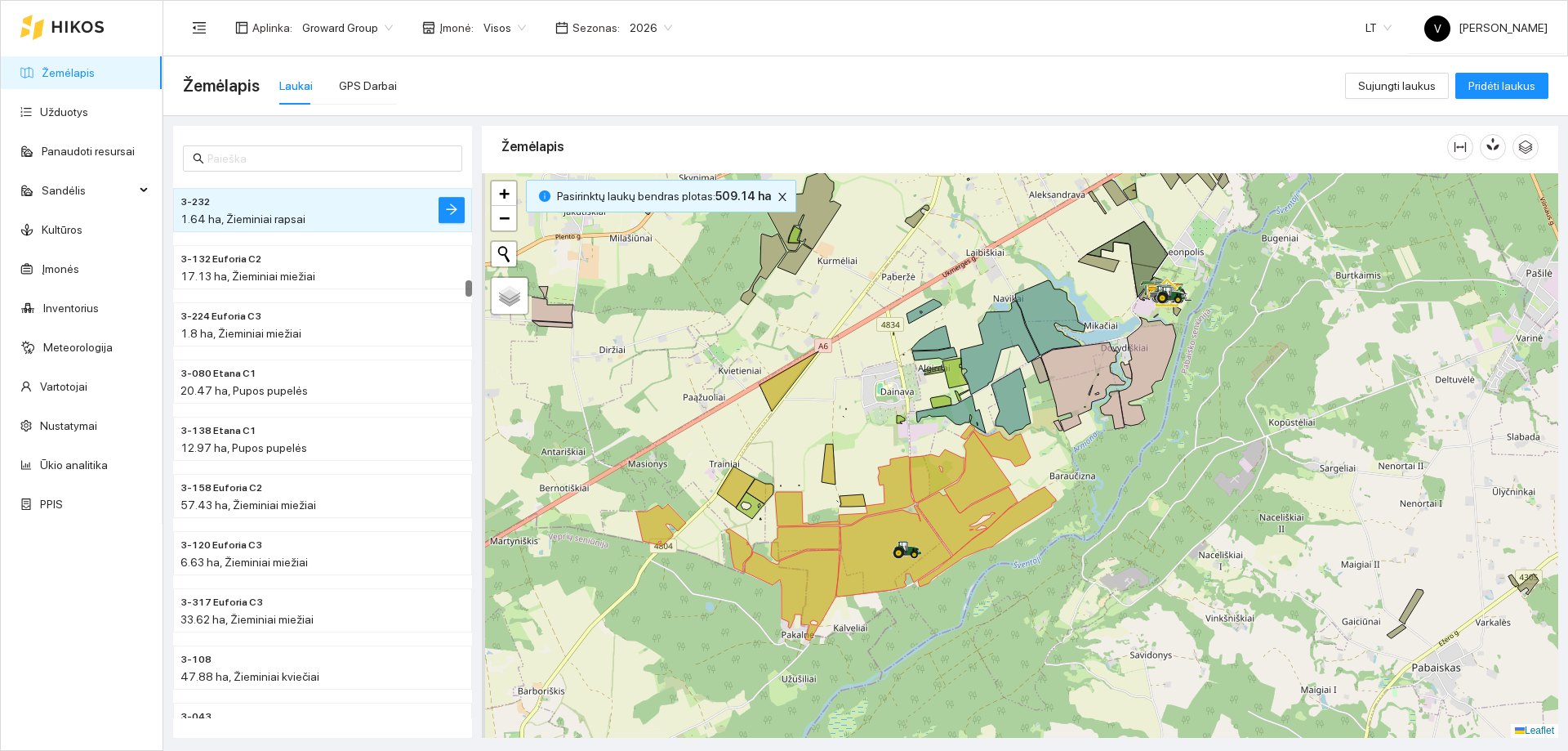
drag, startPoint x: 723, startPoint y: 510, endPoint x: 846, endPoint y: 480, distance: 126.6
click at [850, 485] on div at bounding box center [1020, 456] width 1076 height 564
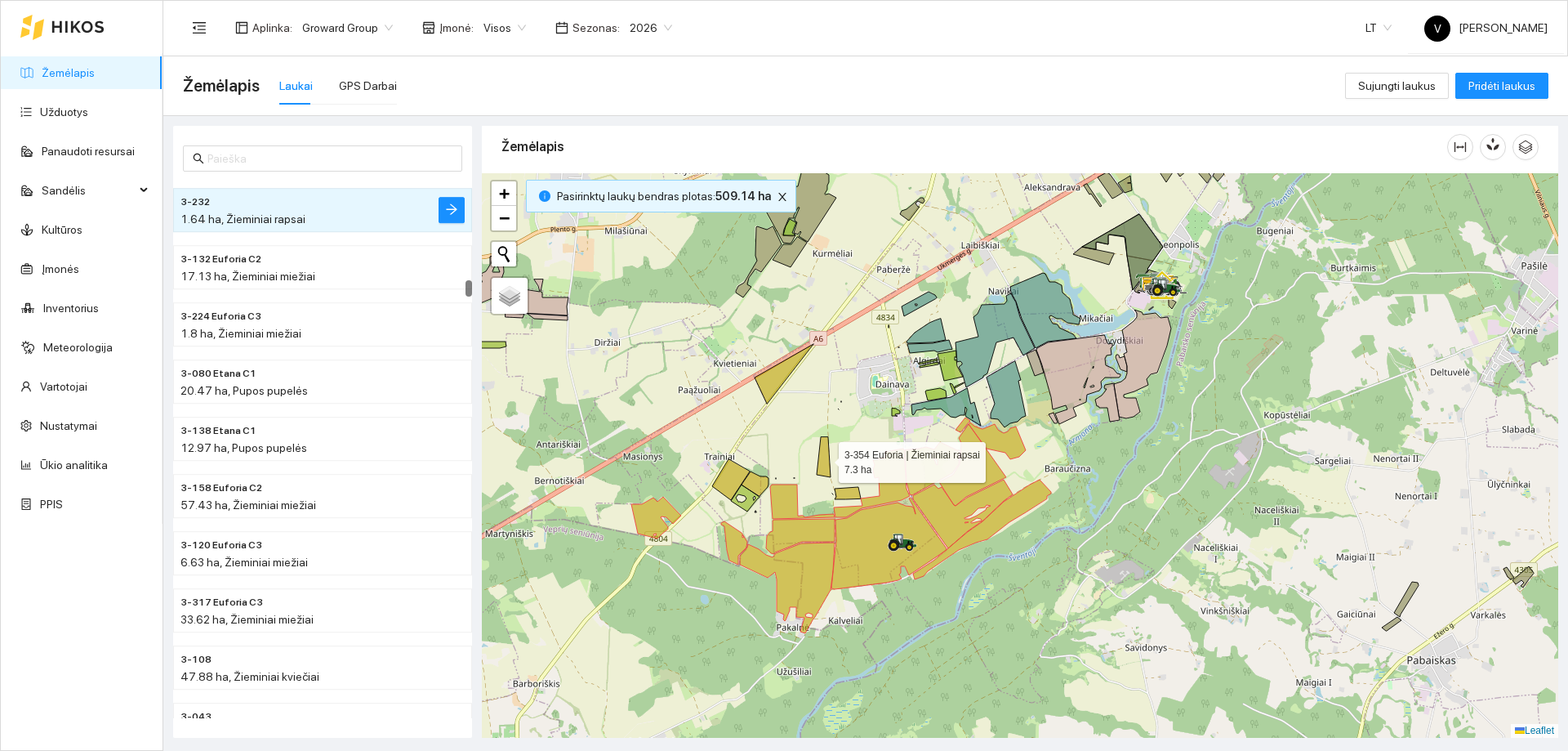
click at [826, 459] on icon at bounding box center [823, 457] width 14 height 40
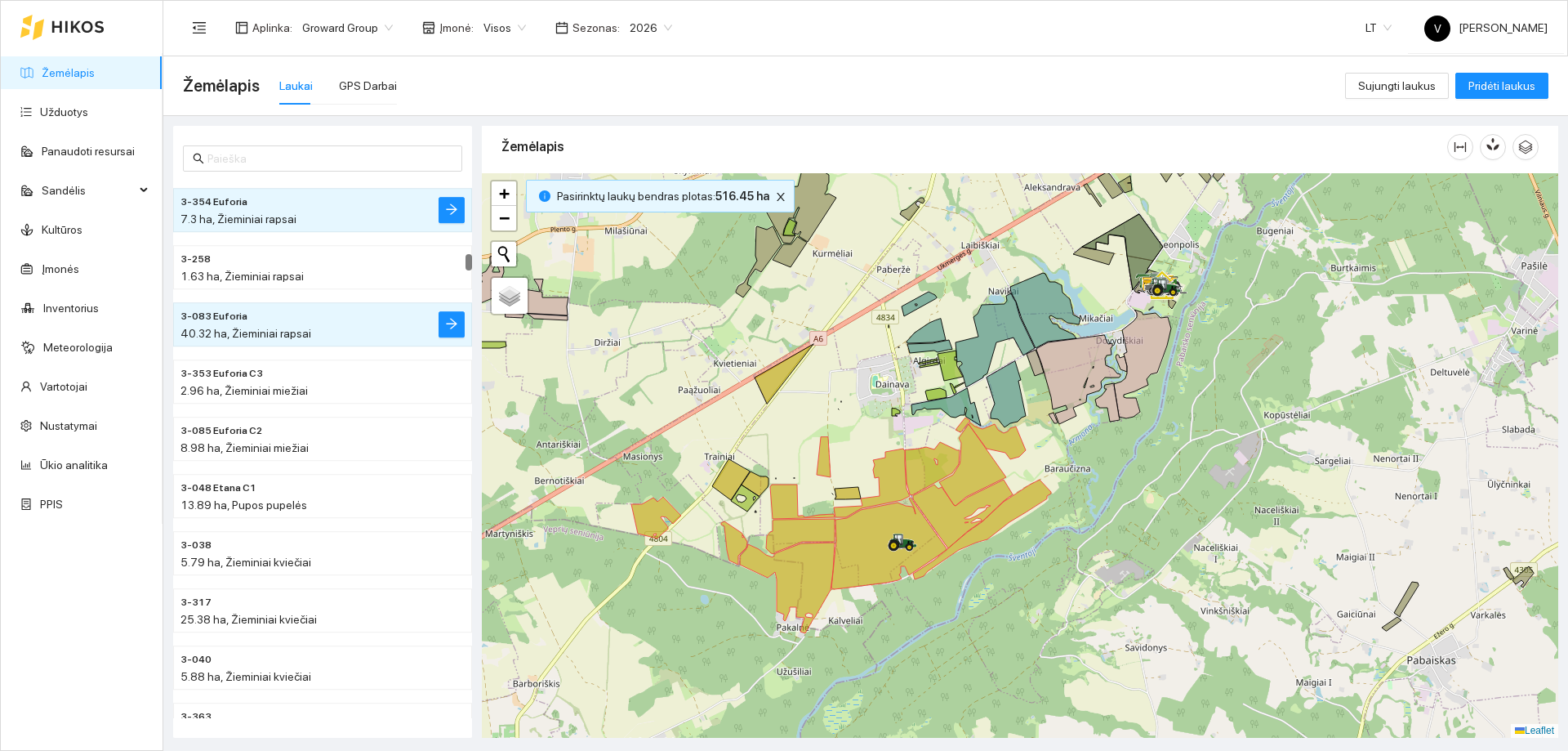
click at [847, 503] on div at bounding box center [1020, 456] width 1076 height 564
click at [846, 498] on icon at bounding box center [848, 493] width 26 height 12
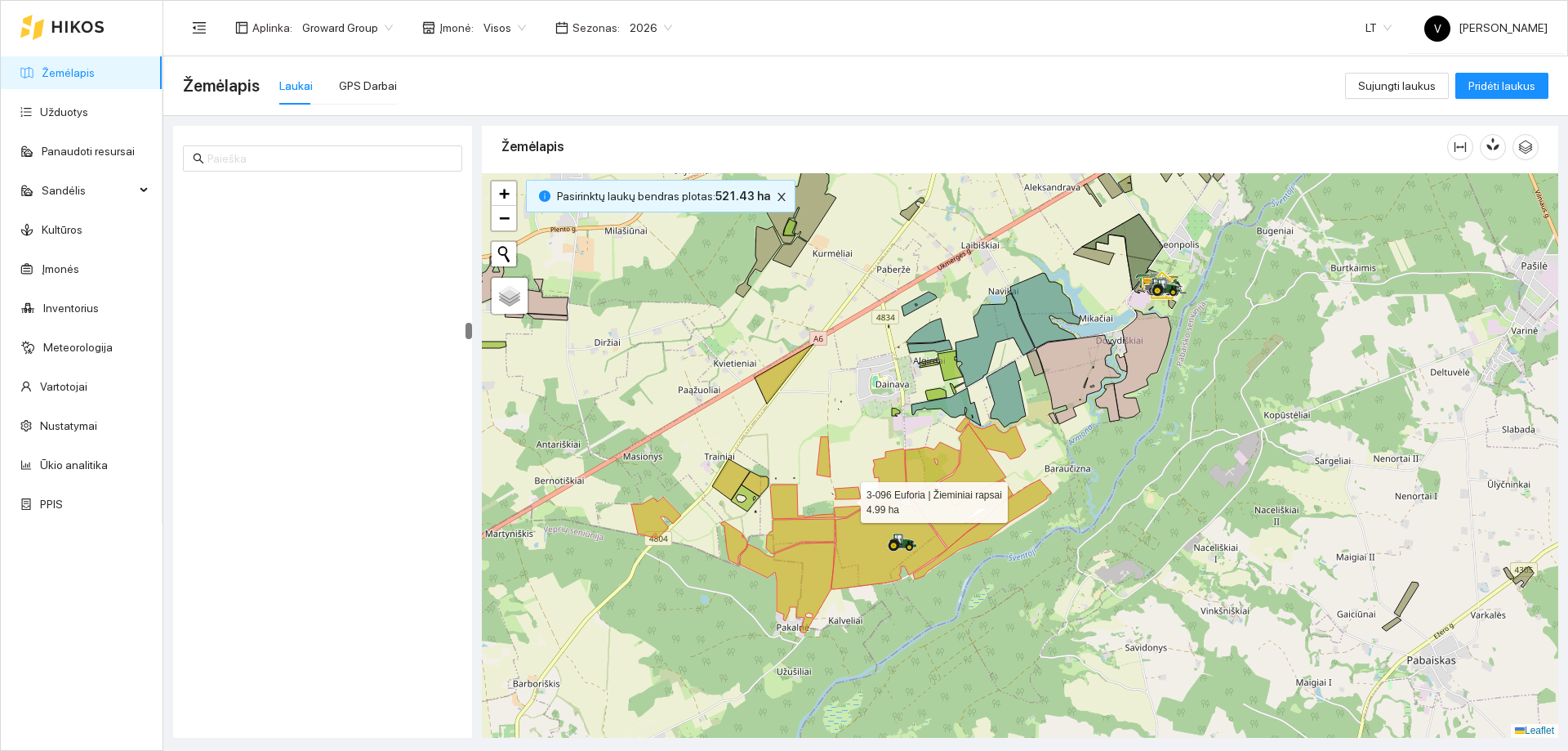
scroll to position [7883, 0]
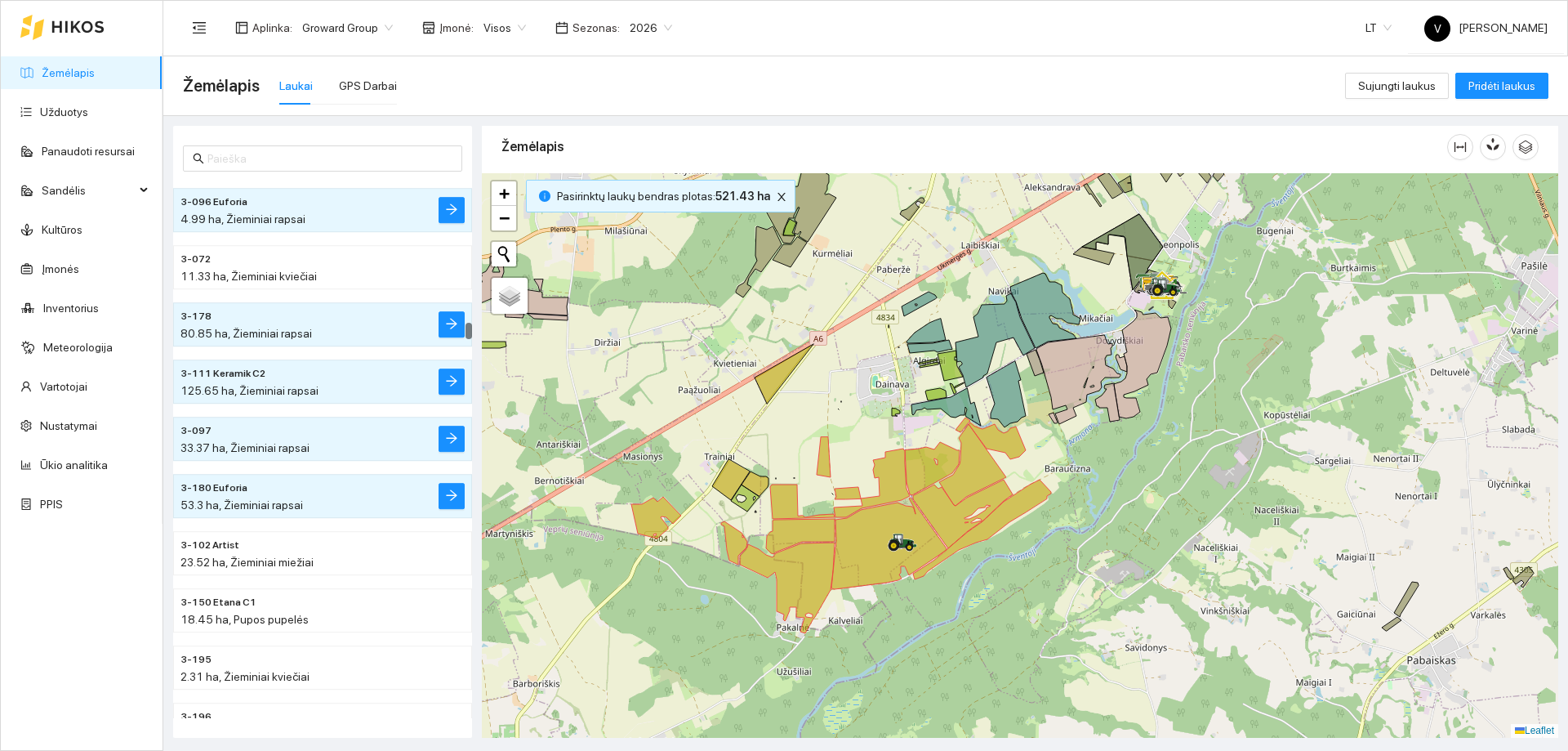
click at [795, 381] on div at bounding box center [1020, 456] width 1076 height 564
click at [780, 385] on icon at bounding box center [784, 373] width 59 height 60
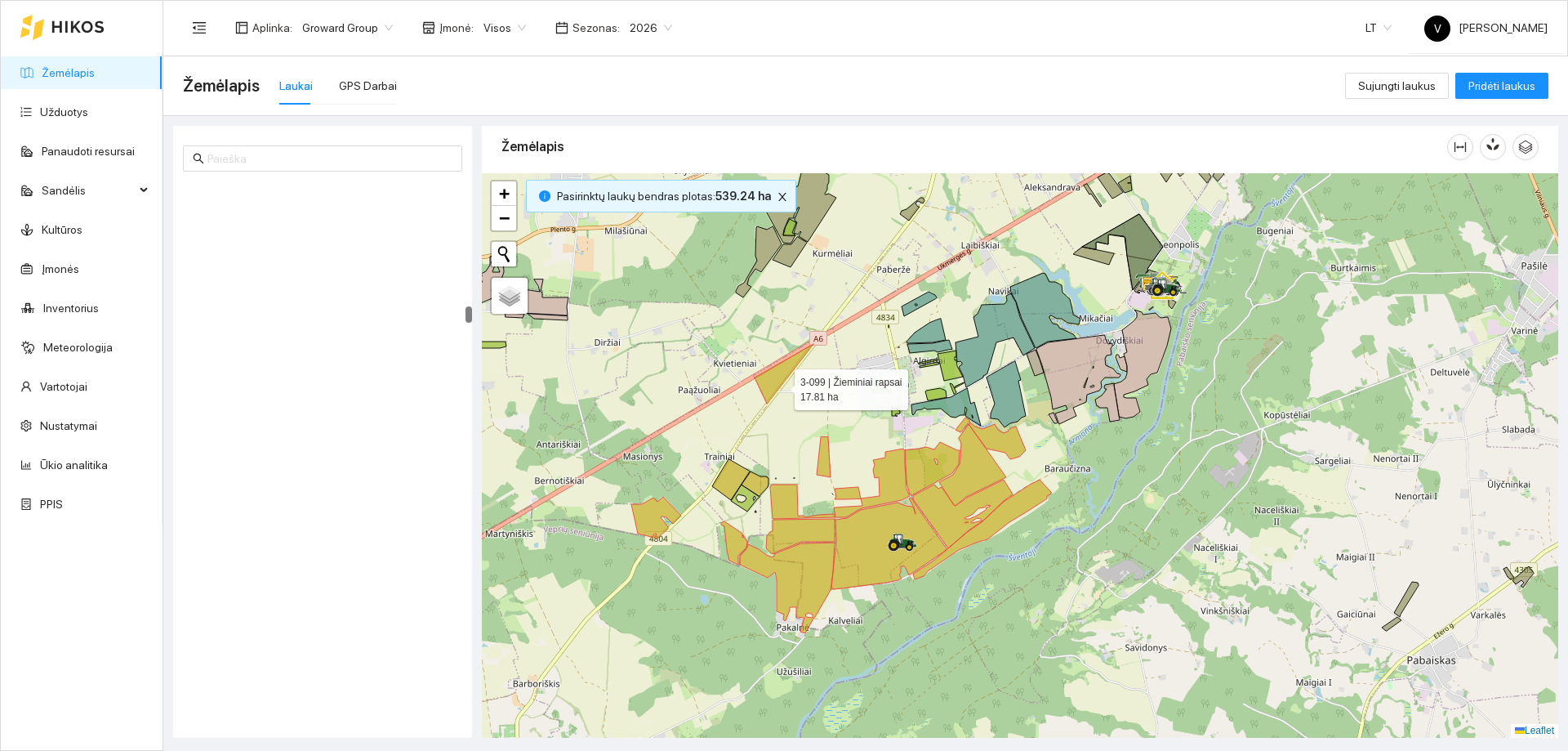
scroll to position [6968, 0]
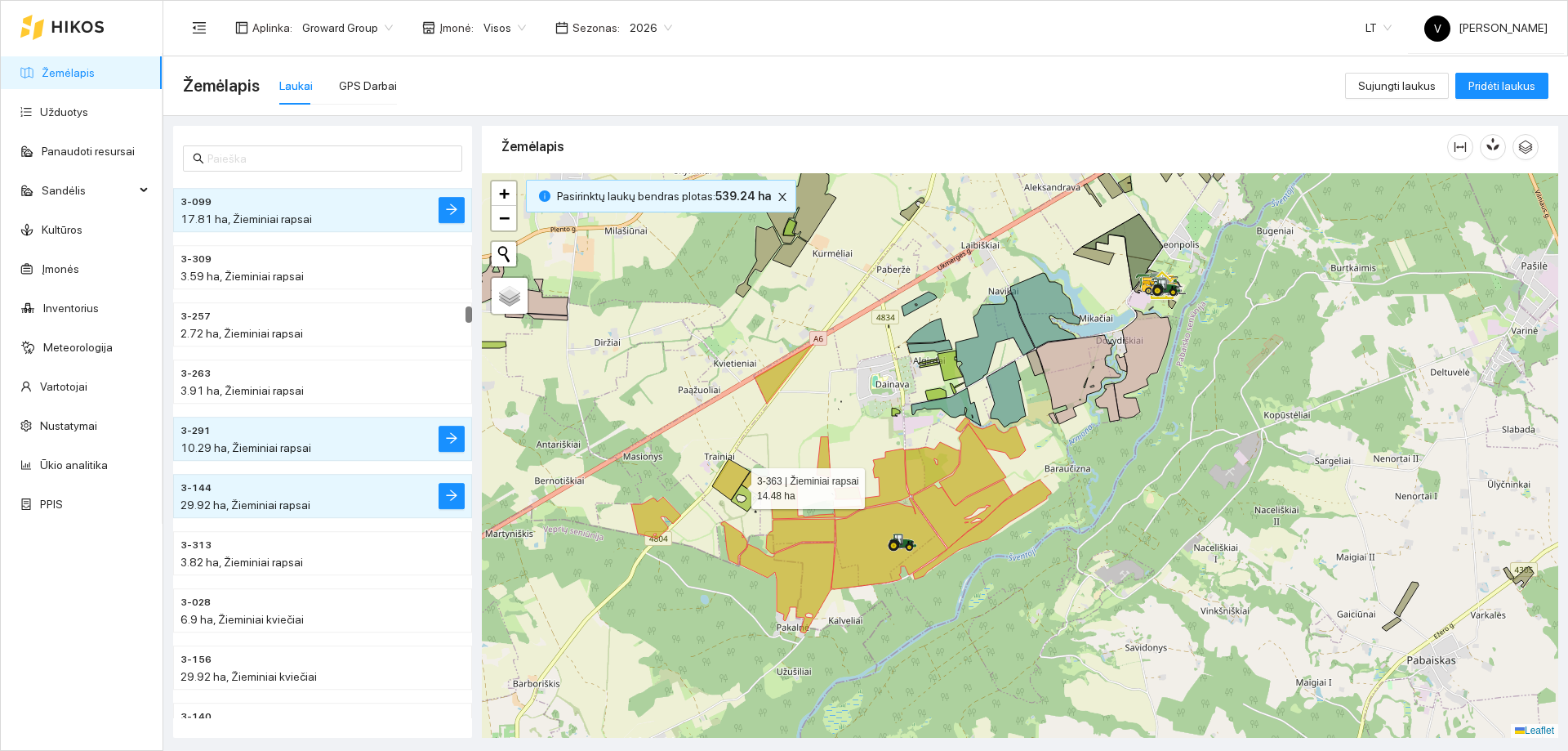
click at [734, 483] on icon at bounding box center [731, 479] width 37 height 41
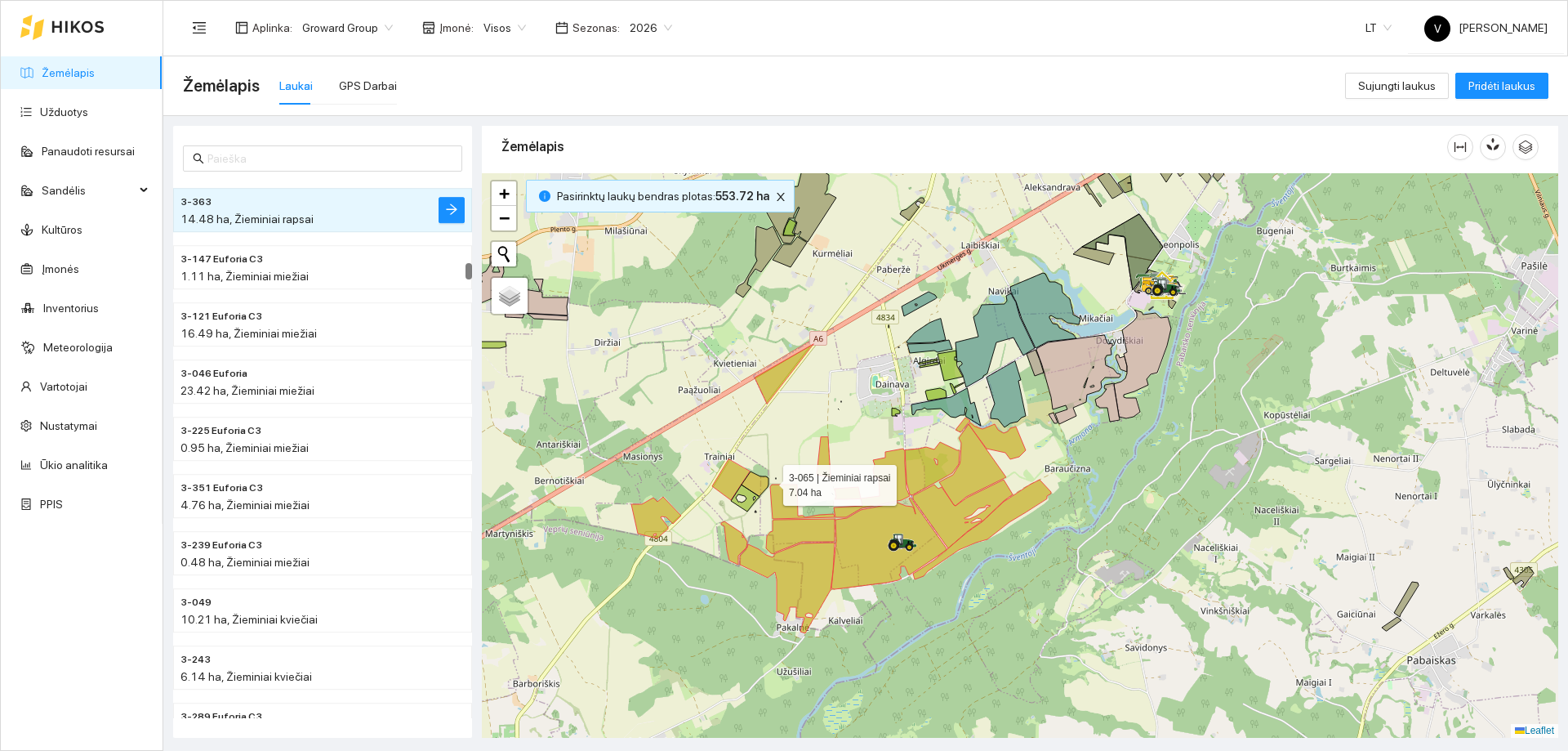
click at [764, 482] on icon at bounding box center [754, 484] width 27 height 24
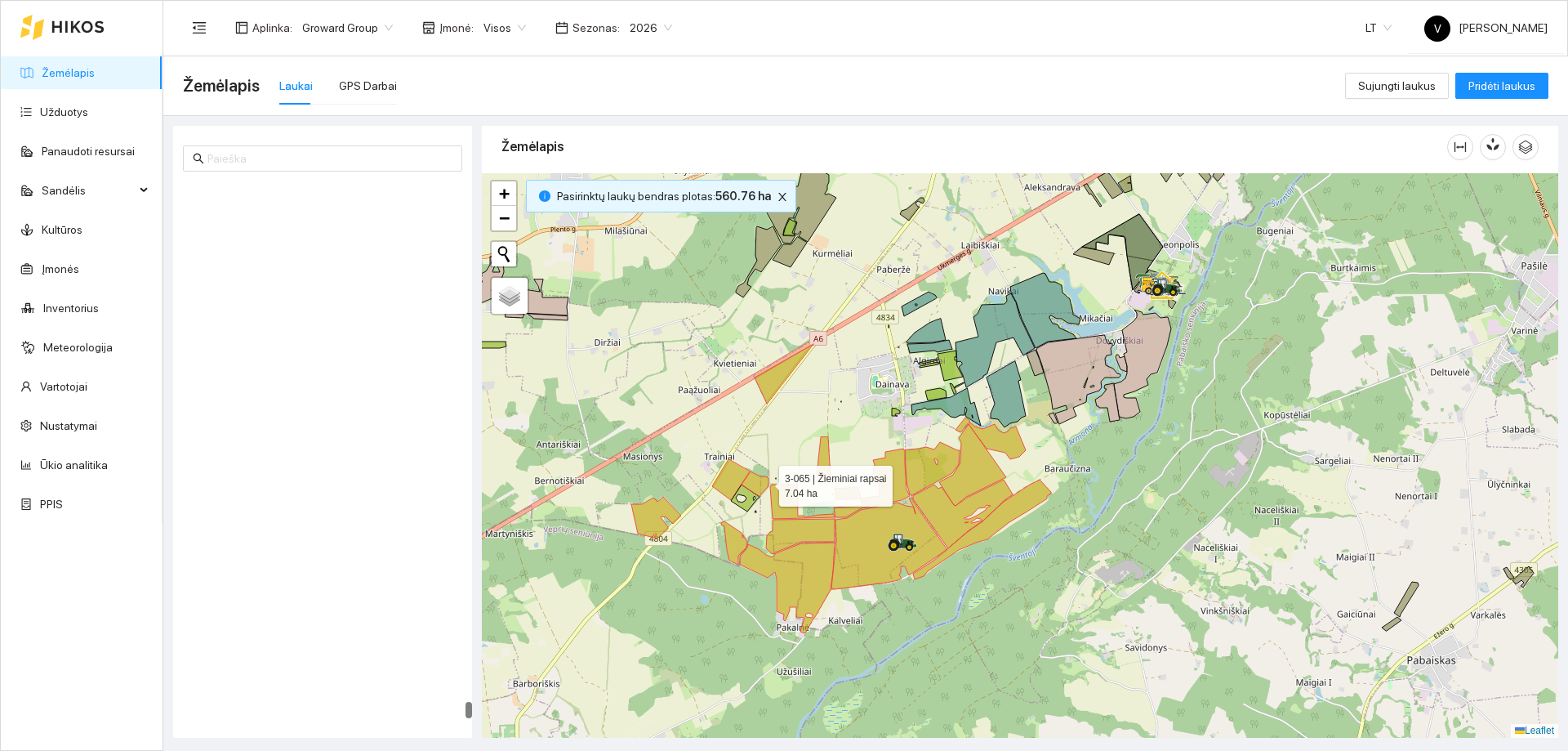
scroll to position [29082, 0]
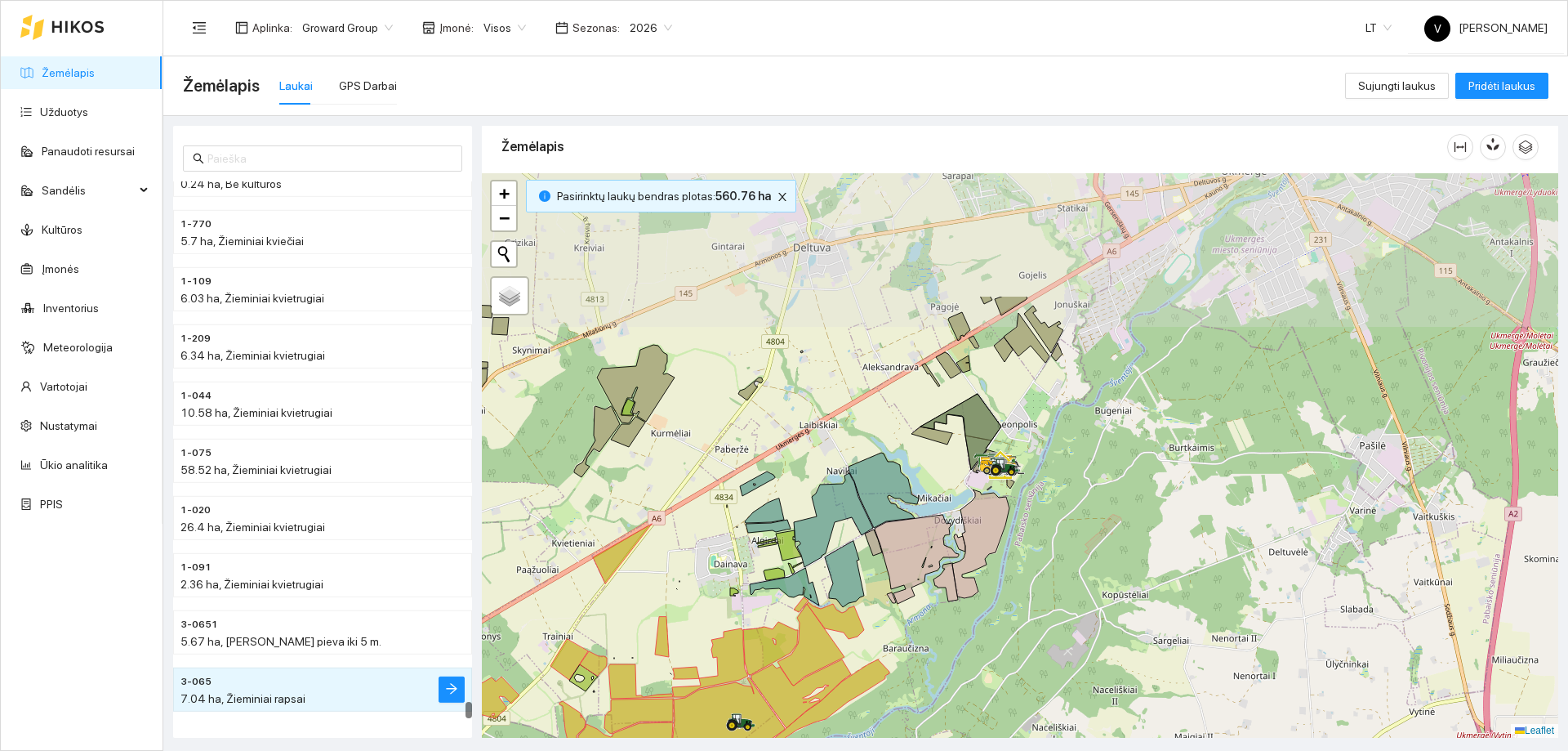
drag, startPoint x: 1309, startPoint y: 389, endPoint x: 1168, endPoint y: 540, distance: 206.6
click at [1168, 540] on div at bounding box center [1020, 456] width 1076 height 564
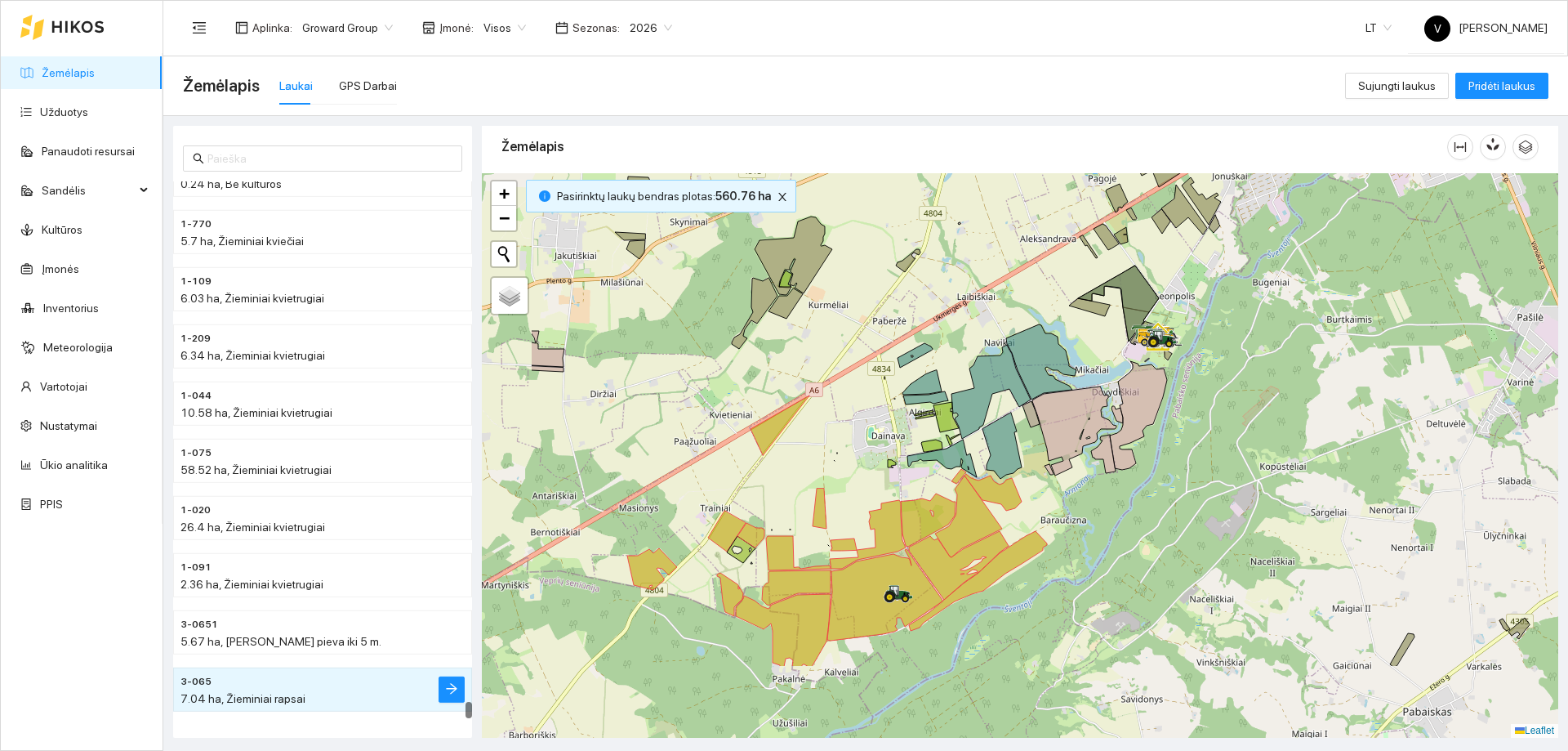
drag, startPoint x: 676, startPoint y: 506, endPoint x: 834, endPoint y: 379, distance: 202.7
click at [834, 379] on div at bounding box center [1020, 456] width 1076 height 564
